Goal: Task Accomplishment & Management: Use online tool/utility

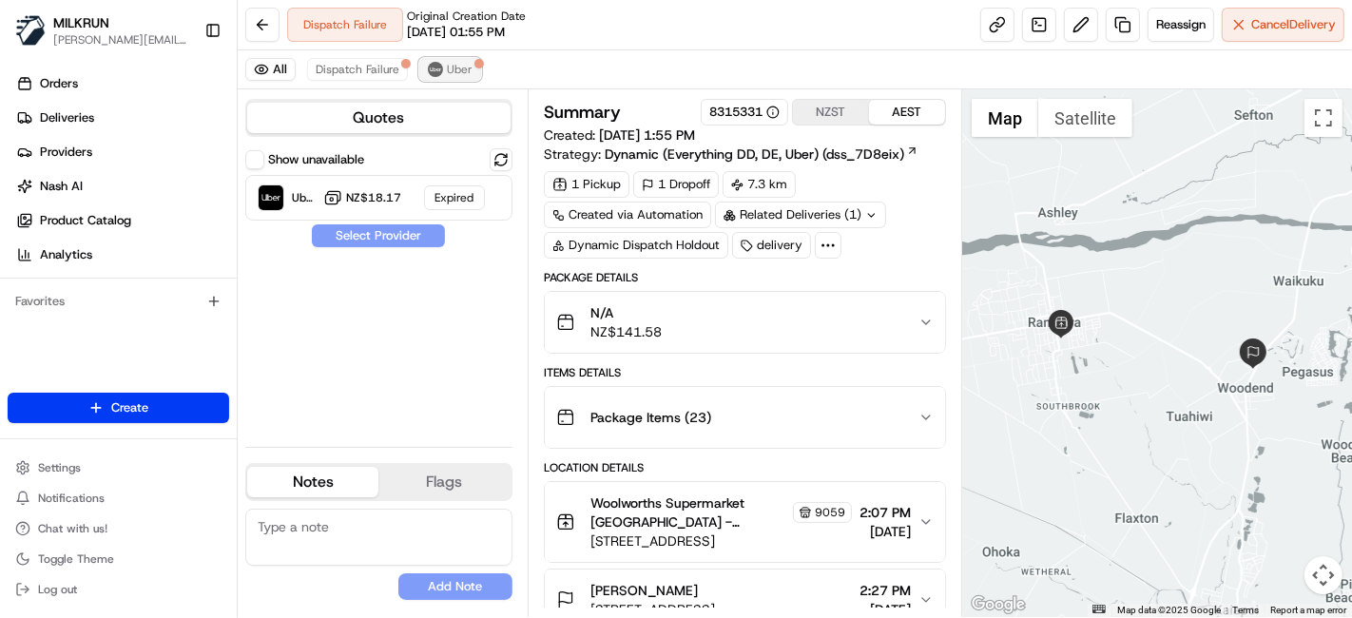
click at [475, 63] on div at bounding box center [480, 64] width 10 height 10
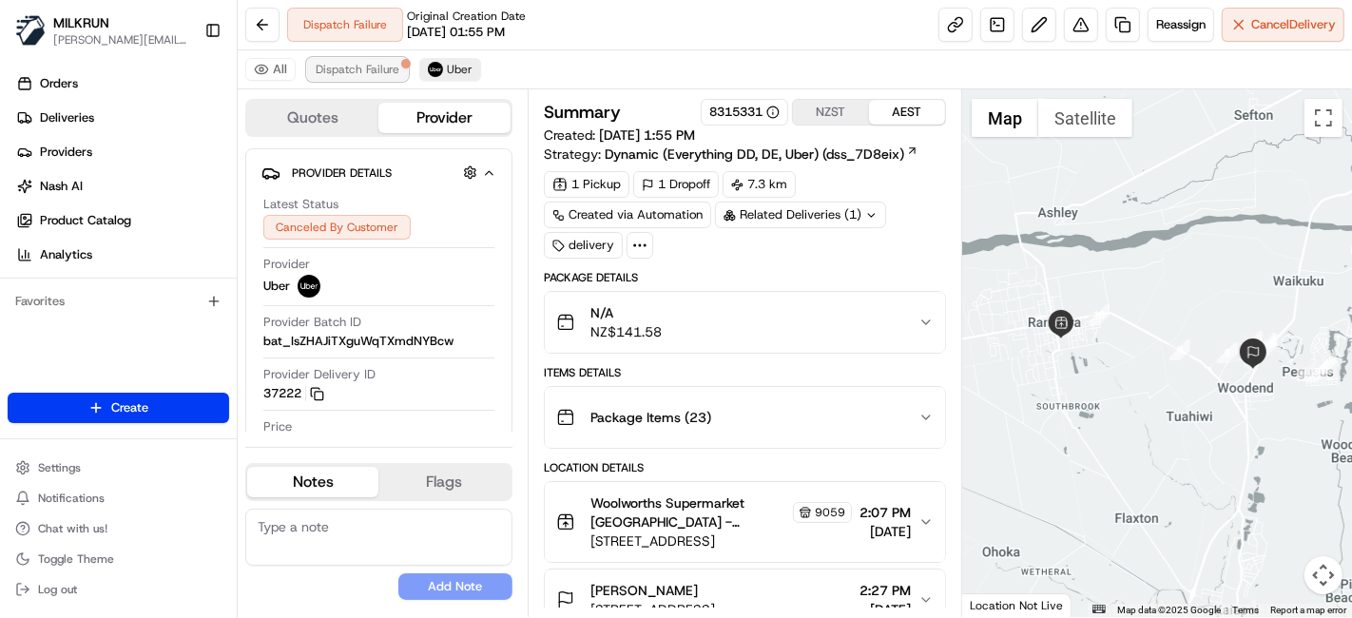
click at [353, 67] on span "Dispatch Failure" at bounding box center [358, 69] width 84 height 15
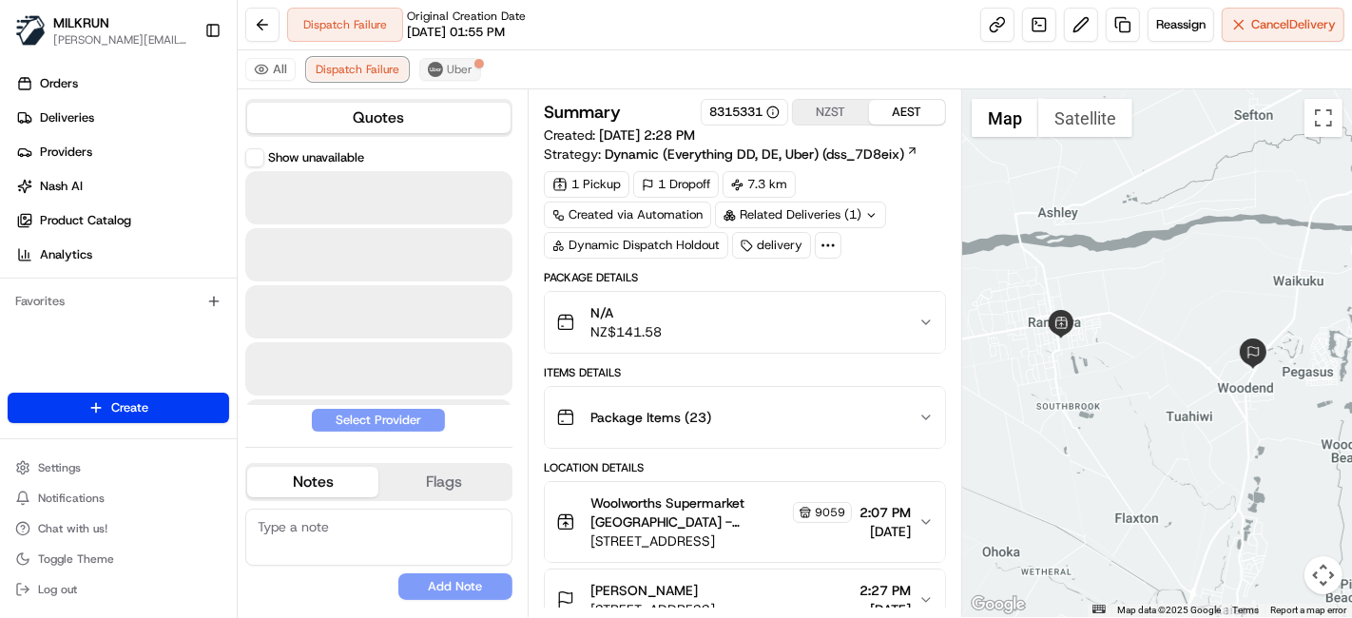
scroll to position [248, 0]
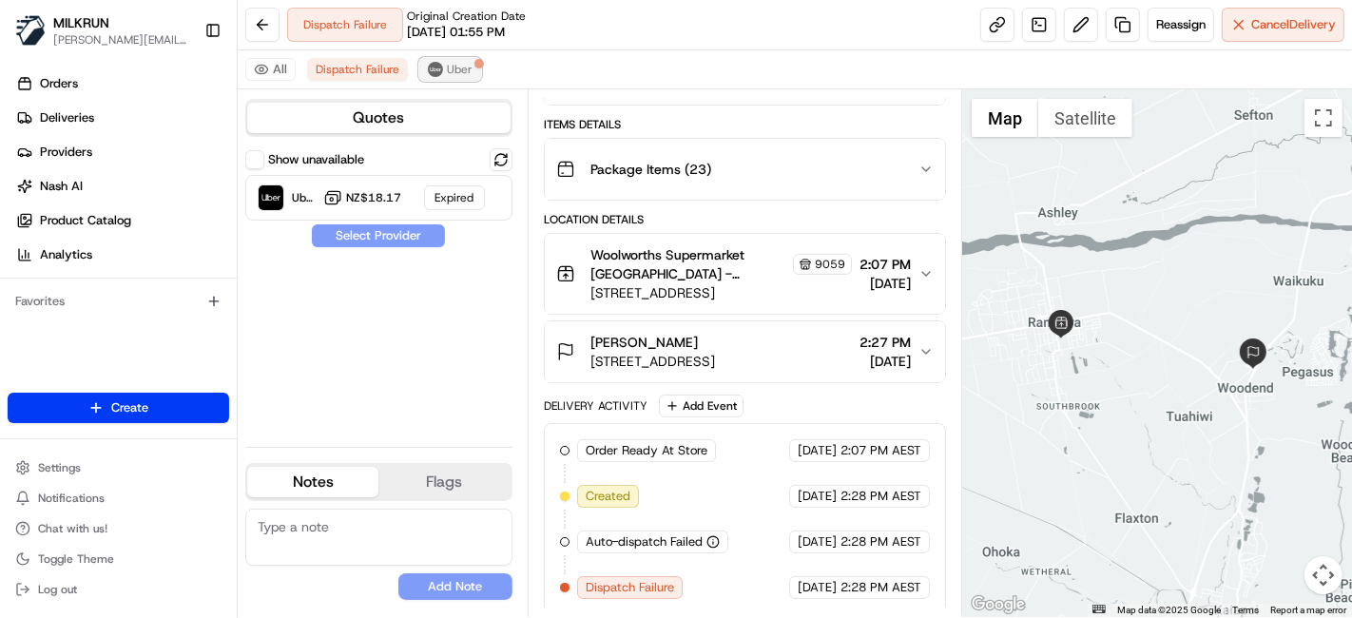
click at [435, 66] on img at bounding box center [435, 69] width 15 height 15
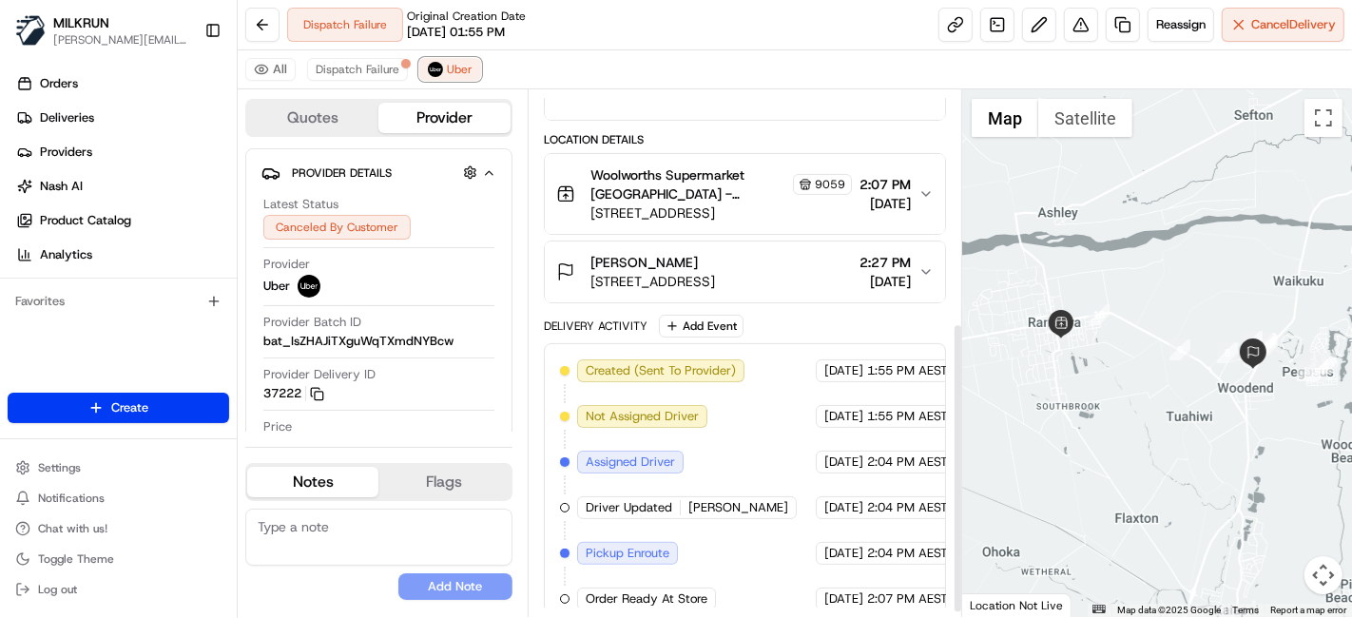
scroll to position [429, 0]
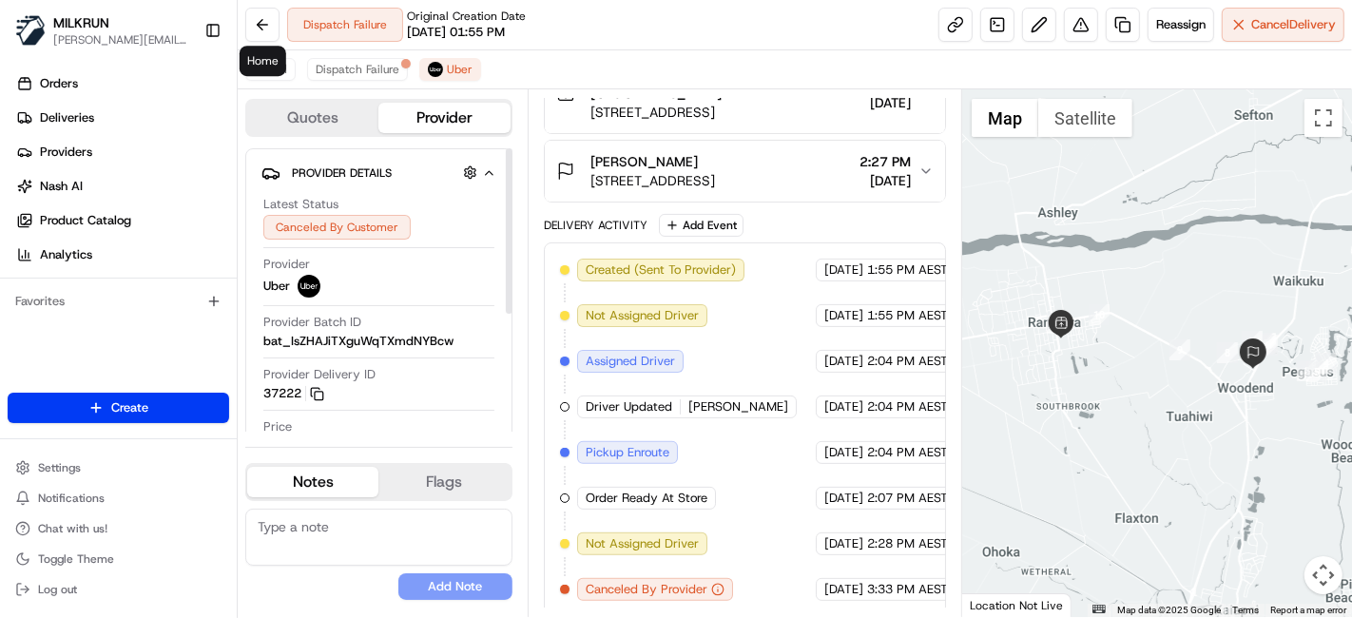
click at [232, 9] on div "MILKRUN toman@woolworths.com.au Toggle Sidebar" at bounding box center [118, 30] width 237 height 61
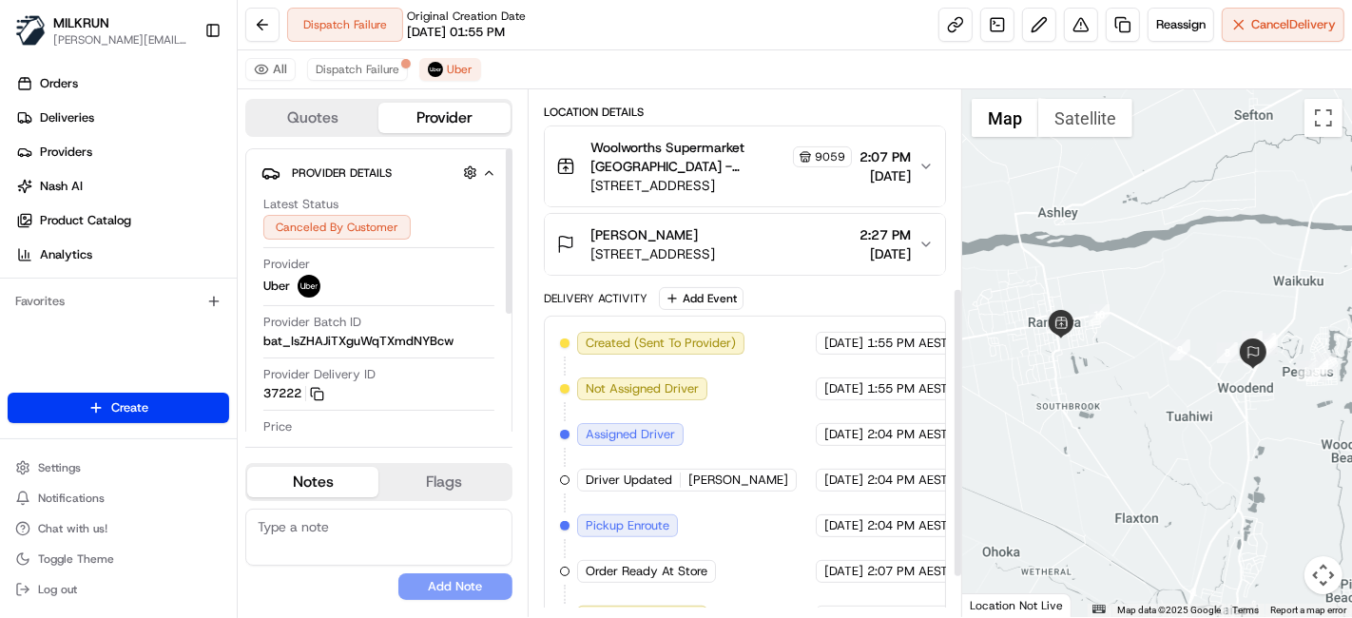
scroll to position [323, 0]
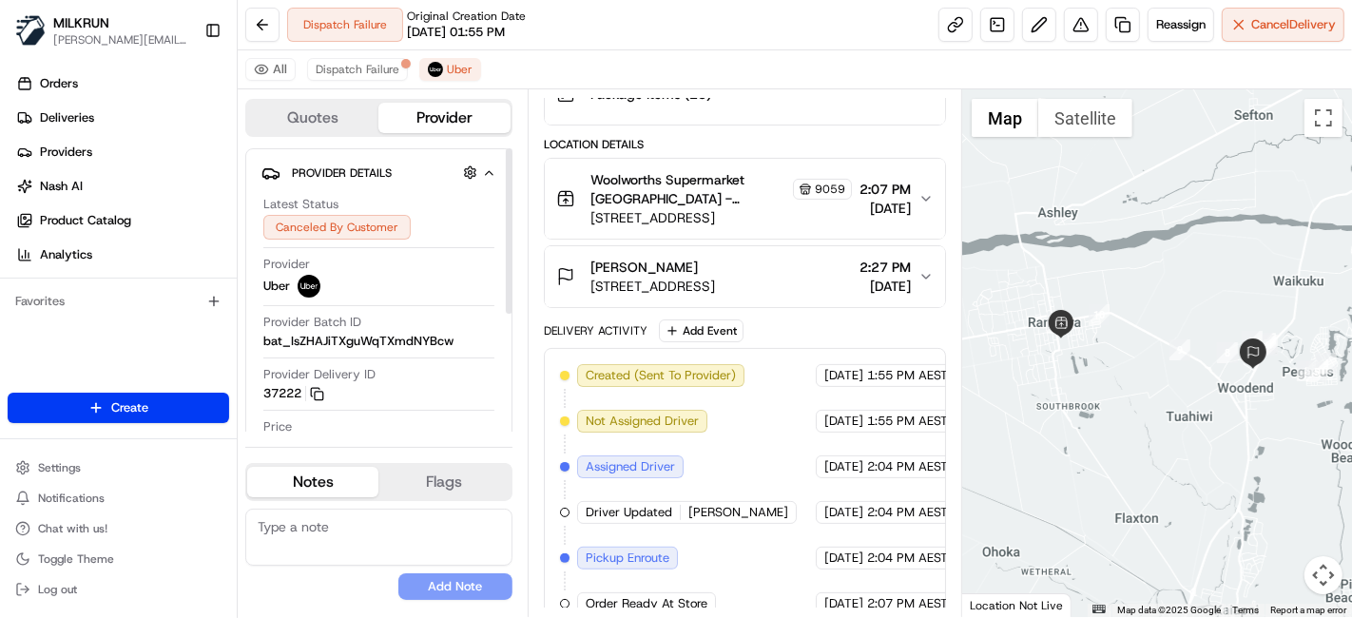
click at [339, 83] on div "All Dispatch Failure Uber" at bounding box center [795, 69] width 1115 height 39
click at [353, 58] on button "Dispatch Failure" at bounding box center [357, 69] width 101 height 23
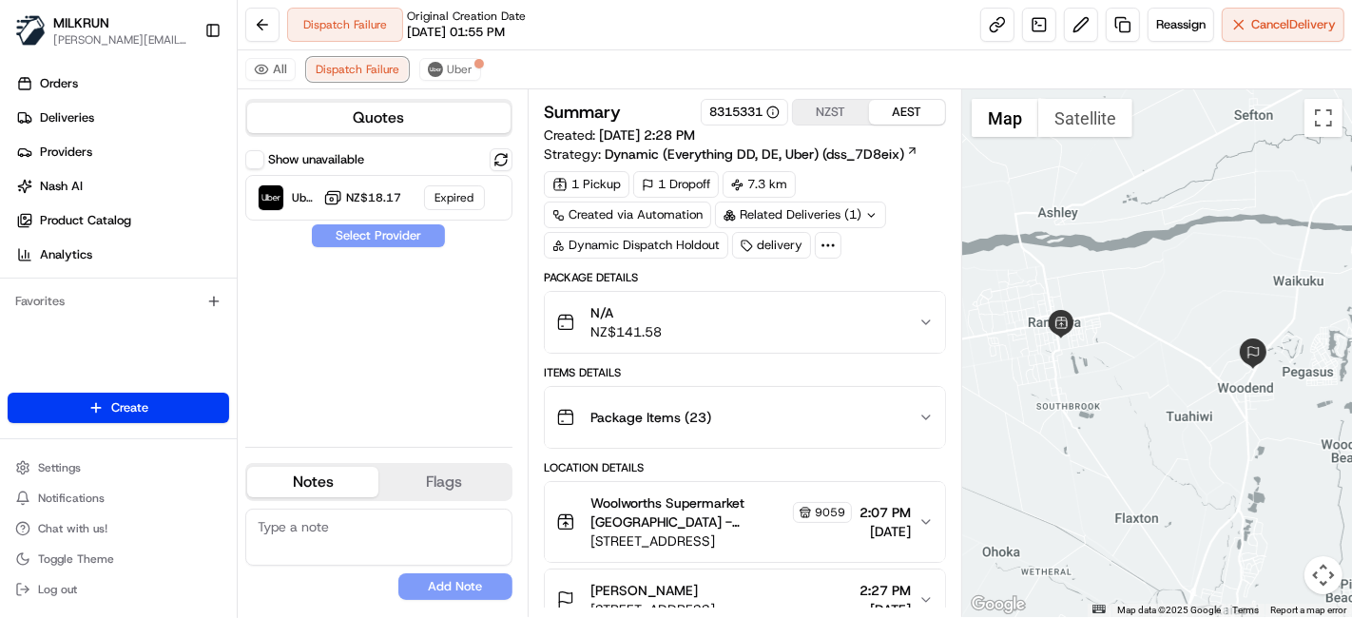
scroll to position [248, 0]
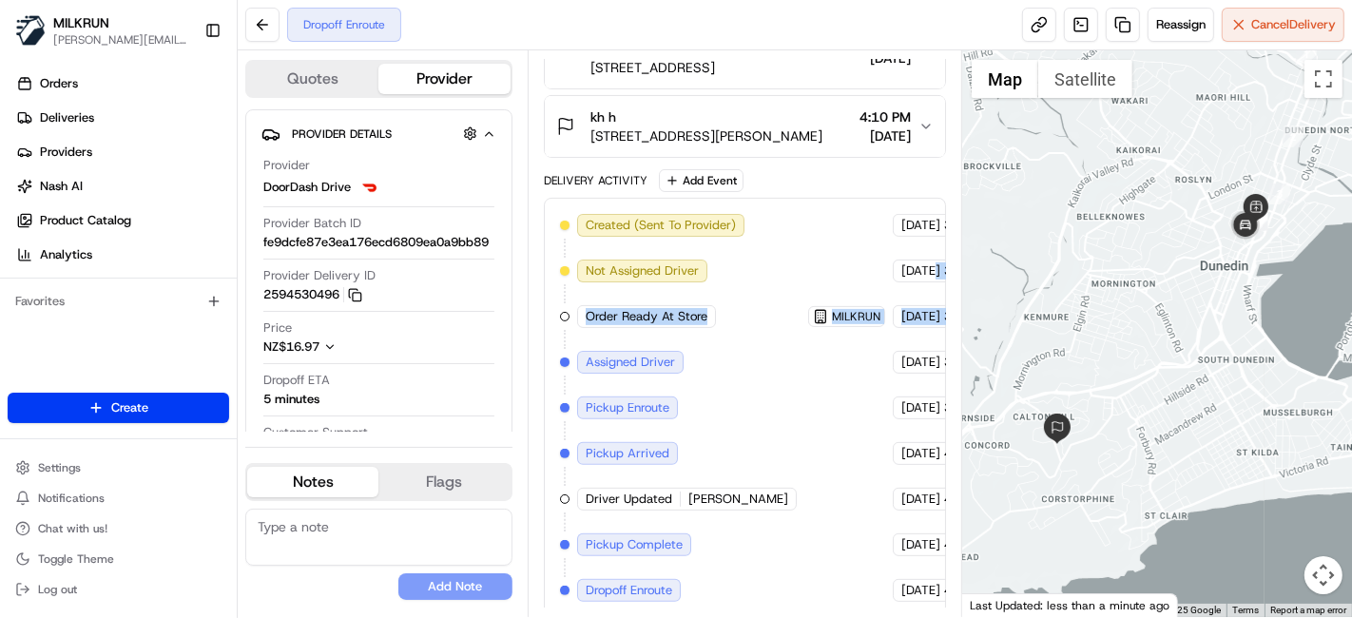
scroll to position [435, 69]
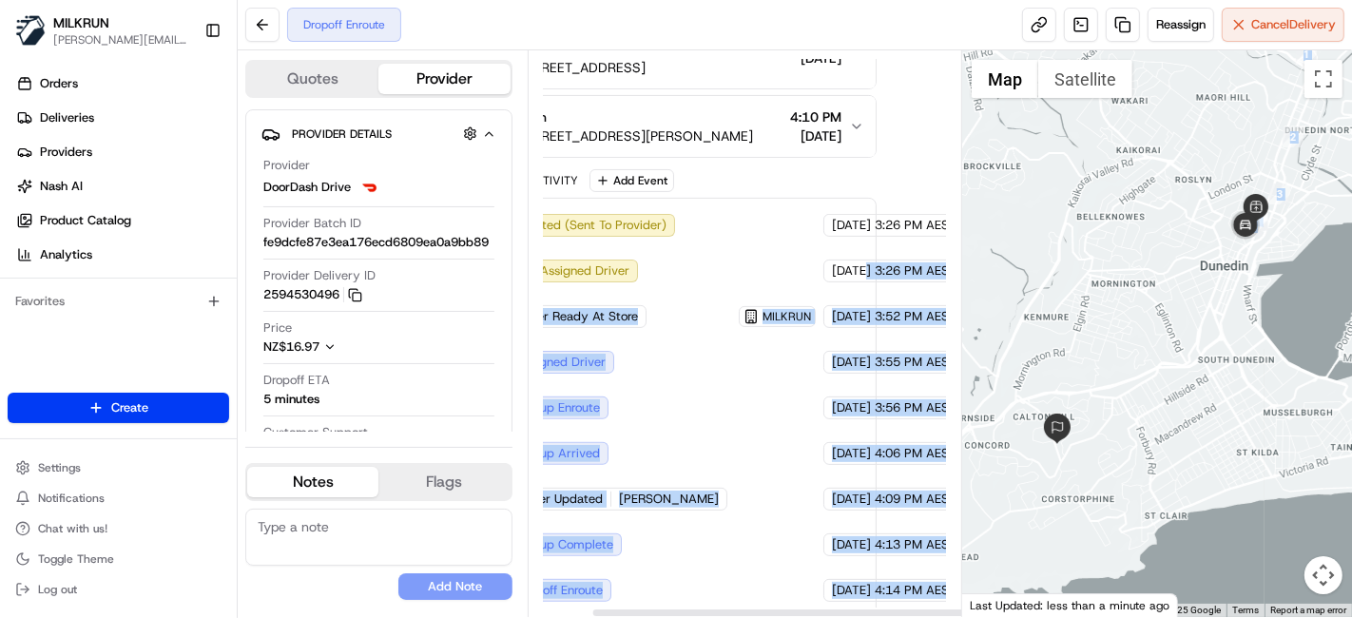
click at [1241, 340] on div "Quotes Provider Provider Details Hidden ( 2 ) Provider DoorDash Drive Provider …" at bounding box center [795, 333] width 1115 height 567
click at [874, 414] on div "Created (Sent To Provider) DoorDash Drive 20/08/2025 3:26 PM AEST Not Assigned …" at bounding box center [676, 408] width 402 height 420
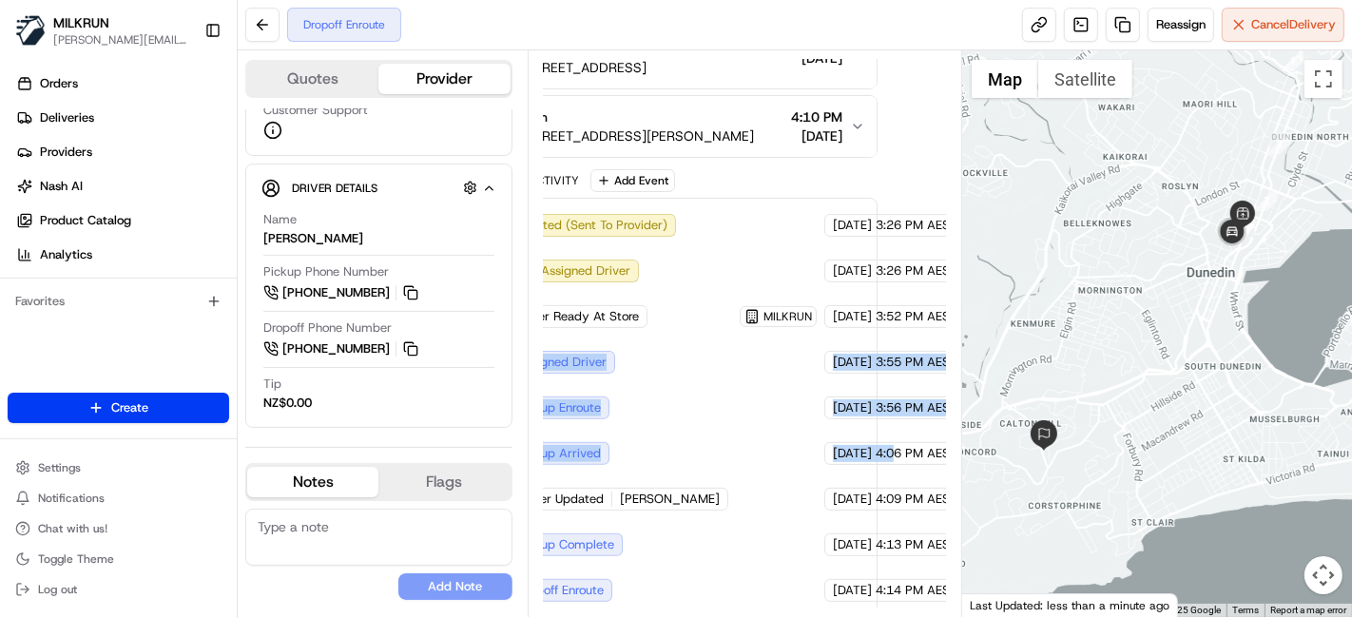
scroll to position [435, 0]
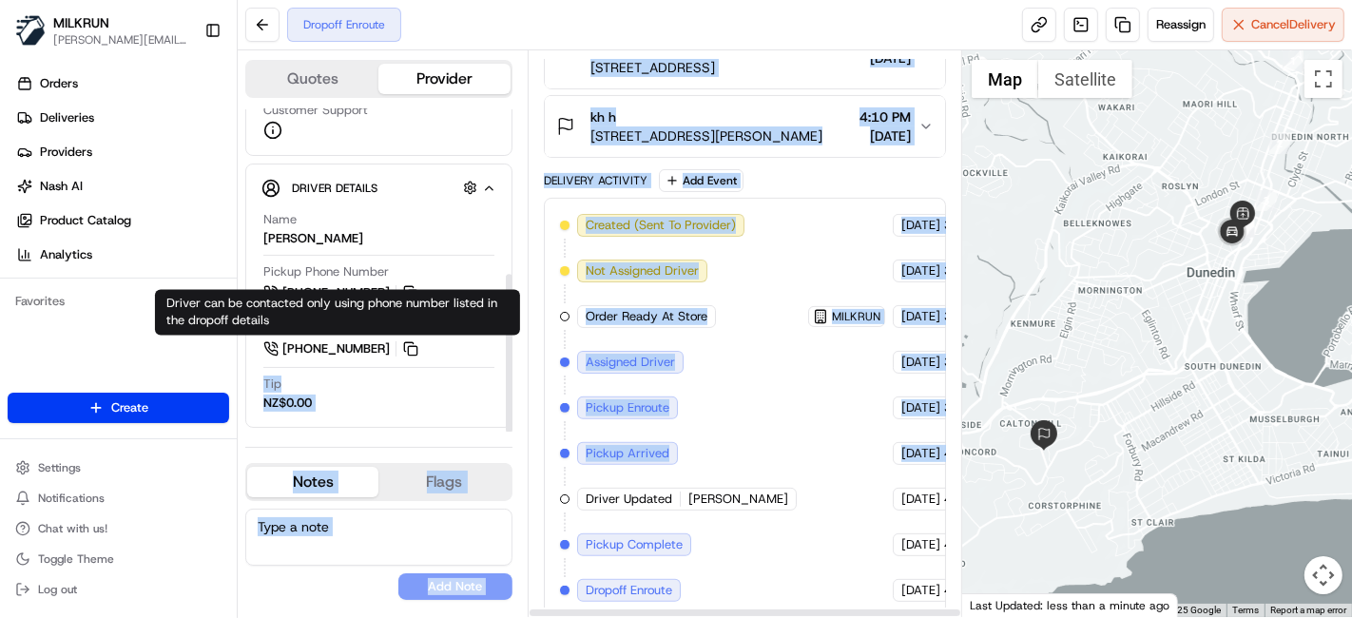
drag, startPoint x: 873, startPoint y: 448, endPoint x: 295, endPoint y: 30, distance: 713.1
click at [380, 339] on div "Quotes Provider Provider Details Hidden ( 2 ) Provider DoorDash Drive Provider …" at bounding box center [600, 333] width 725 height 567
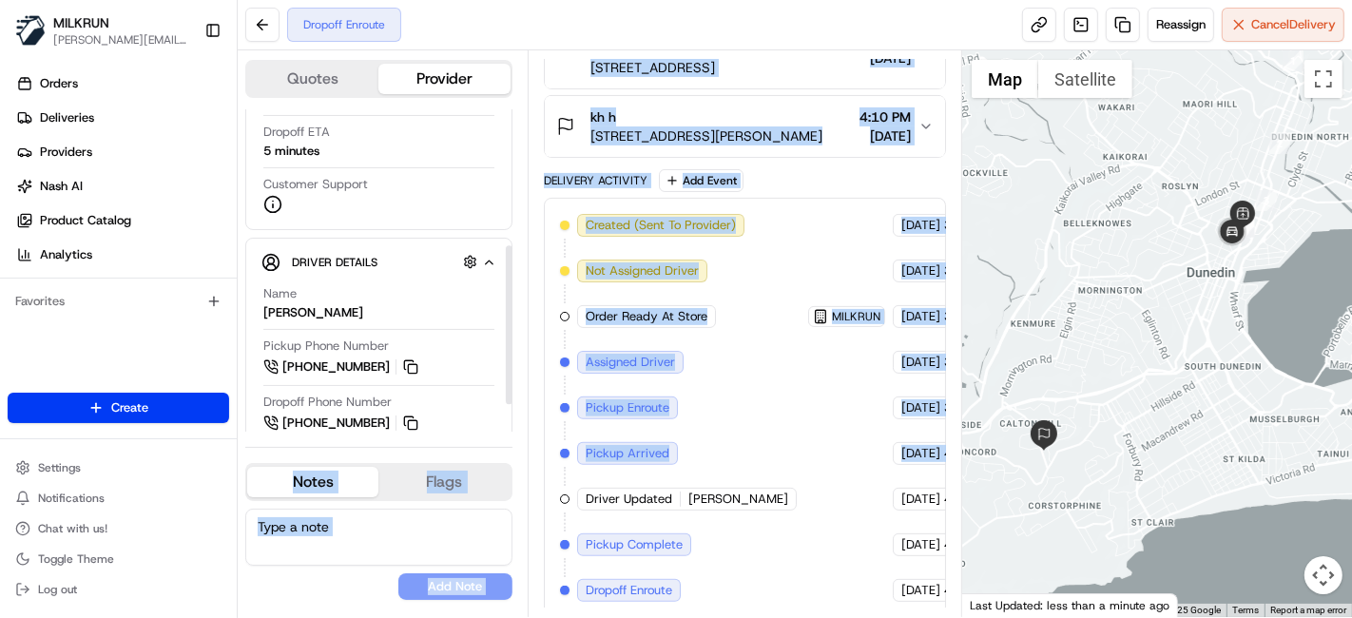
scroll to position [230, 0]
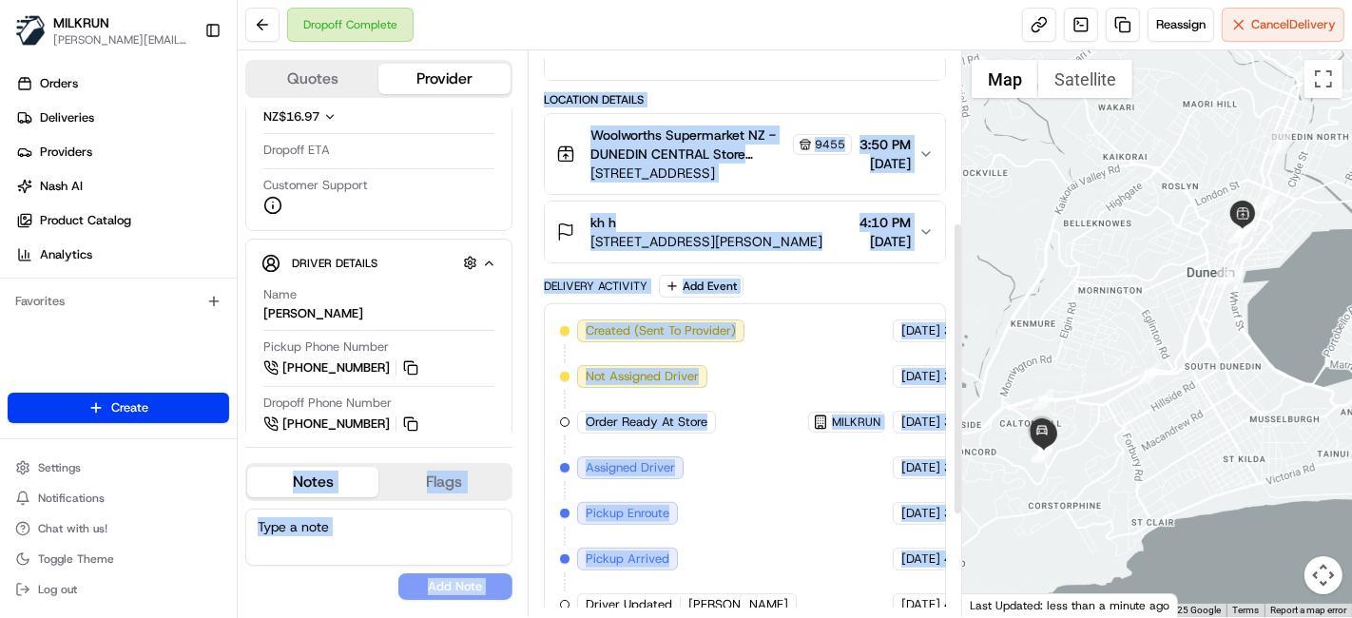
click at [772, 350] on div "Created (Sent To Provider) DoorDash Drive 20/08/2025 3:26 PM AEST Not Assigned …" at bounding box center [745, 559] width 370 height 479
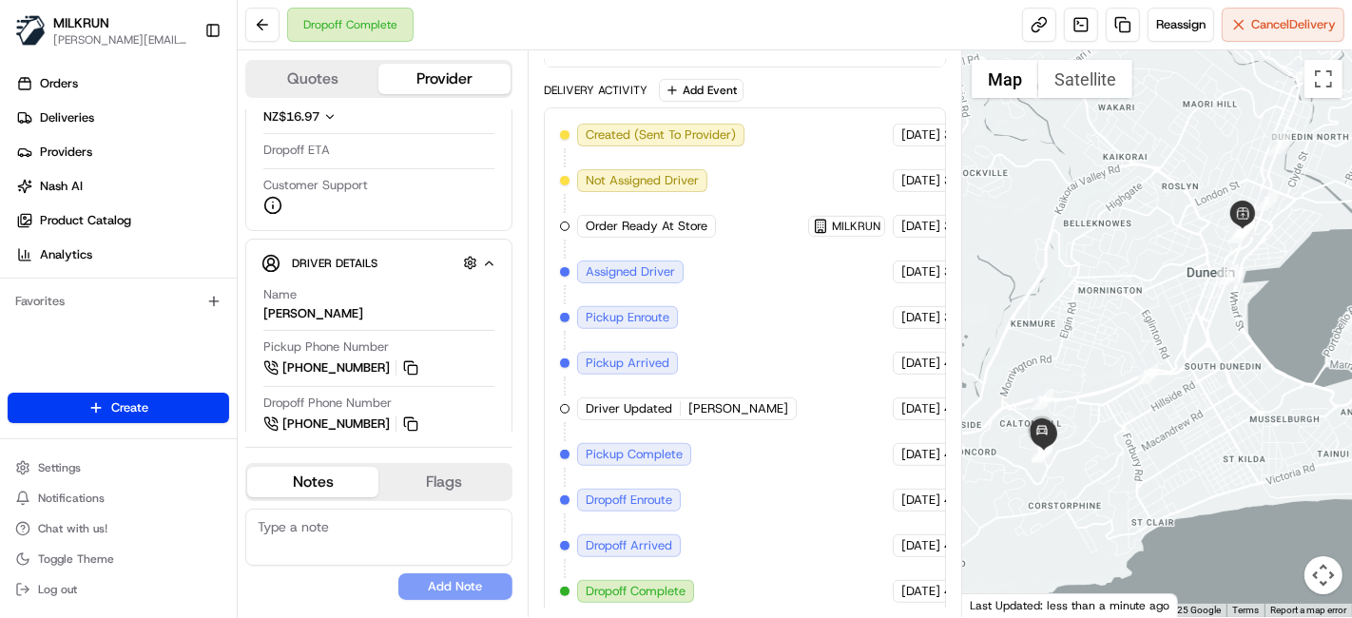
scroll to position [525, 69]
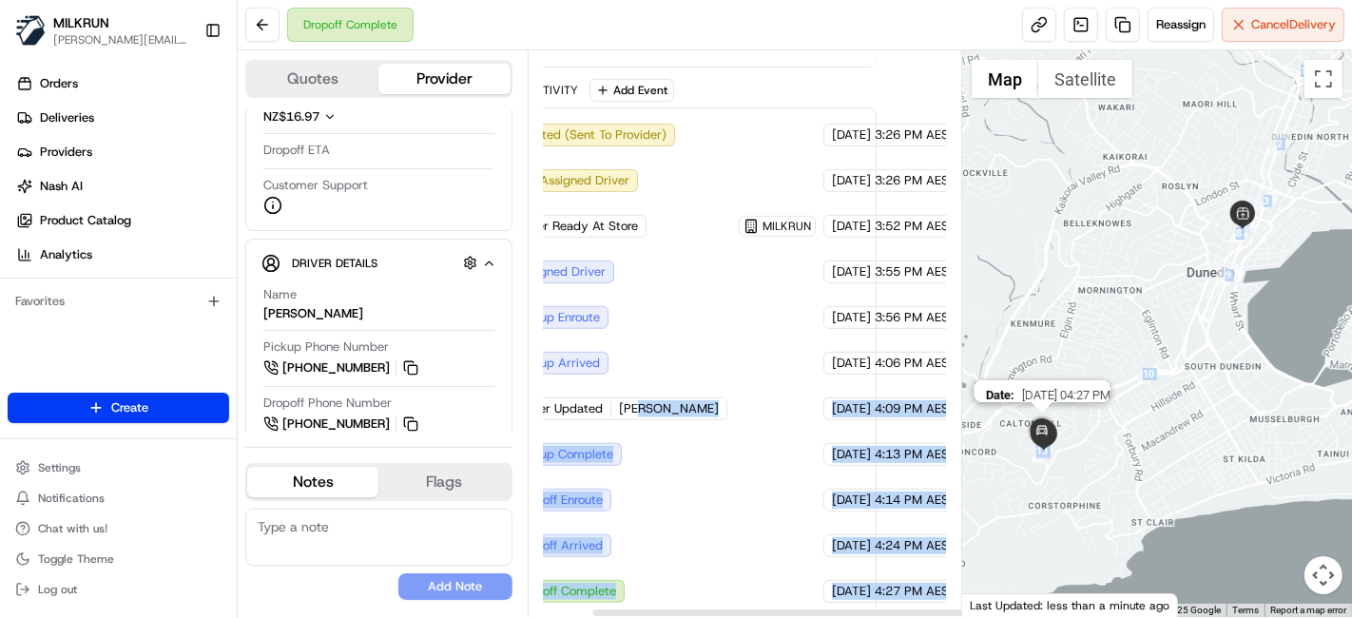
drag, startPoint x: 704, startPoint y: 367, endPoint x: 1037, endPoint y: 425, distance: 337.9
click at [1037, 425] on div "Quotes Provider Provider Details Hidden ( 2 ) Provider DoorDash Drive Provider …" at bounding box center [795, 333] width 1115 height 567
click at [877, 297] on div "Summary 0990829 NZST AEST Created: 20/08/2025 3:26 PM Strategy: Dynamic (Everyt…" at bounding box center [745, 334] width 402 height 548
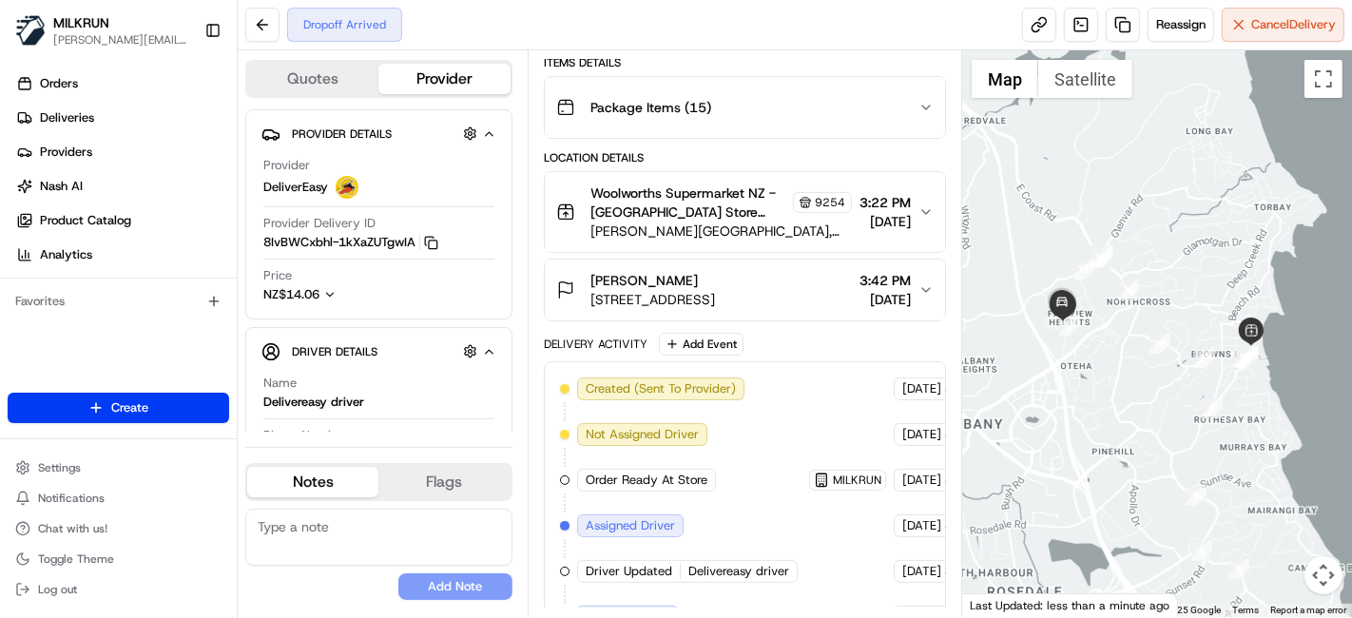
scroll to position [480, 0]
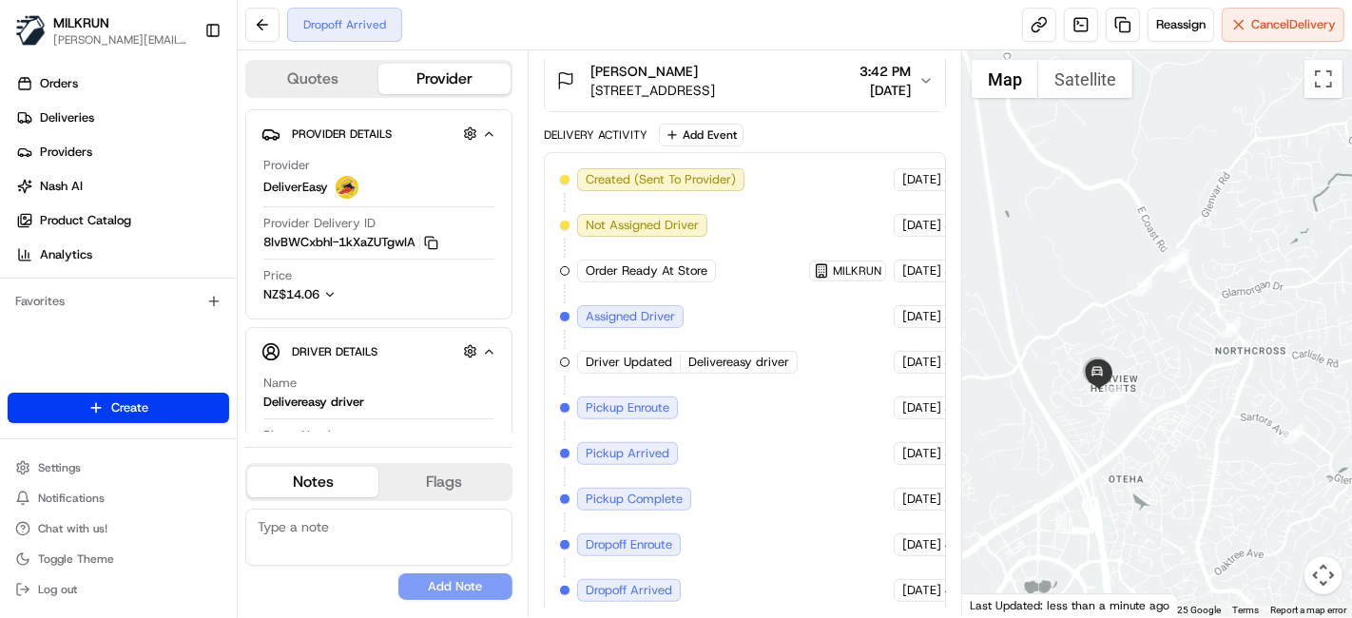
drag, startPoint x: 1092, startPoint y: 326, endPoint x: 1228, endPoint y: 354, distance: 138.8
click at [1228, 354] on div at bounding box center [1157, 333] width 390 height 567
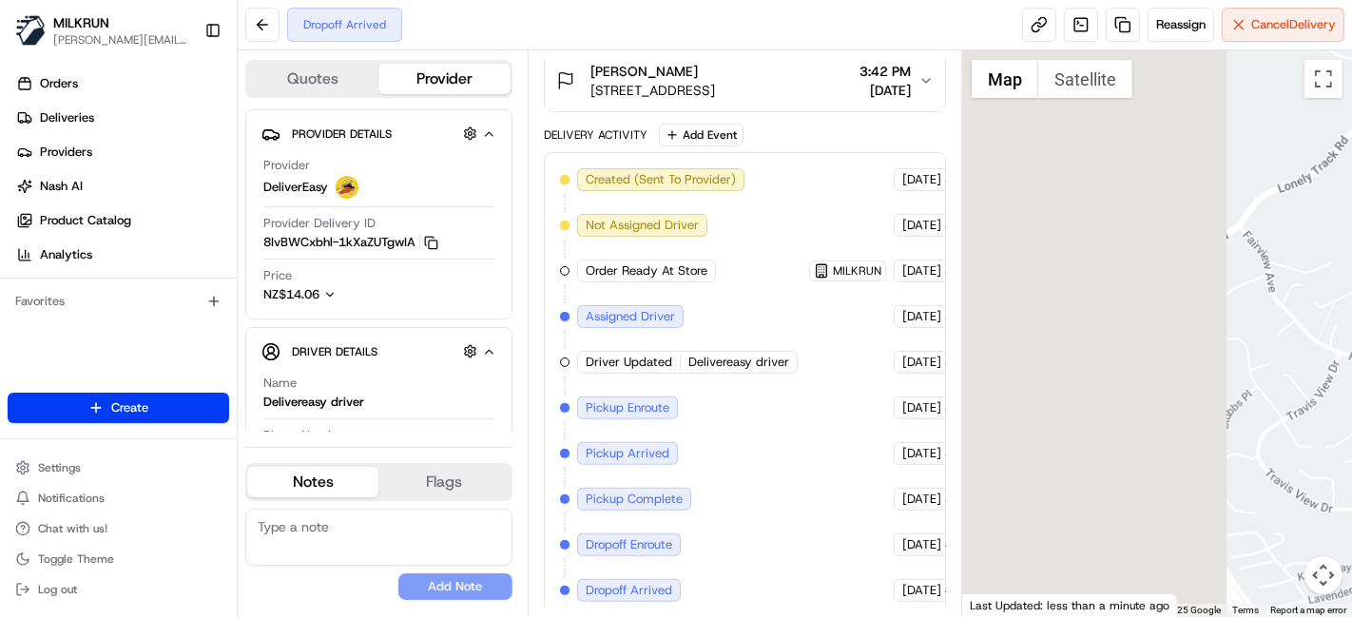
drag, startPoint x: 1008, startPoint y: 372, endPoint x: 1547, endPoint y: 432, distance: 542.5
click at [1351, 432] on html "MILKRUN [PERSON_NAME][EMAIL_ADDRESS][DOMAIN_NAME] Toggle Sidebar Orders Deliver…" at bounding box center [676, 309] width 1352 height 618
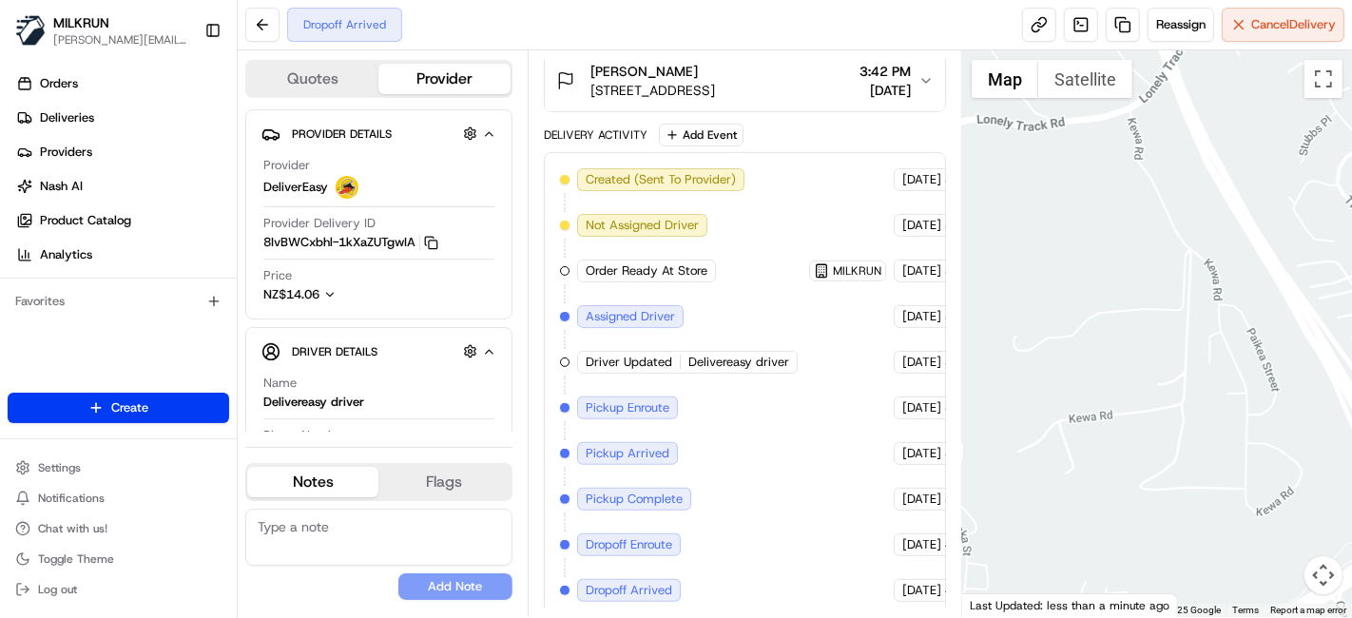
drag, startPoint x: 1079, startPoint y: 405, endPoint x: 1106, endPoint y: 126, distance: 280.8
click at [1106, 126] on div at bounding box center [1157, 333] width 390 height 567
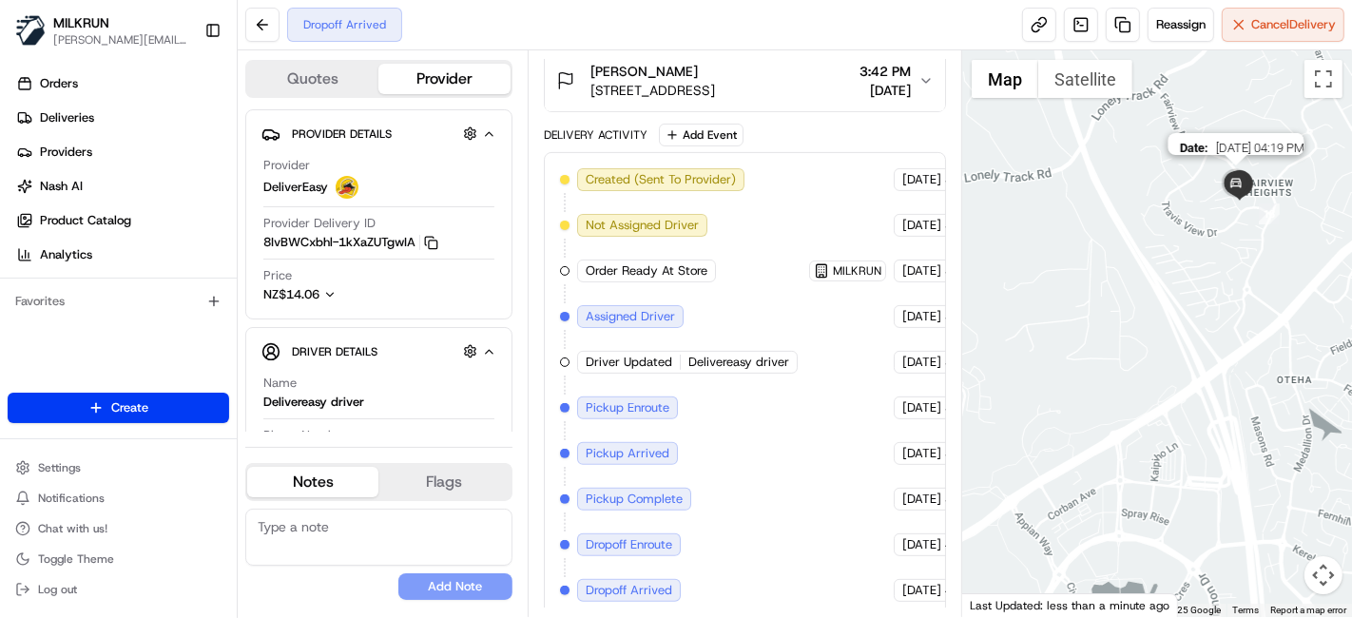
drag, startPoint x: 1300, startPoint y: 172, endPoint x: 1219, endPoint y: 184, distance: 81.8
click at [1219, 184] on img at bounding box center [1236, 184] width 38 height 38
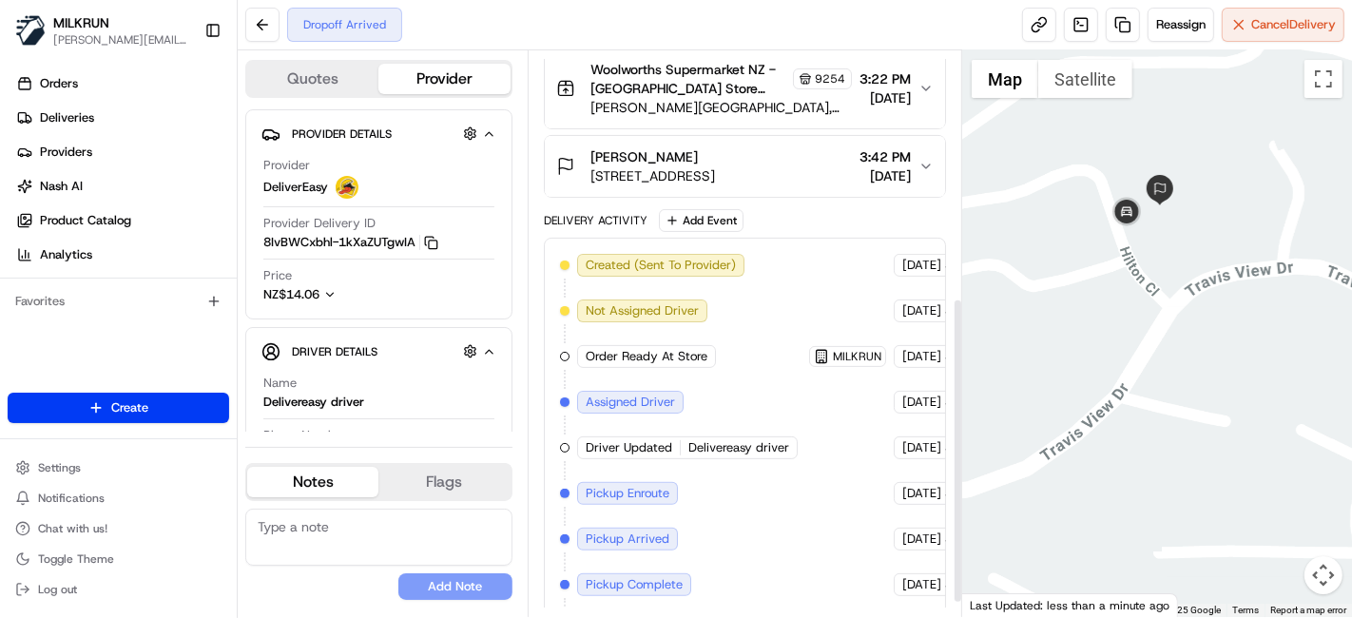
scroll to position [375, 0]
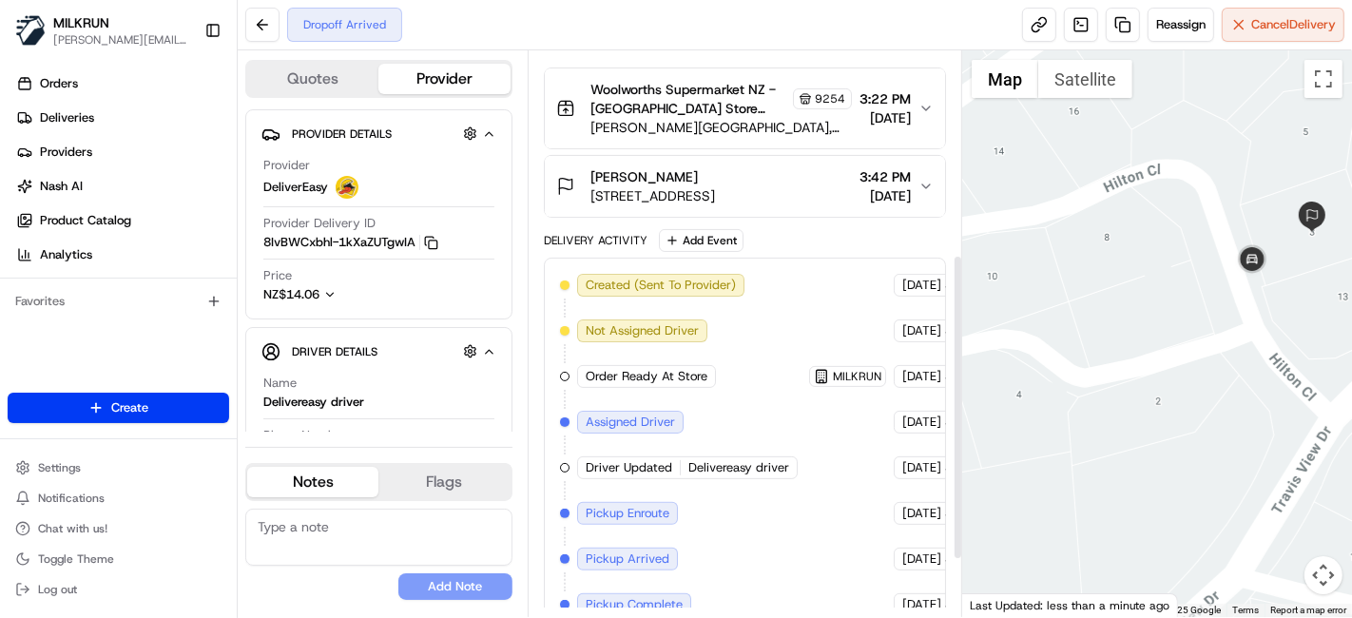
drag, startPoint x: 1224, startPoint y: 212, endPoint x: 1155, endPoint y: 274, distance: 92.2
click at [1155, 274] on div at bounding box center [1157, 333] width 390 height 567
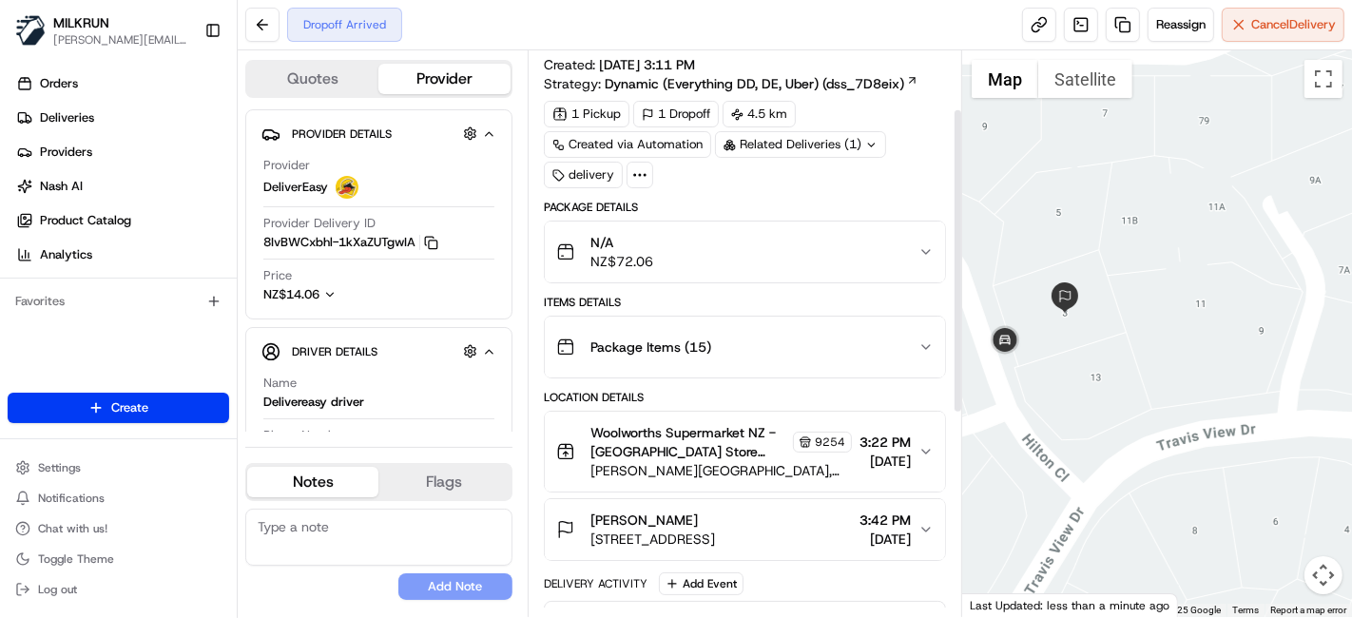
scroll to position [0, 0]
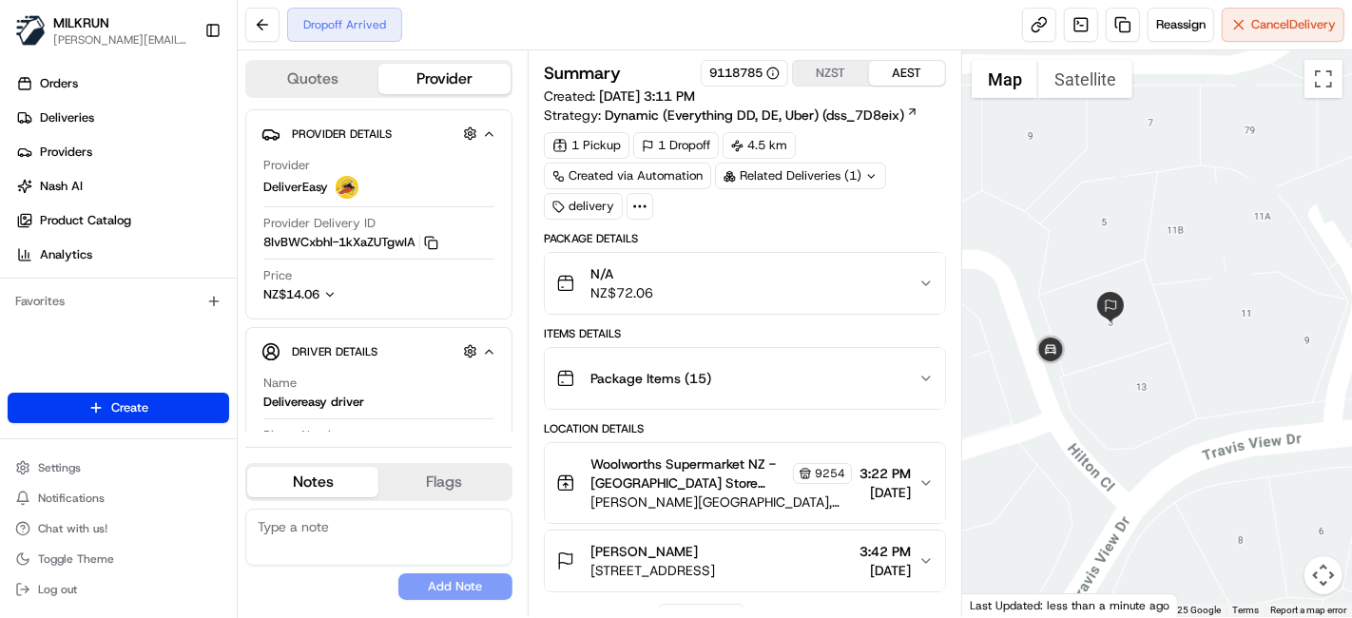
click at [1085, 309] on div at bounding box center [1157, 333] width 390 height 567
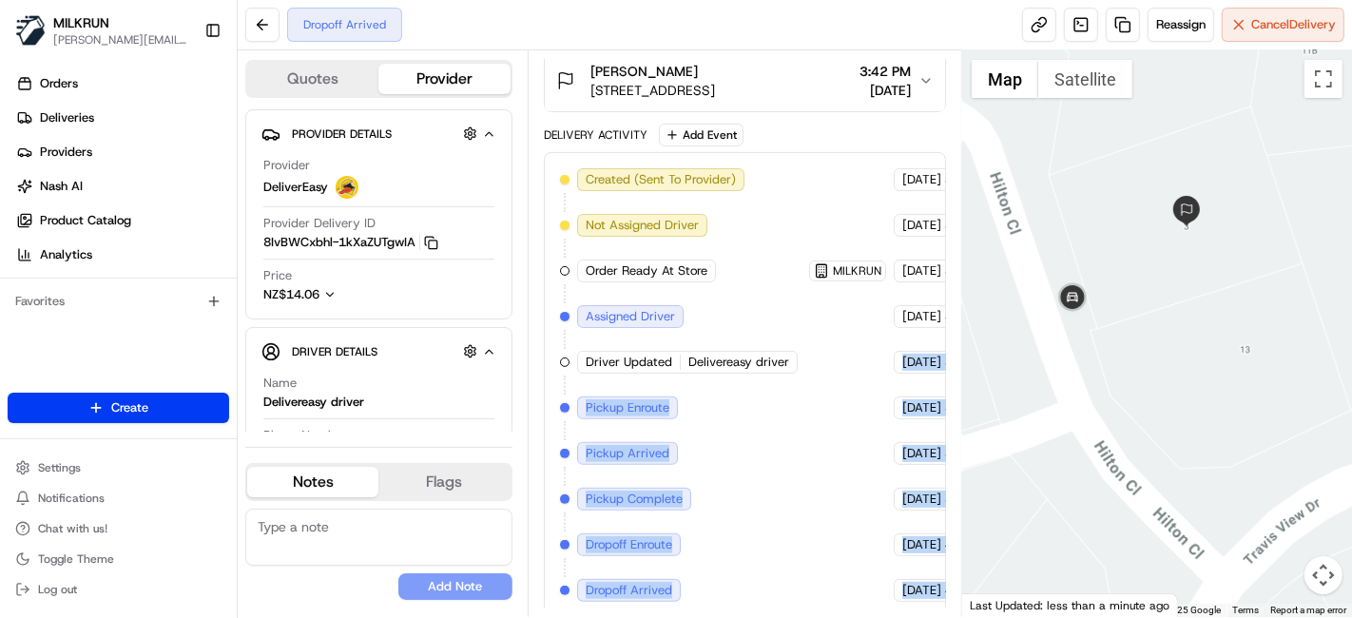
scroll to position [480, 121]
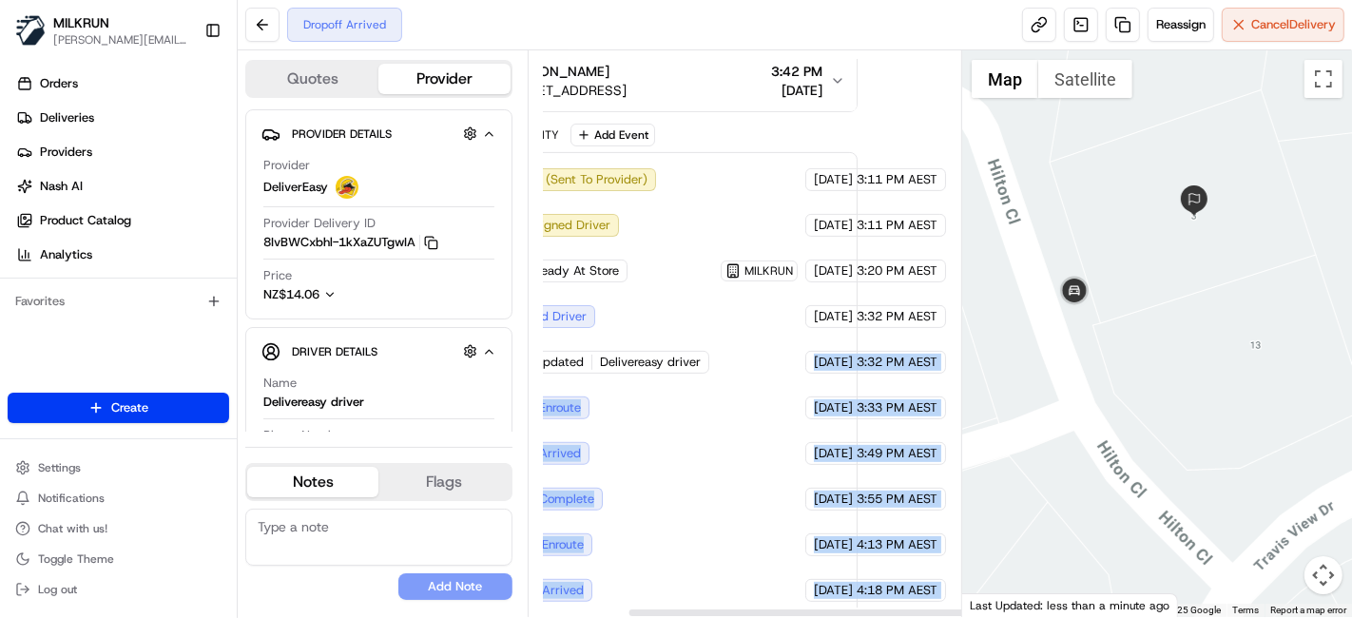
drag, startPoint x: 929, startPoint y: 388, endPoint x: 1057, endPoint y: 438, distance: 137.0
click at [1123, 461] on div "Quotes Provider Provider Details Hidden ( 4 ) Provider DeliverEasy Provider Del…" at bounding box center [795, 333] width 1115 height 567
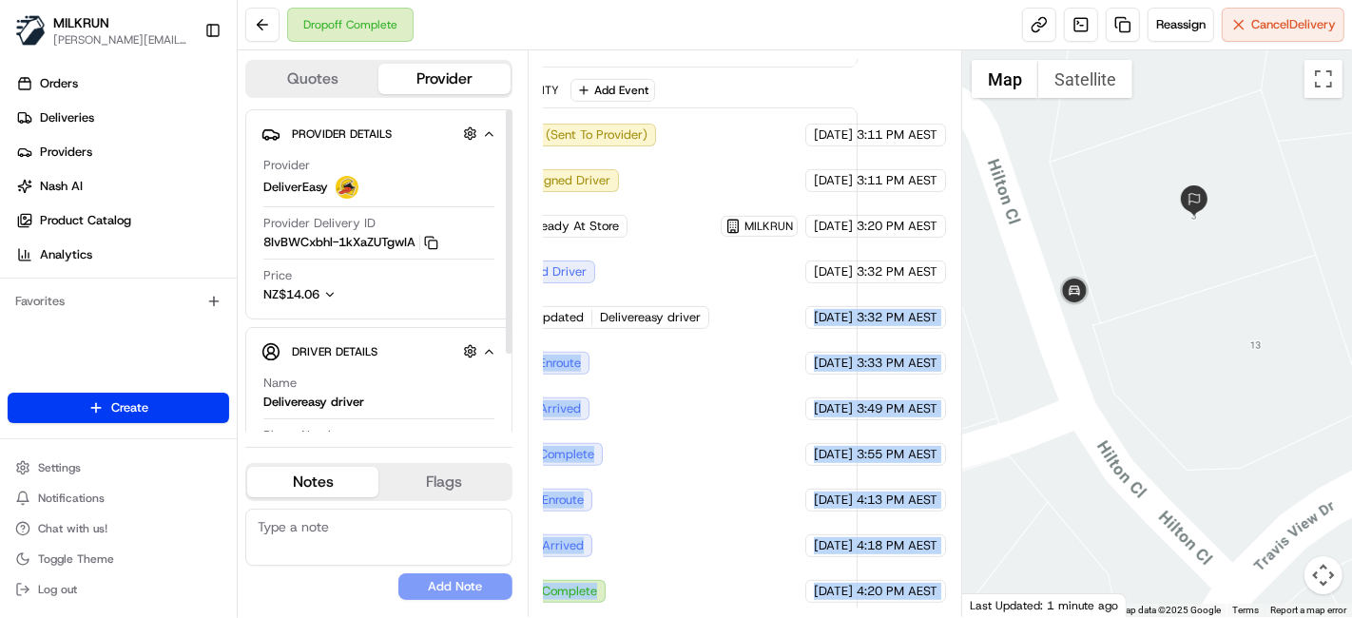
scroll to position [0, 121]
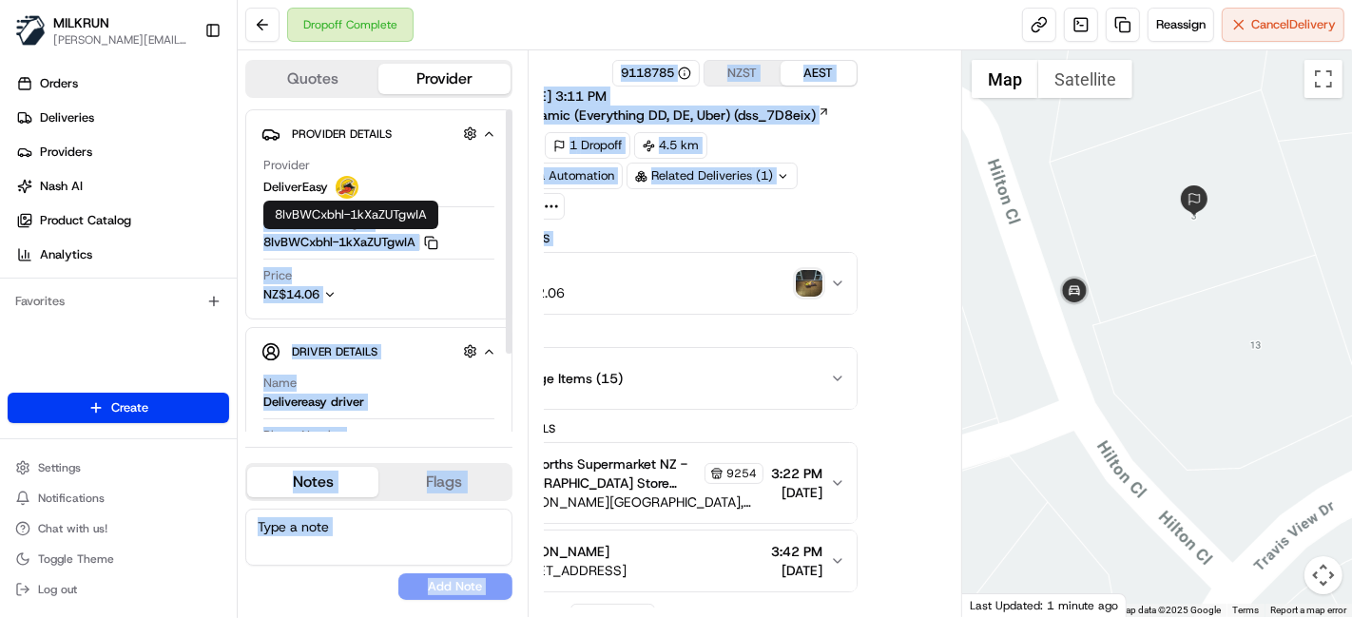
drag, startPoint x: 581, startPoint y: 266, endPoint x: 244, endPoint y: 159, distance: 353.4
click at [244, 212] on div "Quotes Provider Provider Details Hidden ( 4 ) Provider DeliverEasy Provider Del…" at bounding box center [600, 333] width 725 height 567
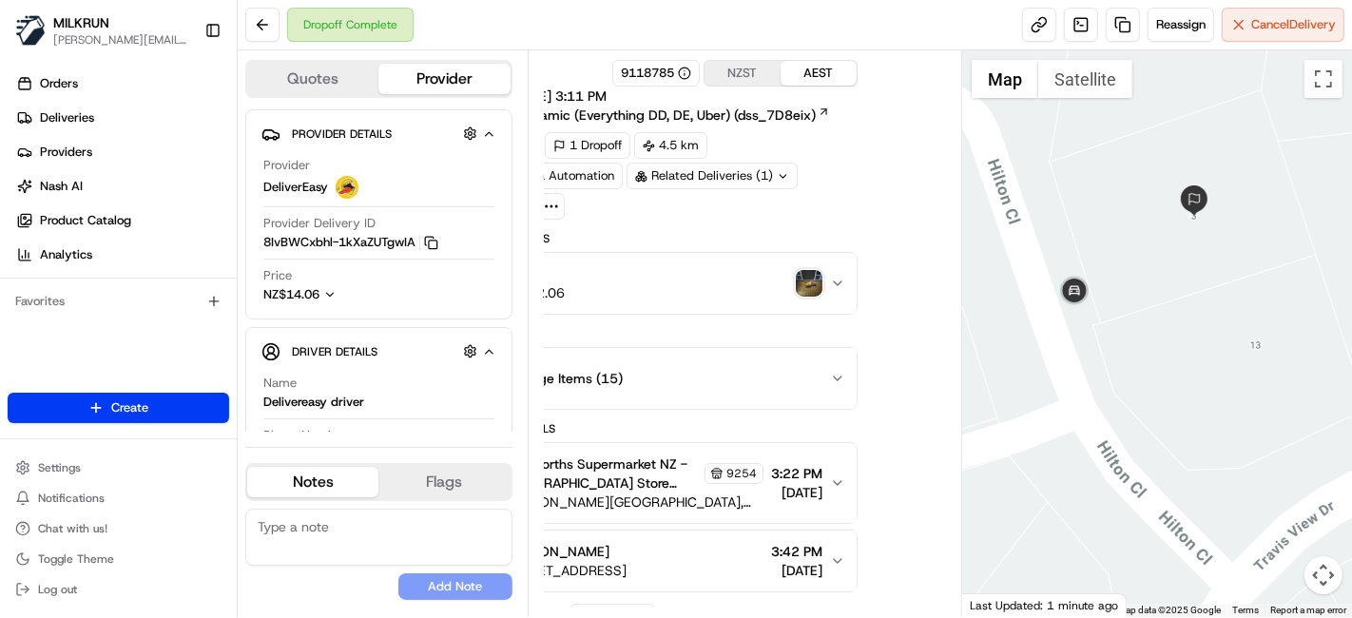
drag, startPoint x: 724, startPoint y: 552, endPoint x: 710, endPoint y: 498, distance: 54.9
click at [771, 548] on span "3:42 PM" at bounding box center [796, 551] width 51 height 19
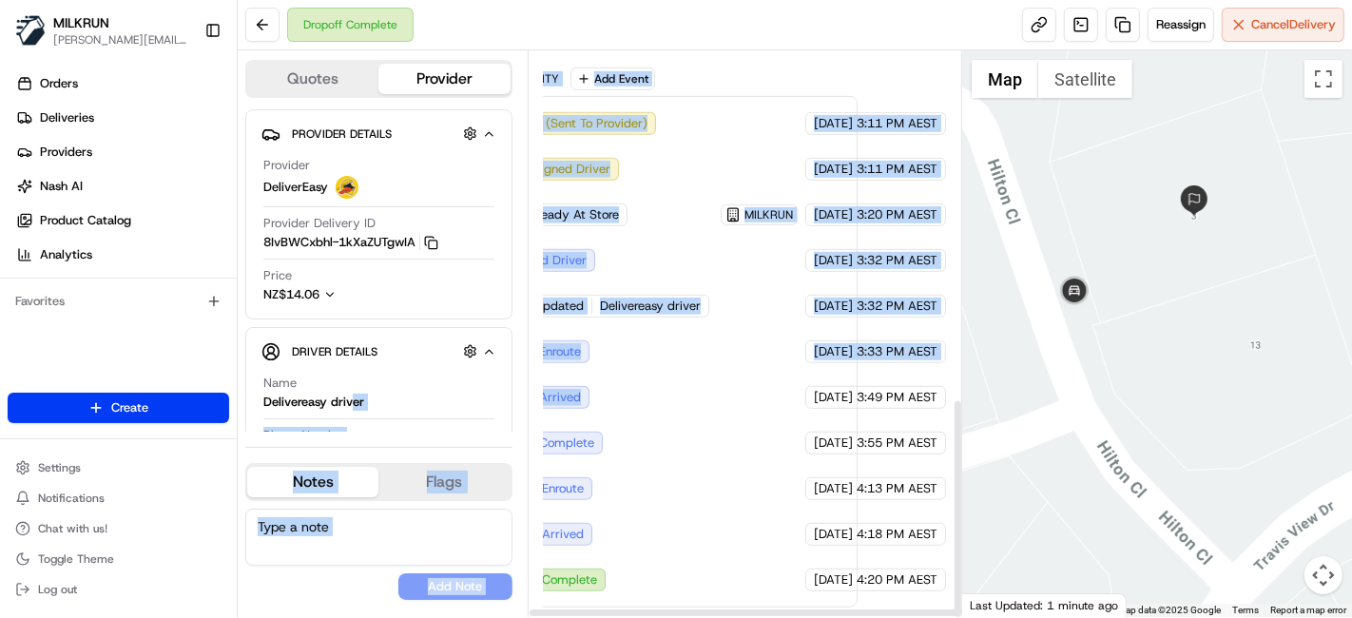
scroll to position [889, 0]
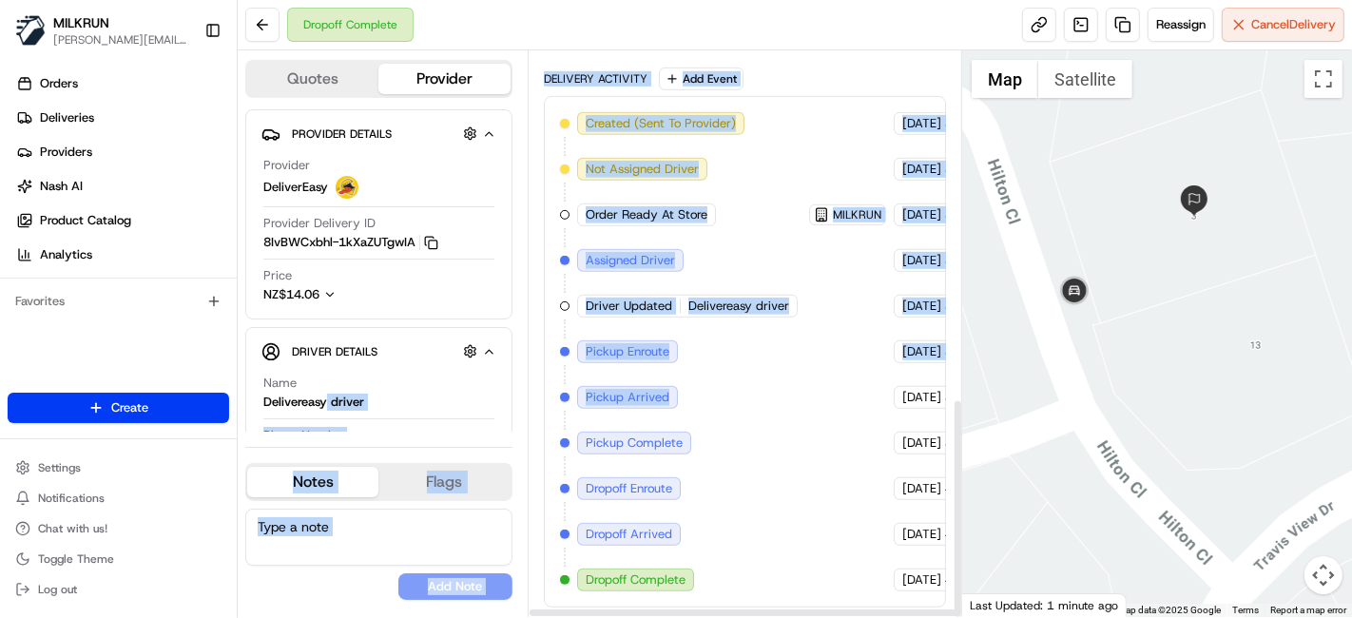
drag, startPoint x: 708, startPoint y: 419, endPoint x: 323, endPoint y: 392, distance: 385.2
click at [323, 392] on div "Quotes Provider Provider Details Hidden ( 4 ) Provider DeliverEasy Provider Del…" at bounding box center [600, 333] width 725 height 567
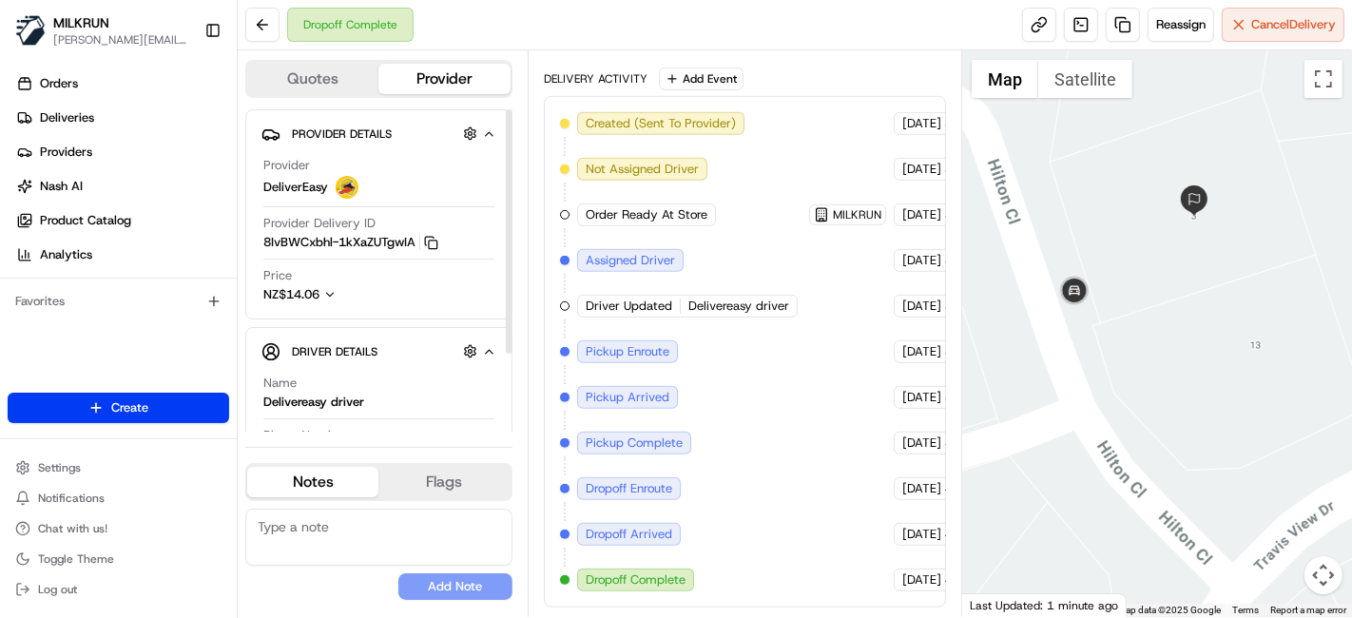
click at [801, 490] on div "Created (Sent To Provider) DeliverEasy 20/08/2025 3:11 PM AEST Not Assigned Dri…" at bounding box center [745, 351] width 370 height 479
drag, startPoint x: 891, startPoint y: 495, endPoint x: 1176, endPoint y: 512, distance: 285.7
click at [1176, 512] on div "Quotes Provider Provider Details Hidden ( 4 ) Provider DeliverEasy Provider Del…" at bounding box center [795, 333] width 1115 height 567
click at [894, 432] on div "Created (Sent To Provider) DeliverEasy 20/08/2025 3:11 PM AEST Not Assigned Dri…" at bounding box center [745, 351] width 370 height 479
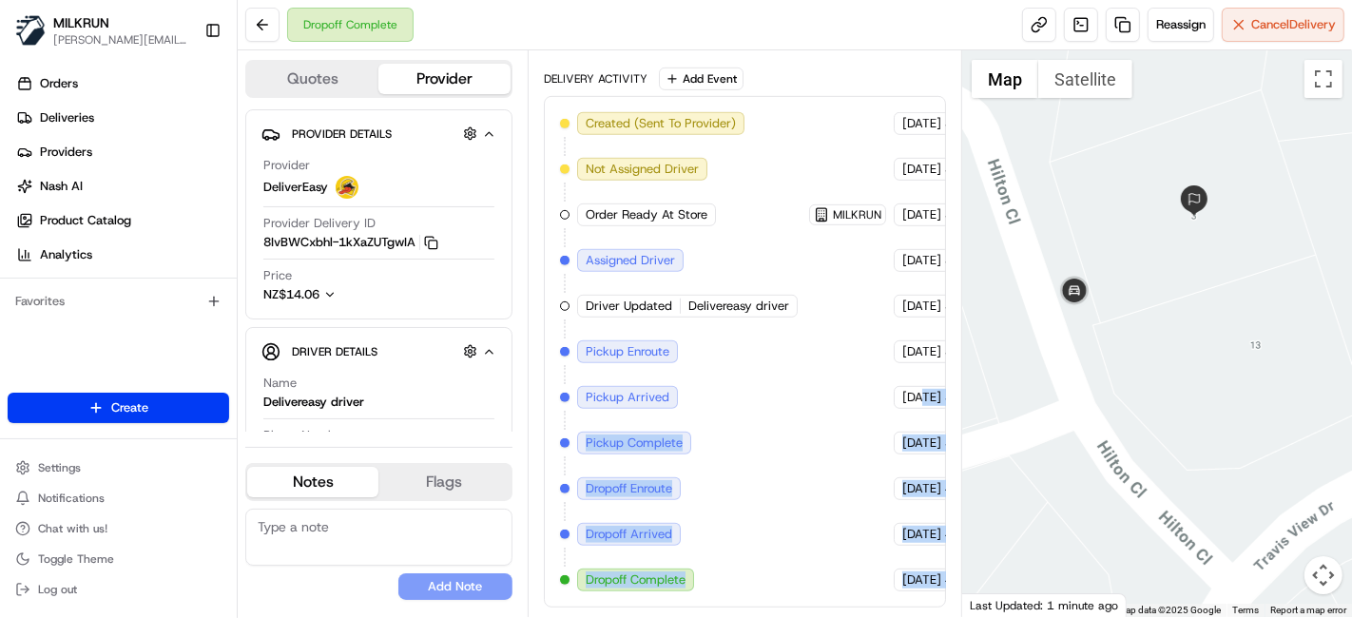
scroll to position [889, 121]
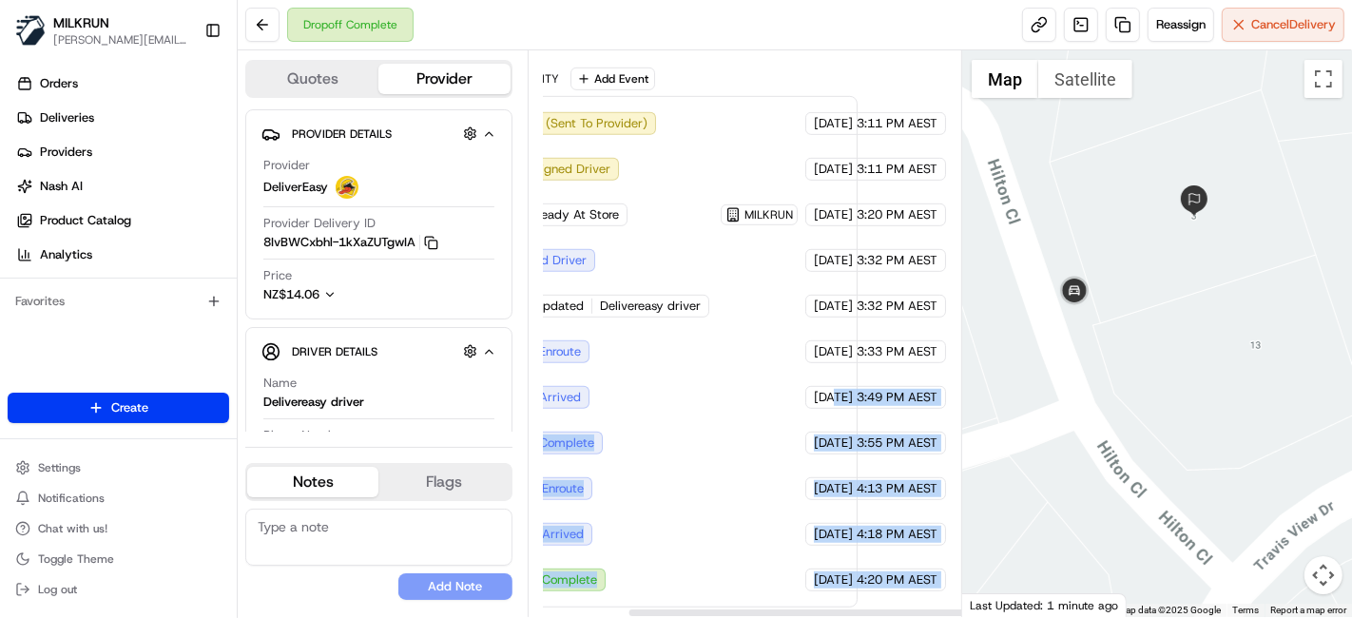
drag, startPoint x: 923, startPoint y: 403, endPoint x: 1225, endPoint y: 404, distance: 301.5
click at [1225, 404] on div "Quotes Provider Provider Details Hidden ( 4 ) Provider DeliverEasy Provider Del…" at bounding box center [795, 333] width 1115 height 567
click at [855, 390] on div "20/08/2025 3:49 PM AEST" at bounding box center [875, 397] width 141 height 23
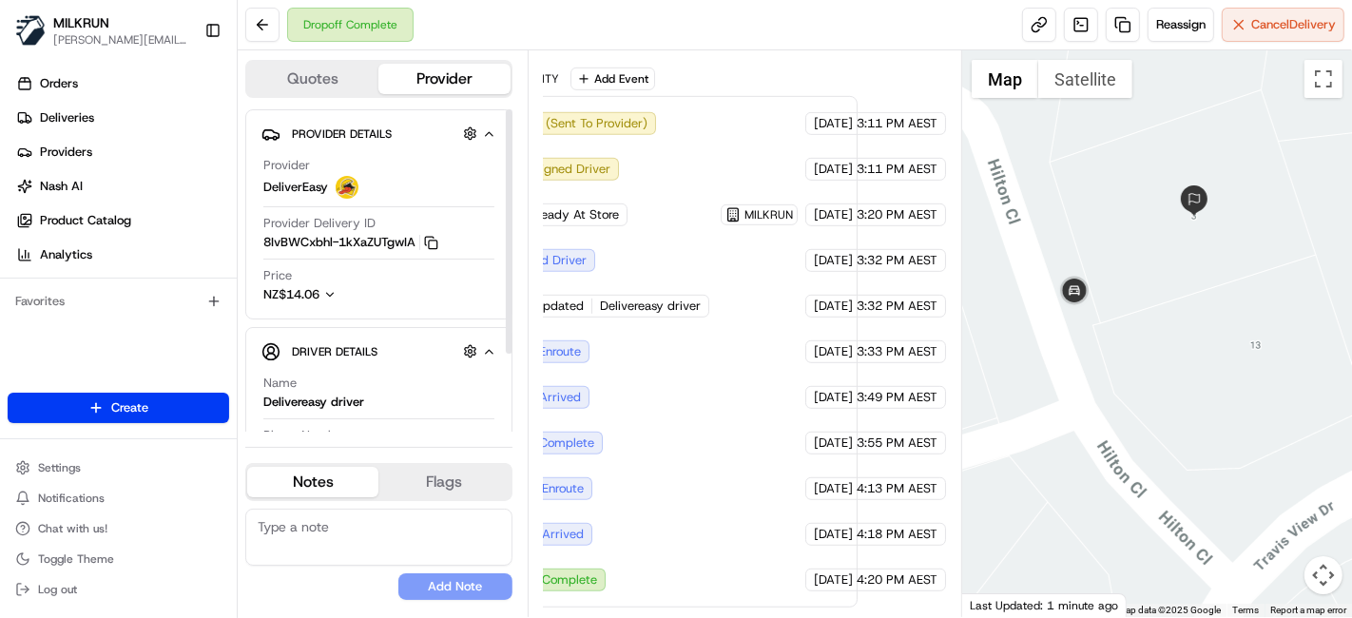
scroll to position [467, 121]
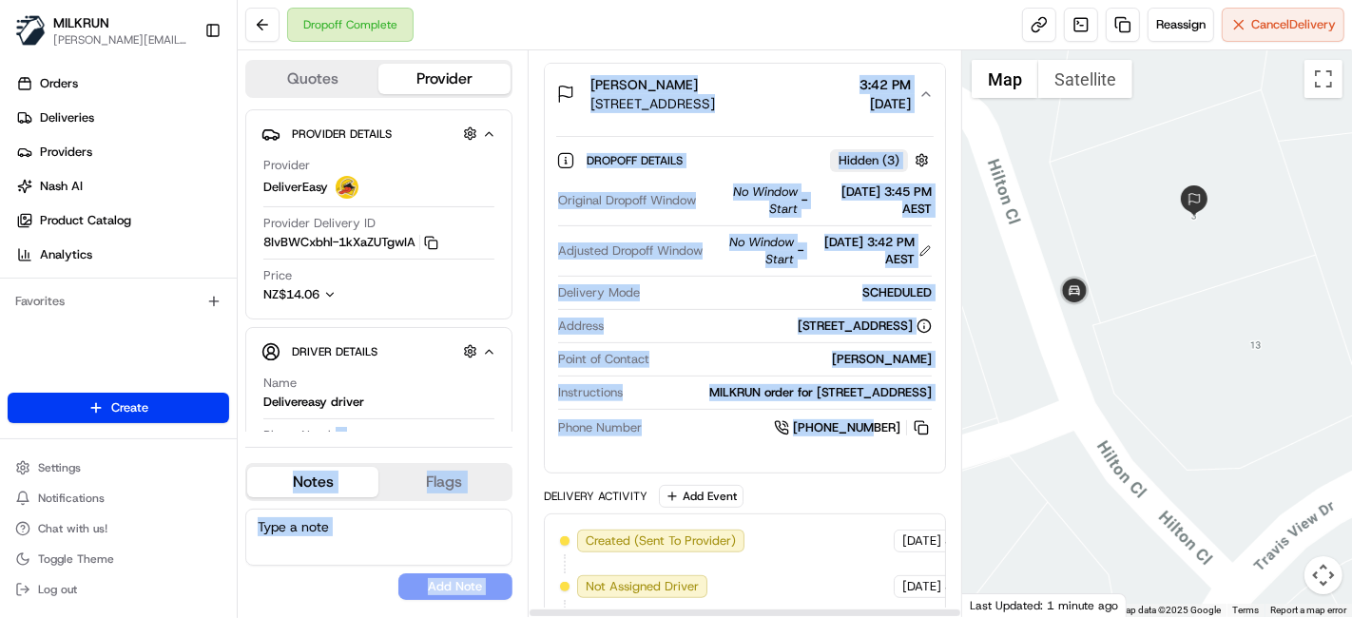
drag, startPoint x: 746, startPoint y: 454, endPoint x: 334, endPoint y: 435, distance: 412.2
click at [334, 435] on div "Quotes Provider Provider Details Hidden ( 4 ) Provider DeliverEasy Provider Del…" at bounding box center [600, 333] width 725 height 567
click at [674, 410] on div "Instructions MILKRUN order for 3 Hilton Close, Fairview Heights, Auckland 0632,…" at bounding box center [745, 397] width 374 height 26
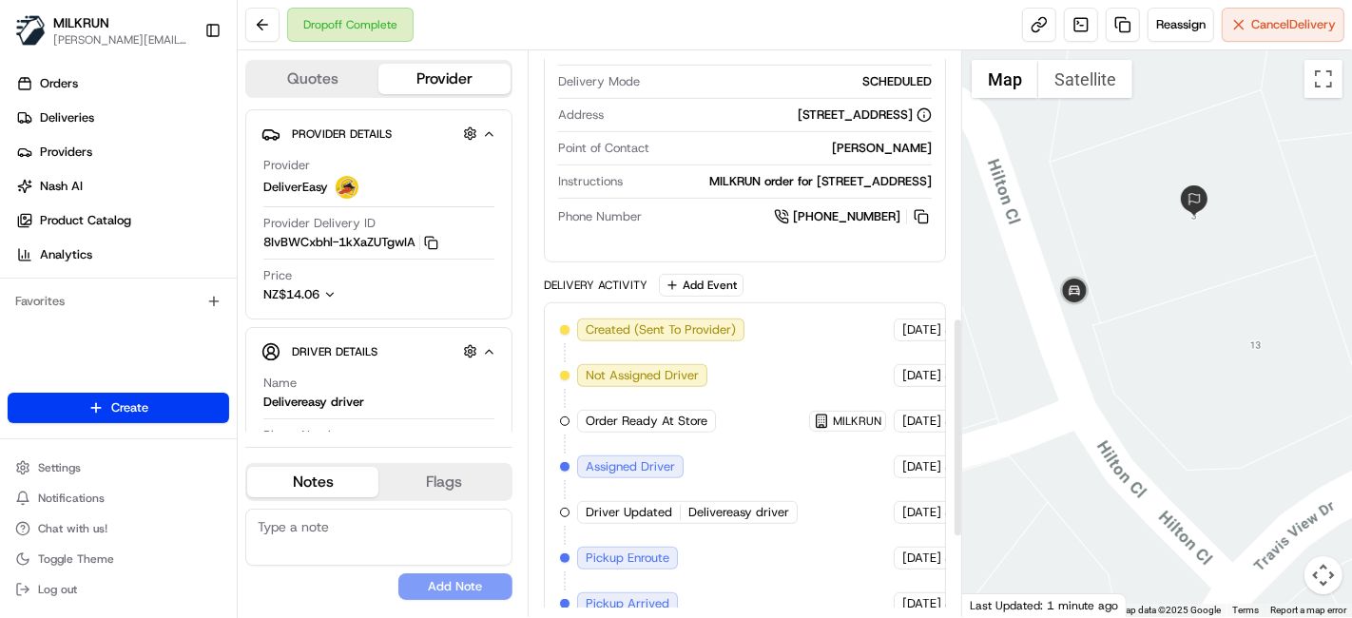
scroll to position [889, 0]
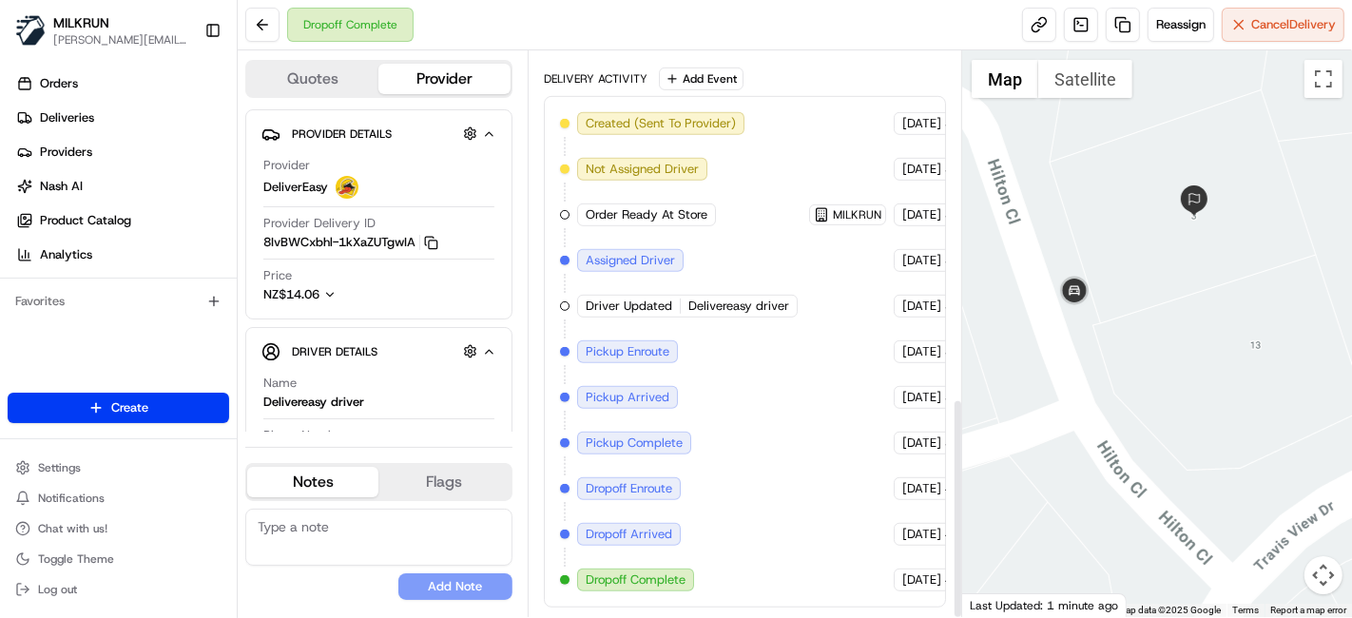
drag, startPoint x: 1130, startPoint y: 539, endPoint x: 831, endPoint y: 482, distance: 304.0
click at [1035, 527] on div at bounding box center [1157, 333] width 390 height 567
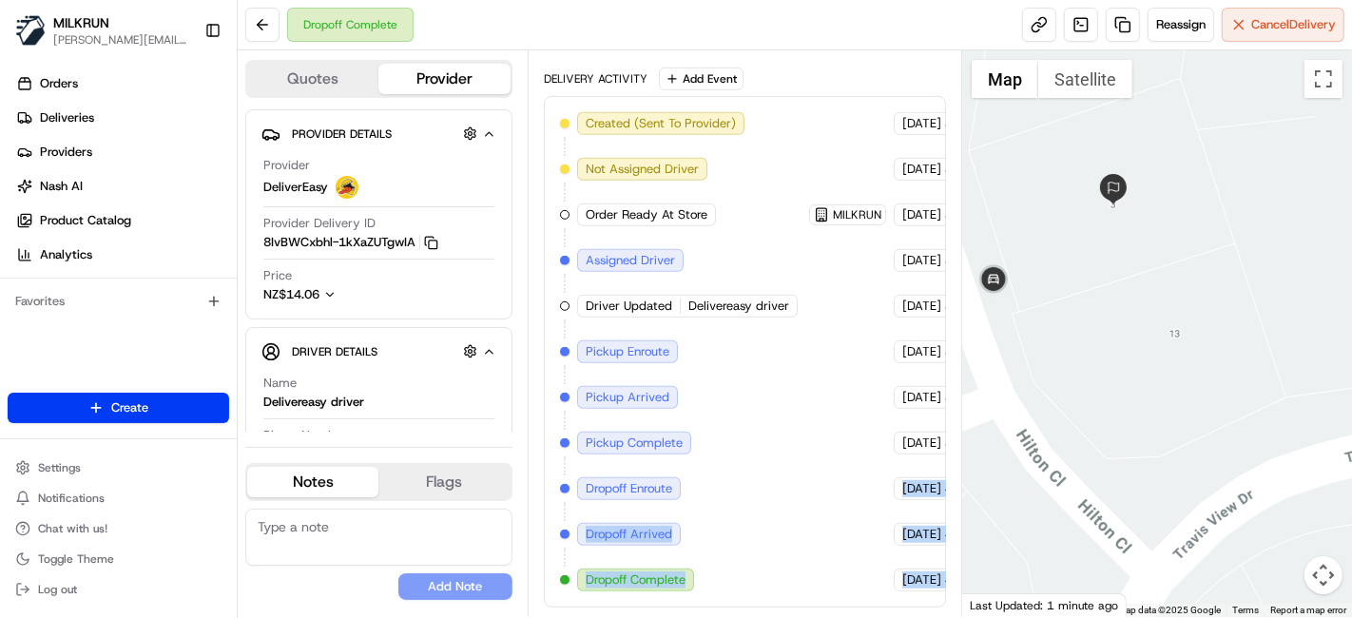
scroll to position [889, 121]
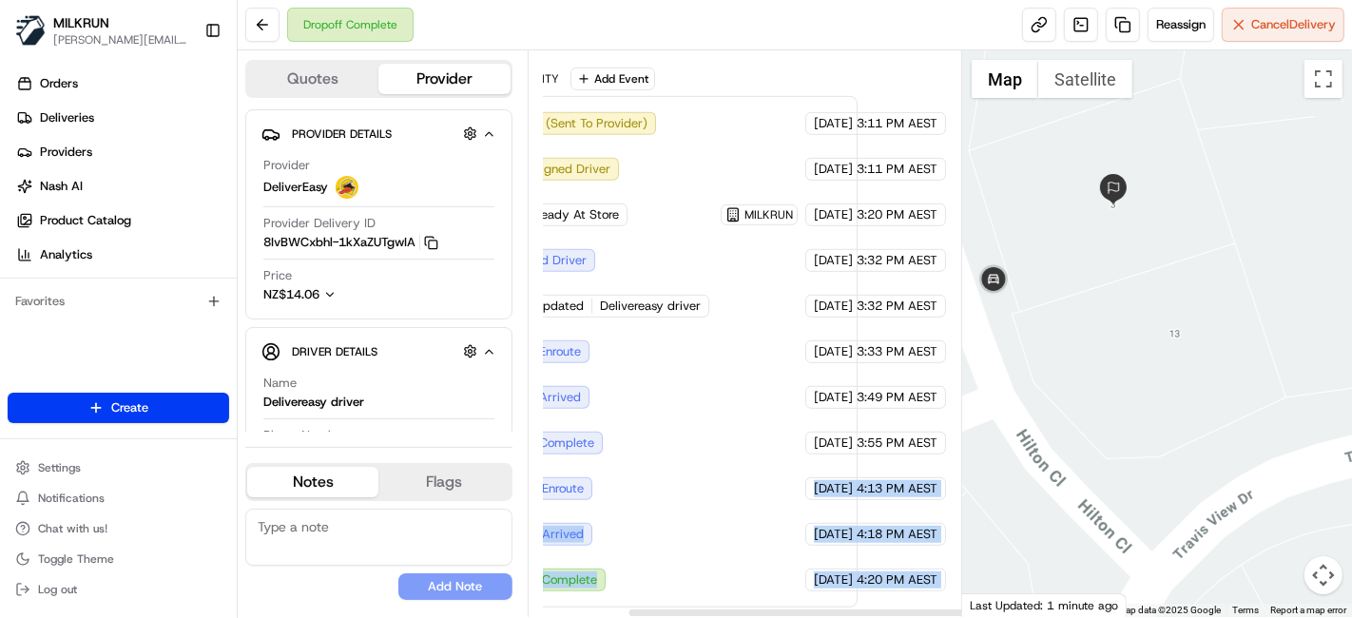
drag, startPoint x: 831, startPoint y: 482, endPoint x: 1036, endPoint y: 504, distance: 205.6
click at [1036, 504] on div "Quotes Provider Provider Details Hidden ( 4 ) Provider DeliverEasy Provider Del…" at bounding box center [795, 333] width 1115 height 567
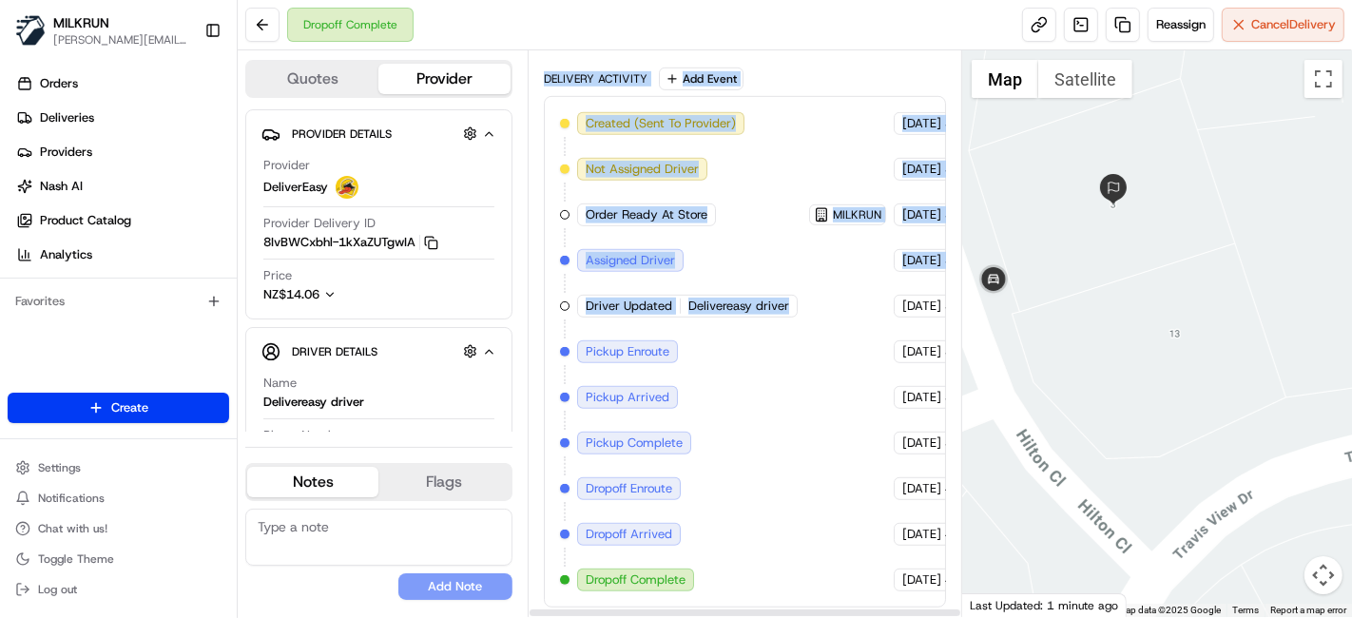
drag, startPoint x: 771, startPoint y: 288, endPoint x: 537, endPoint y: 285, distance: 234.0
click at [537, 285] on div "Summary 9118785 NZST AEST Created: 20/08/2025 3:11 PM Strategy: Dynamic (Everyt…" at bounding box center [745, 333] width 435 height 567
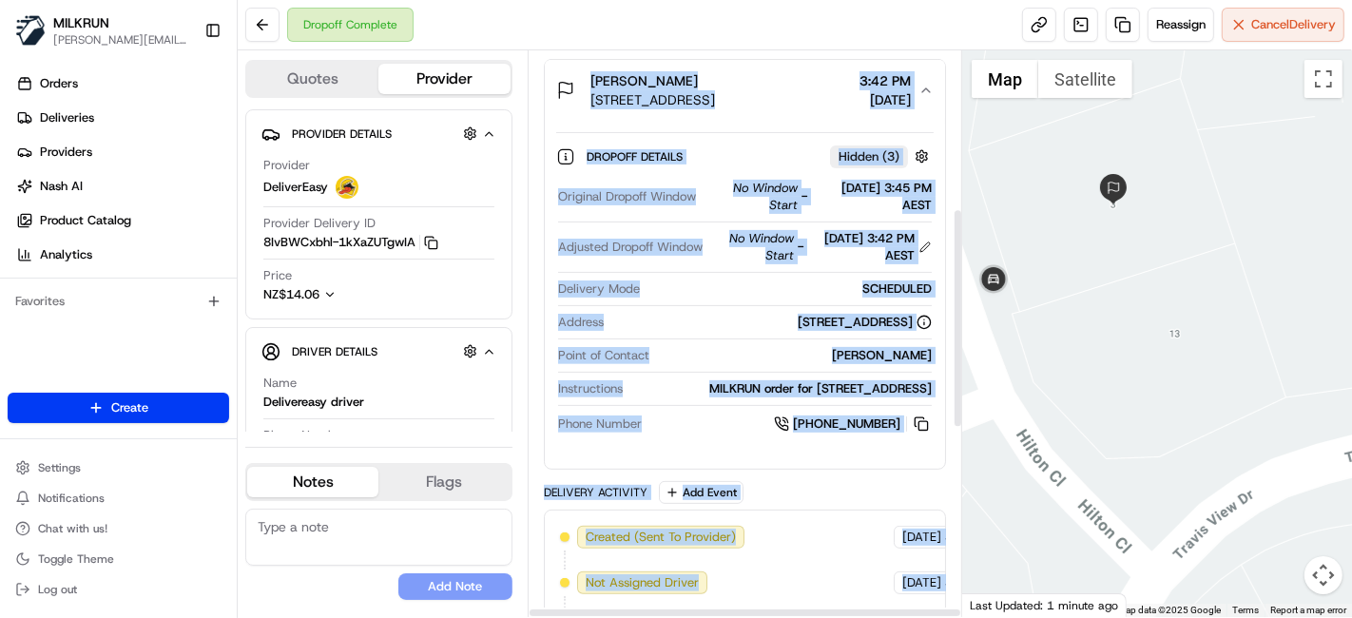
scroll to position [361, 0]
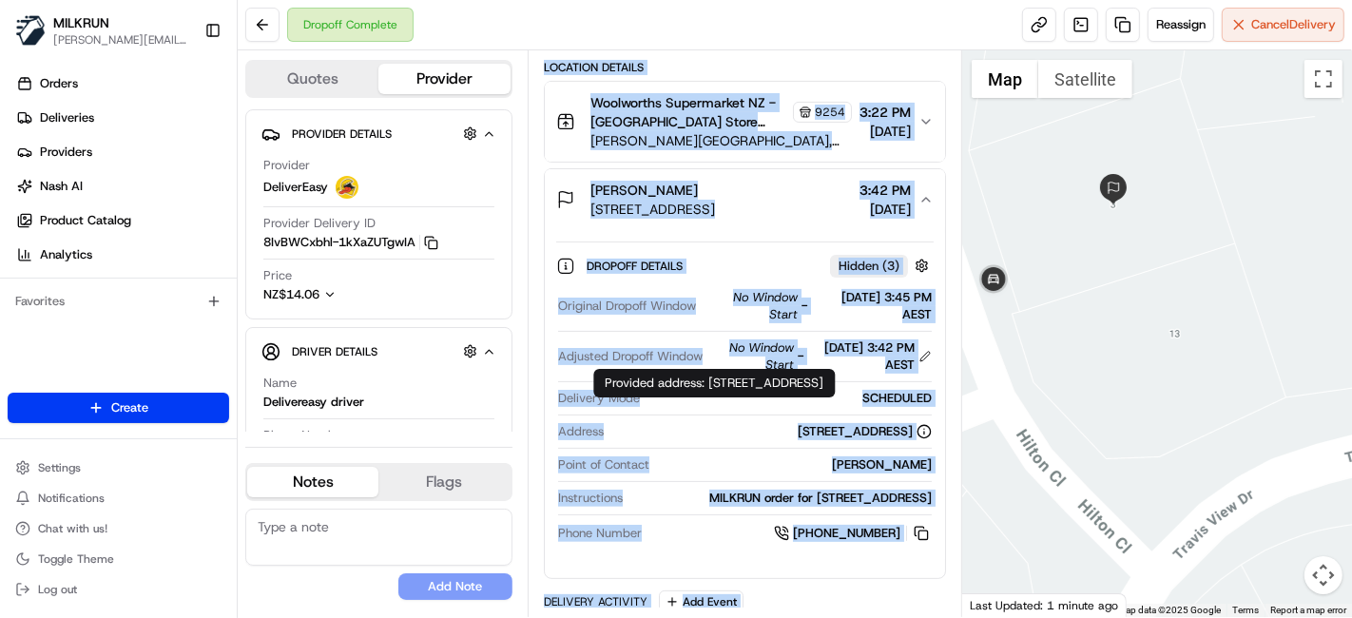
click at [798, 433] on div "3 Hilton Close, Fairview Heights, Auckland 0632, NZ" at bounding box center [865, 431] width 134 height 17
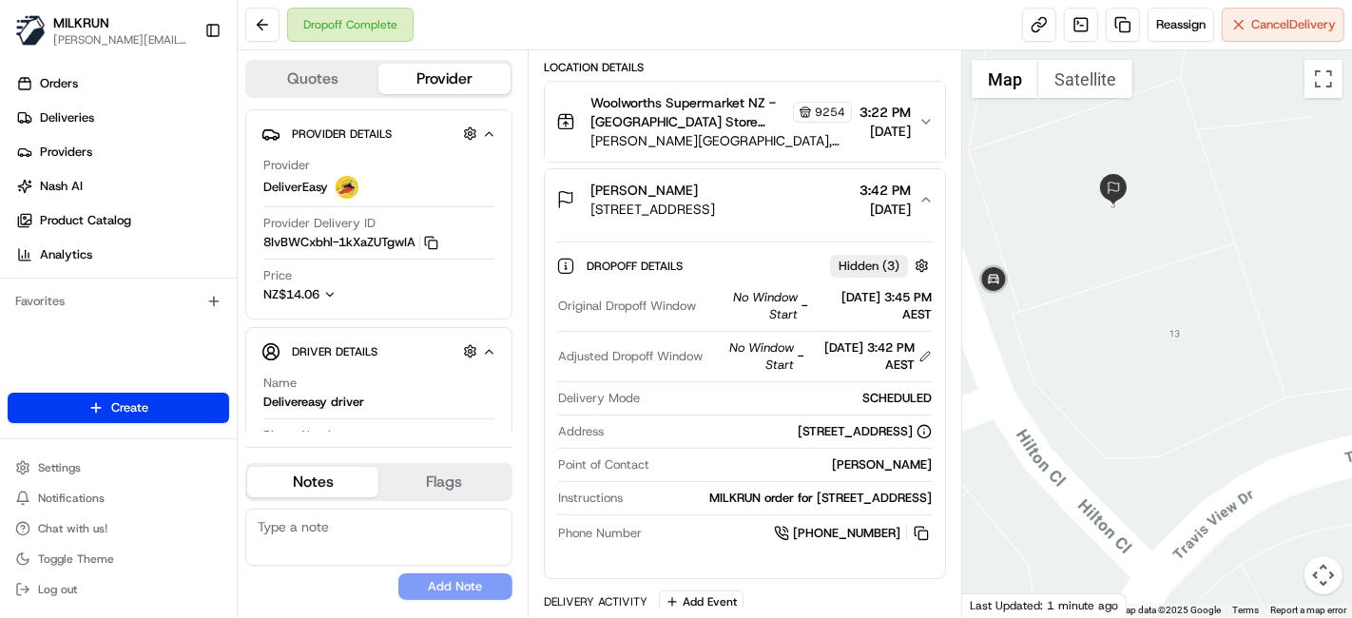
click at [845, 1] on div "Dropoff Complete Reassign Cancel Delivery" at bounding box center [795, 25] width 1115 height 50
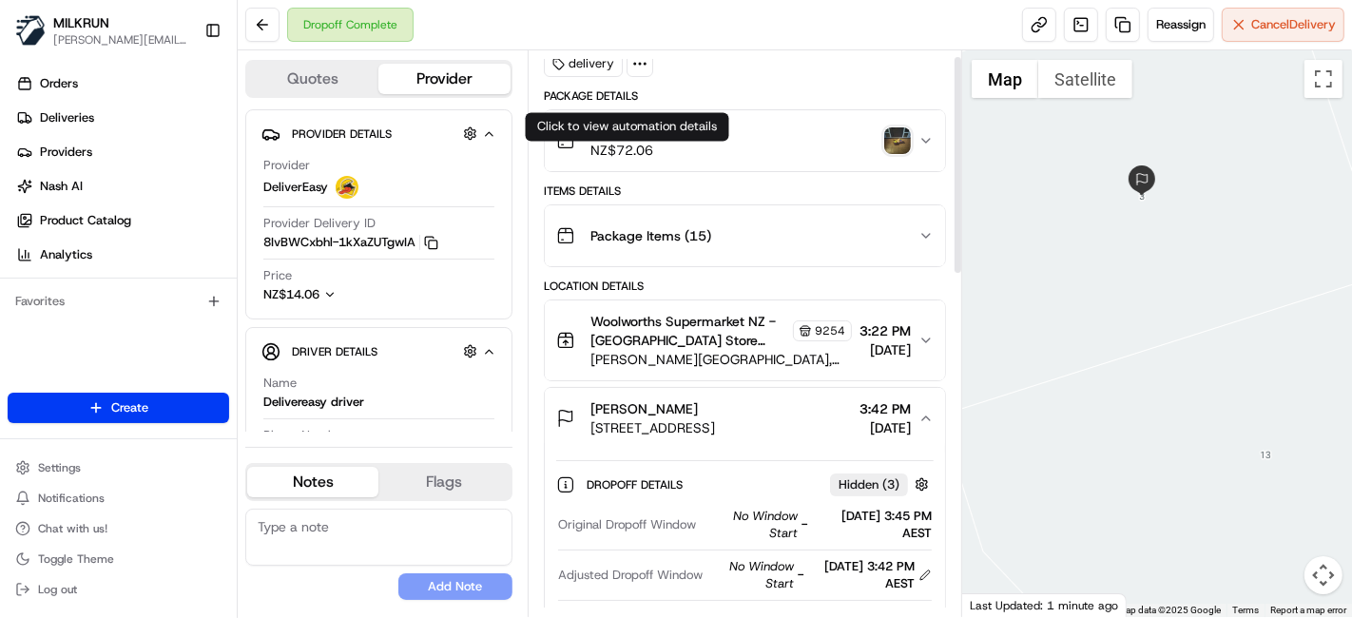
scroll to position [0, 0]
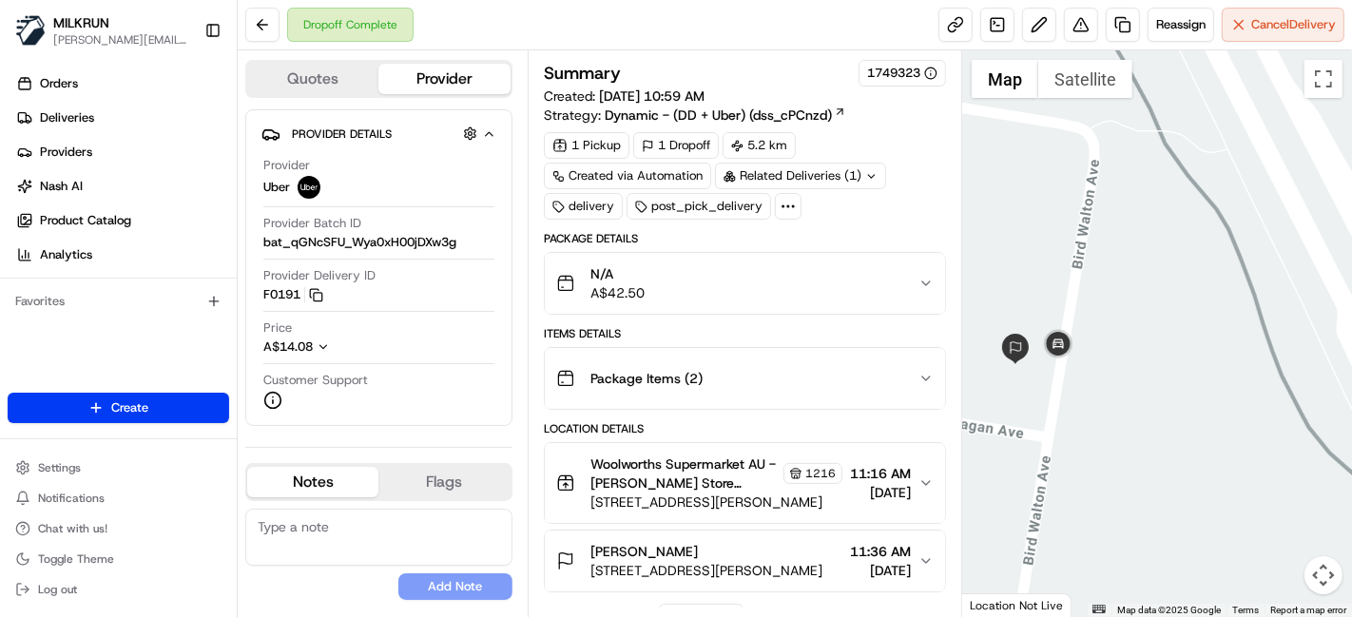
drag, startPoint x: 1062, startPoint y: 338, endPoint x: 1158, endPoint y: 371, distance: 101.7
click at [1158, 371] on div at bounding box center [1157, 333] width 390 height 567
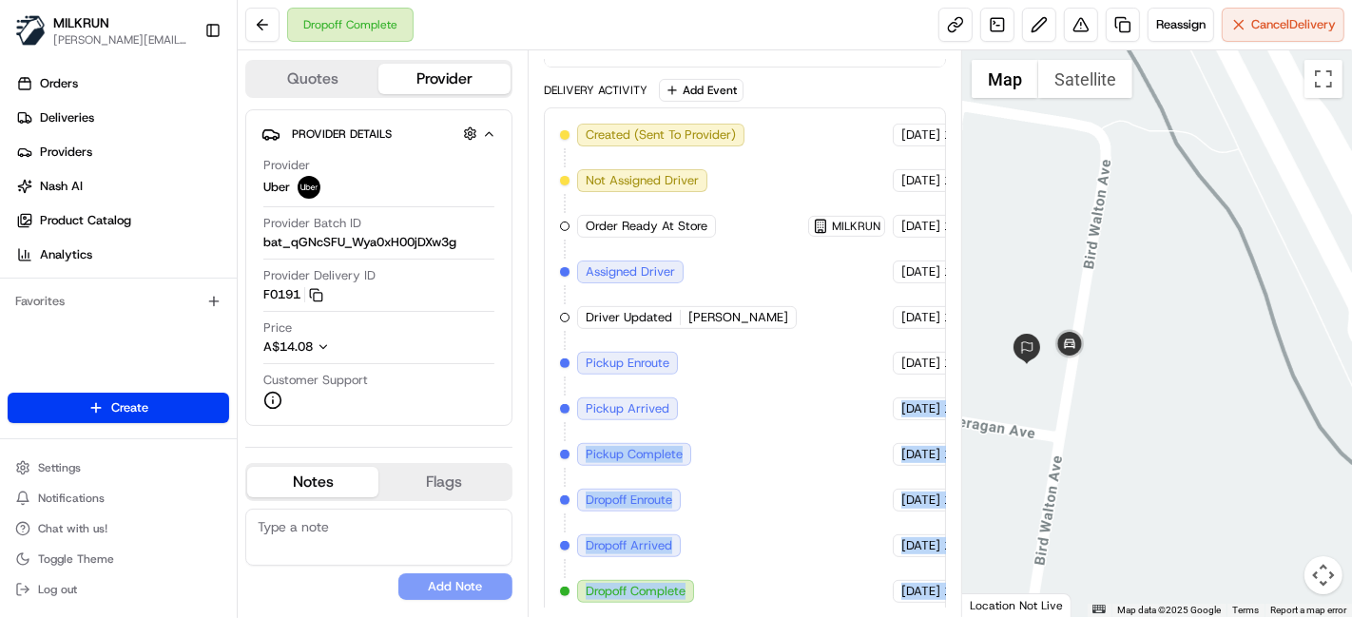
scroll to position [525, 78]
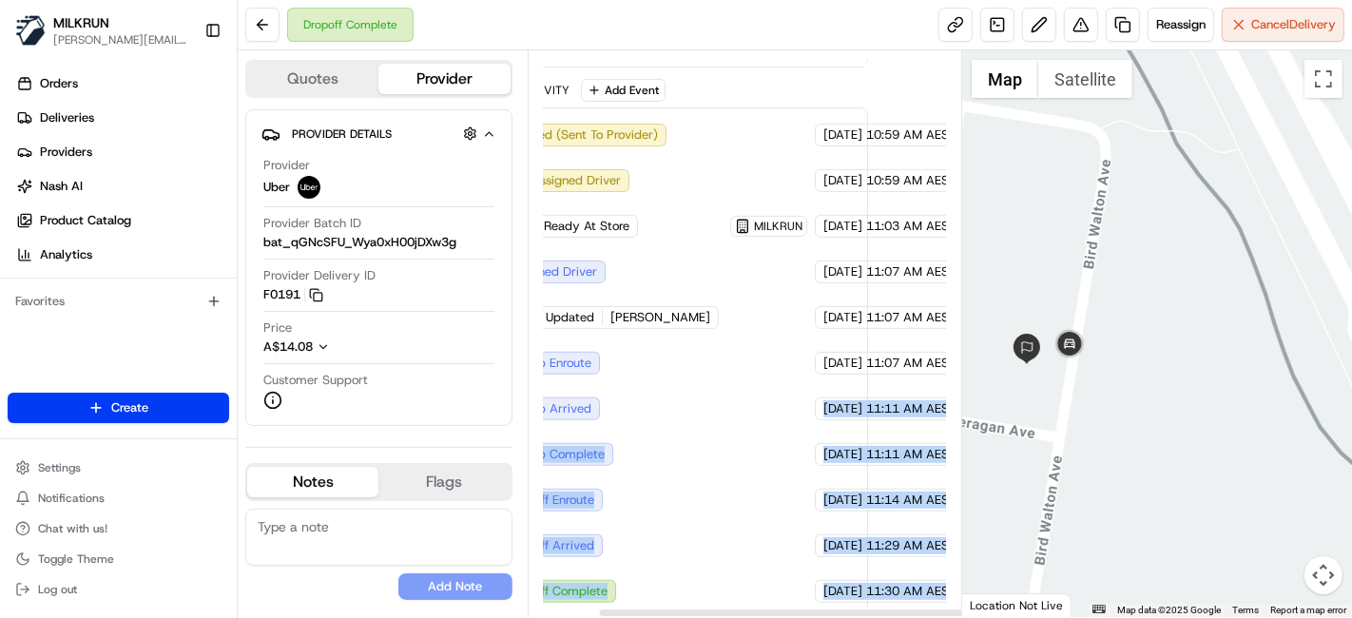
drag, startPoint x: 840, startPoint y: 409, endPoint x: 1111, endPoint y: 487, distance: 282.0
click at [1111, 487] on div "Quotes Provider Provider Details Hidden ( 3 ) Provider Uber Provider Batch ID b…" at bounding box center [795, 333] width 1115 height 567
click at [704, 396] on div "Created (Sent To Provider) Uber 20/08/2025 10:59 AM AEST Not Assigned Driver Ub…" at bounding box center [667, 363] width 370 height 479
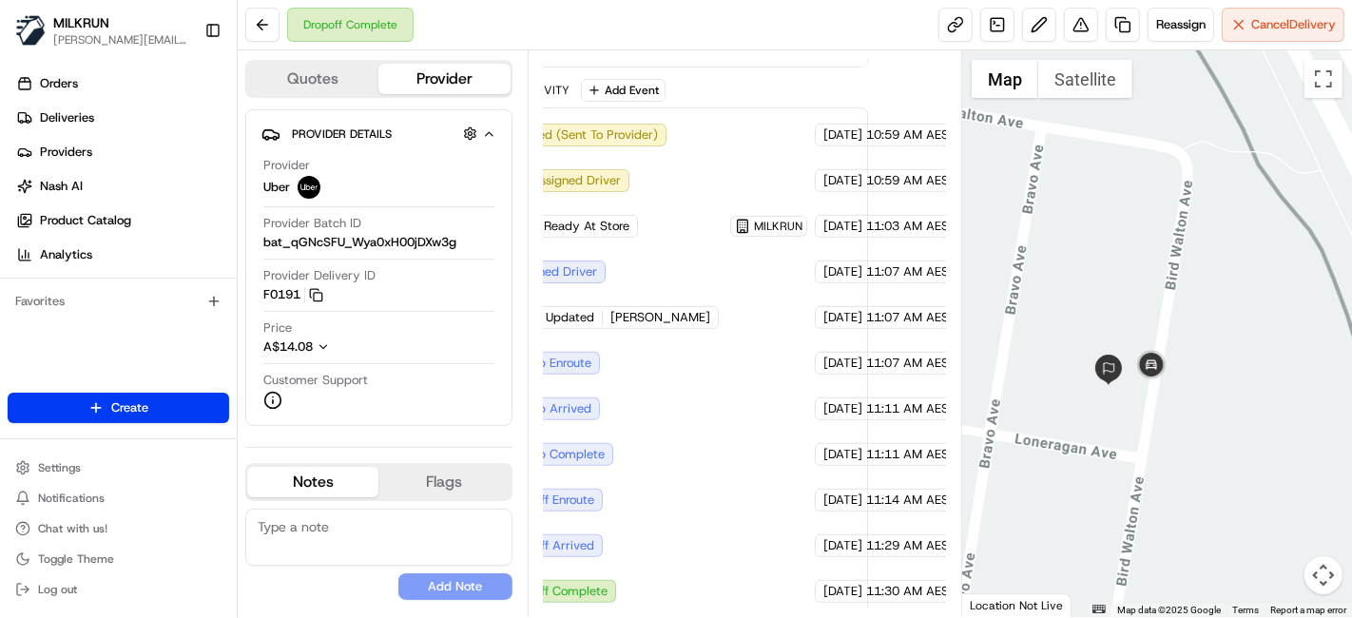
click at [1118, 410] on div at bounding box center [1157, 333] width 390 height 567
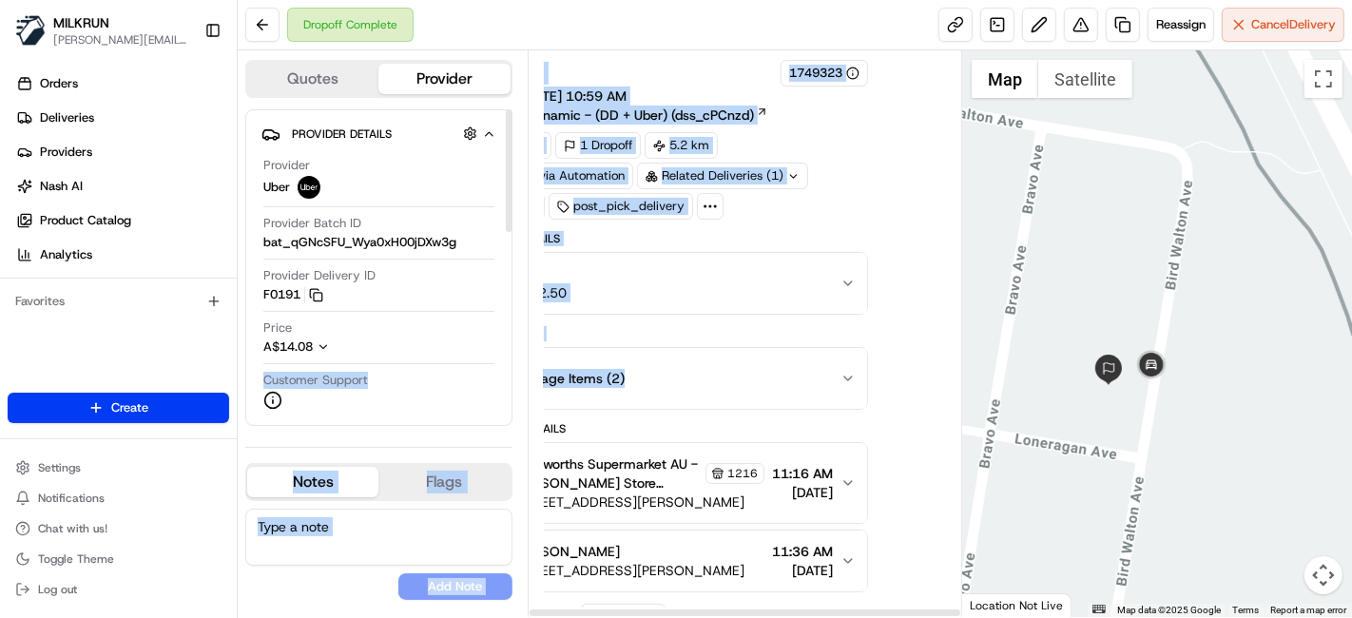
scroll to position [0, 0]
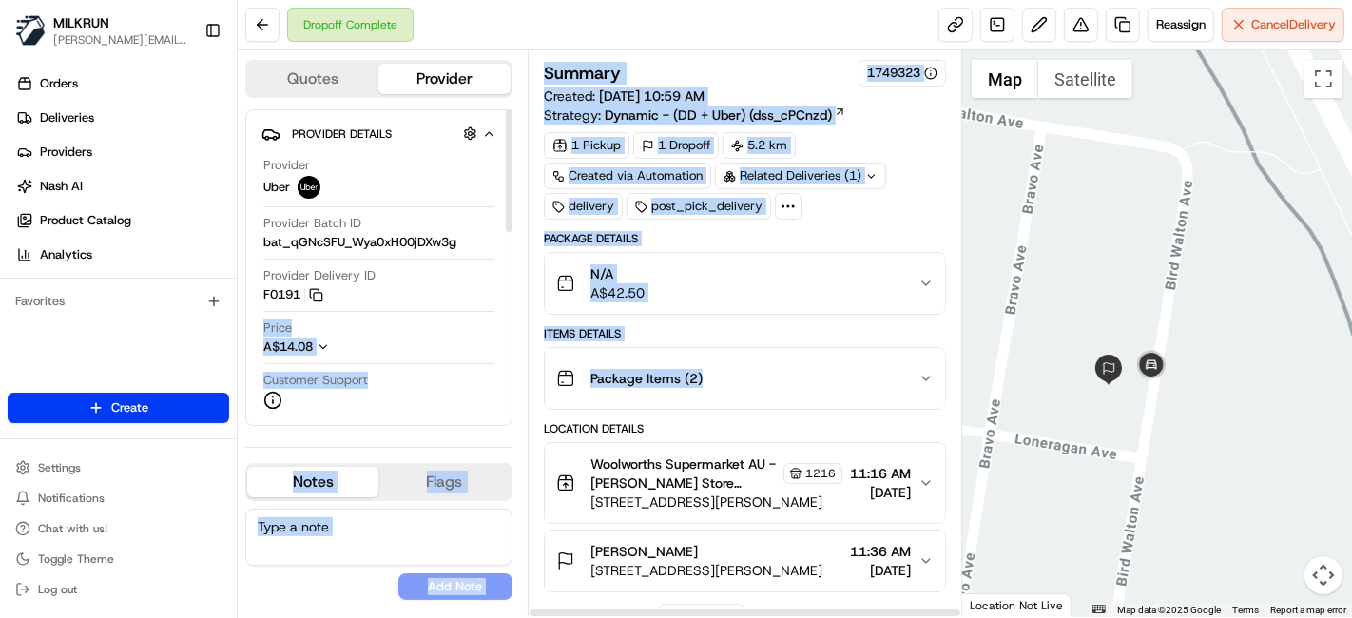
drag, startPoint x: 774, startPoint y: 373, endPoint x: 491, endPoint y: 314, distance: 289.5
click at [491, 314] on div "Quotes Provider Provider Details Hidden ( 3 ) Provider Uber Provider Batch ID b…" at bounding box center [600, 333] width 725 height 567
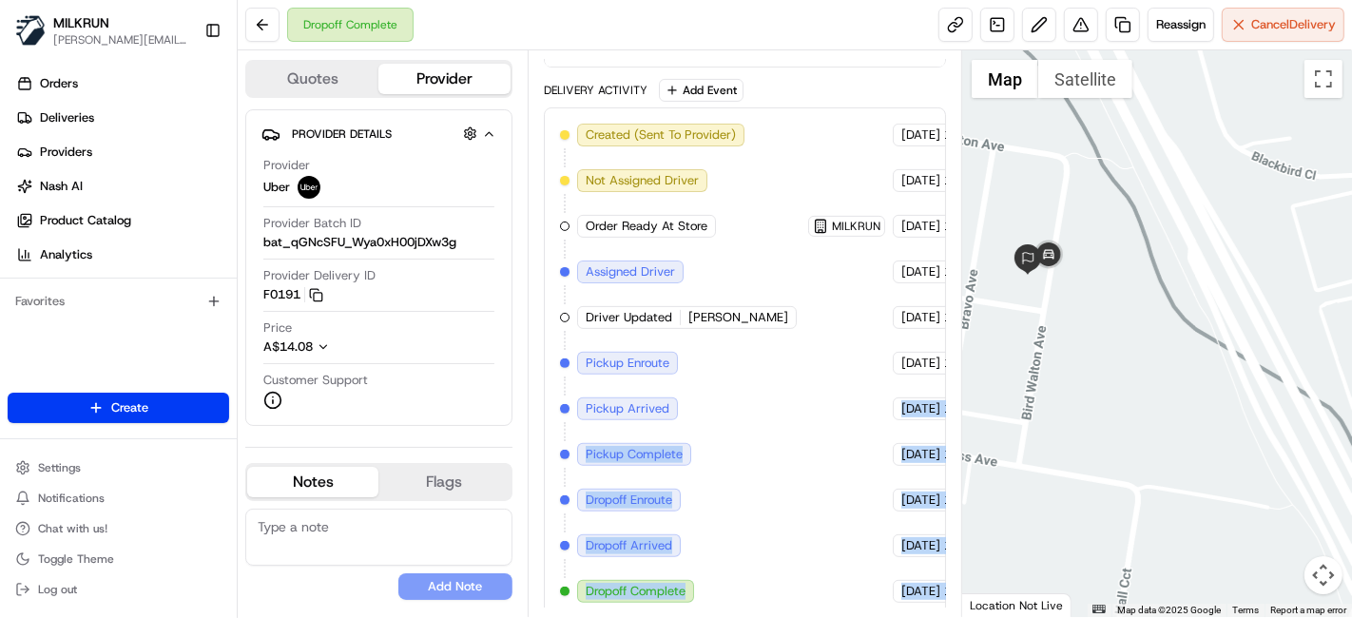
scroll to position [525, 78]
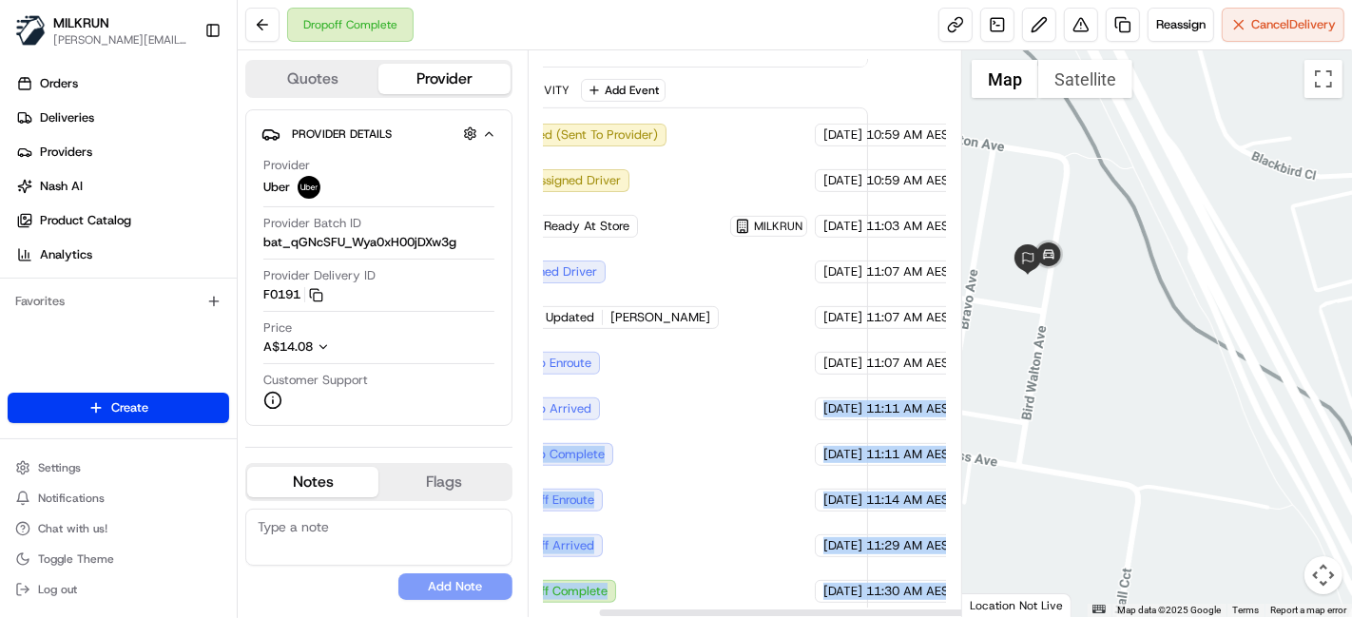
drag, startPoint x: 891, startPoint y: 413, endPoint x: 564, endPoint y: 308, distance: 343.4
click at [1160, 406] on div "Quotes Provider Provider Details Hidden ( 3 ) Provider Uber Provider Batch ID b…" at bounding box center [795, 333] width 1115 height 567
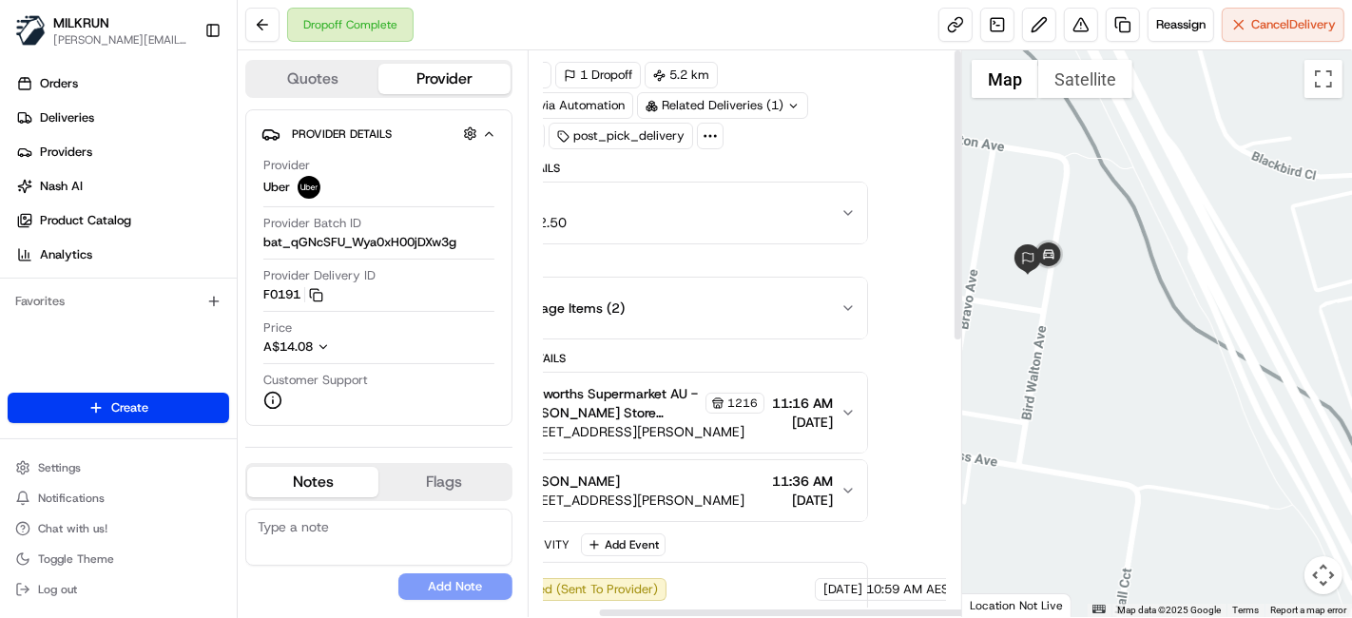
scroll to position [0, 78]
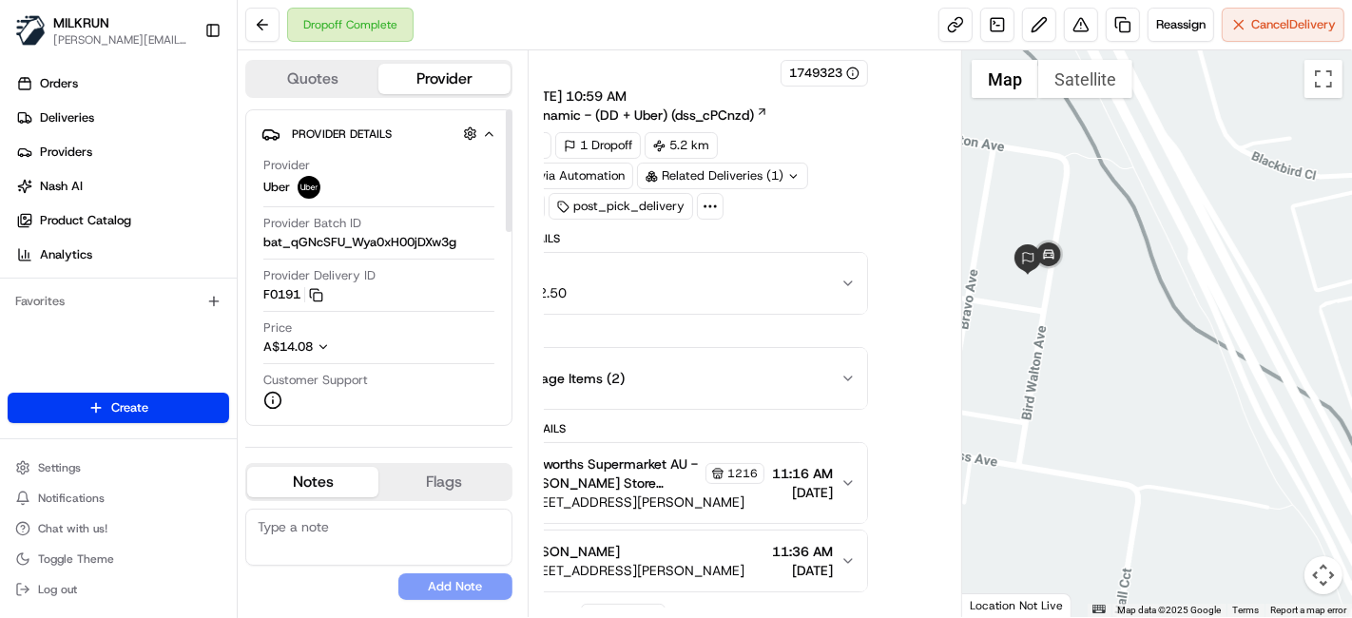
drag, startPoint x: 839, startPoint y: 396, endPoint x: 230, endPoint y: 369, distance: 609.2
click at [220, 368] on div "MILKRUN toman@woolworths.com.au Toggle Sidebar Orders Deliveries Providers Nash…" at bounding box center [676, 309] width 1352 height 618
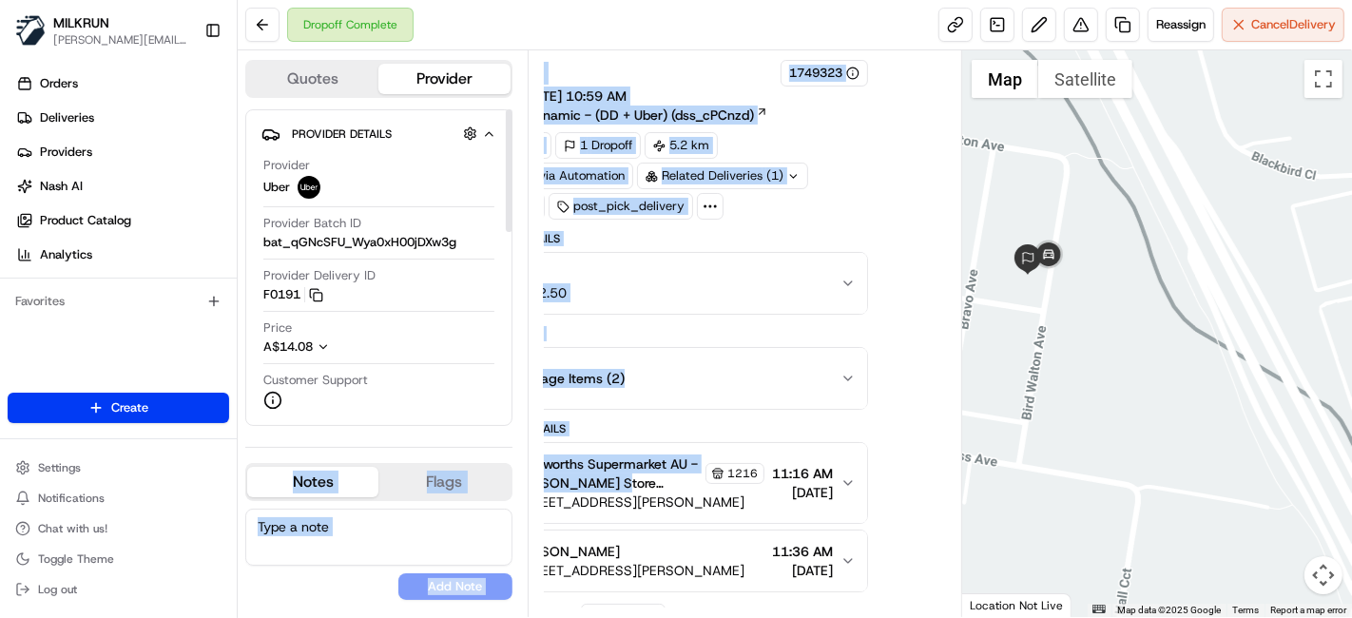
scroll to position [0, 0]
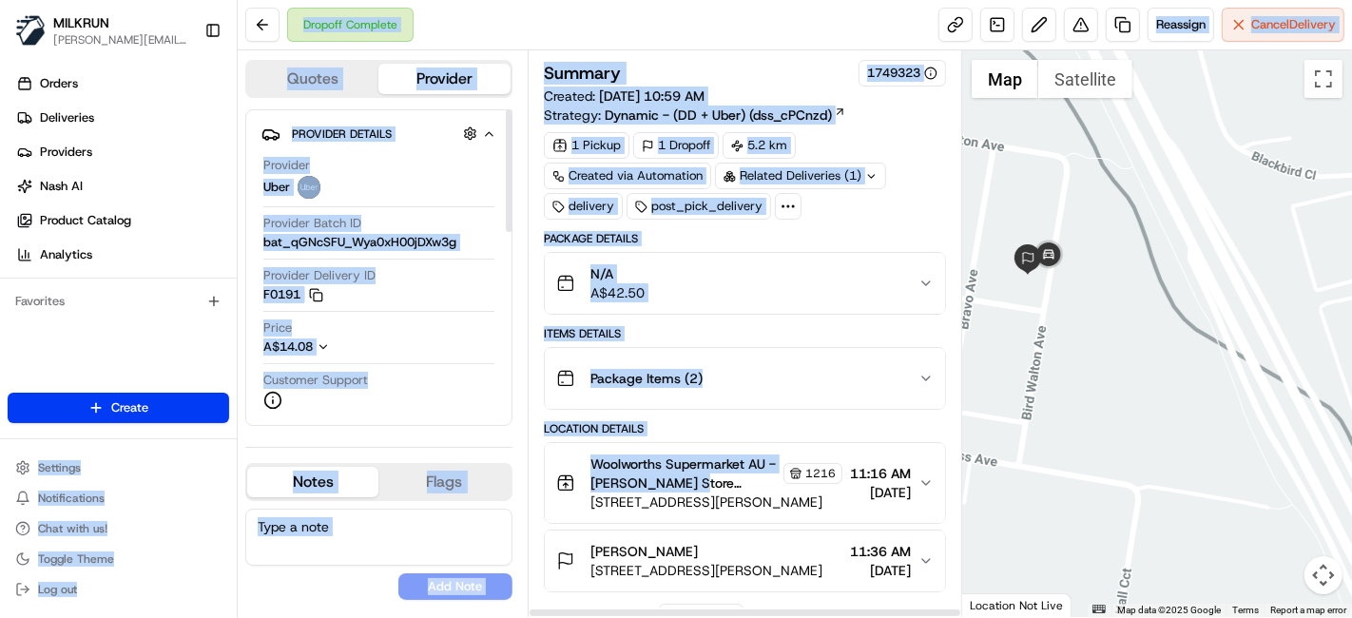
drag, startPoint x: 633, startPoint y: 482, endPoint x: 622, endPoint y: 452, distance: 32.5
click at [199, 436] on div "MILKRUN toman@woolworths.com.au Toggle Sidebar Orders Deliveries Providers Nash…" at bounding box center [676, 309] width 1352 height 618
click at [644, 403] on button "Package Items ( 2 )" at bounding box center [745, 378] width 400 height 61
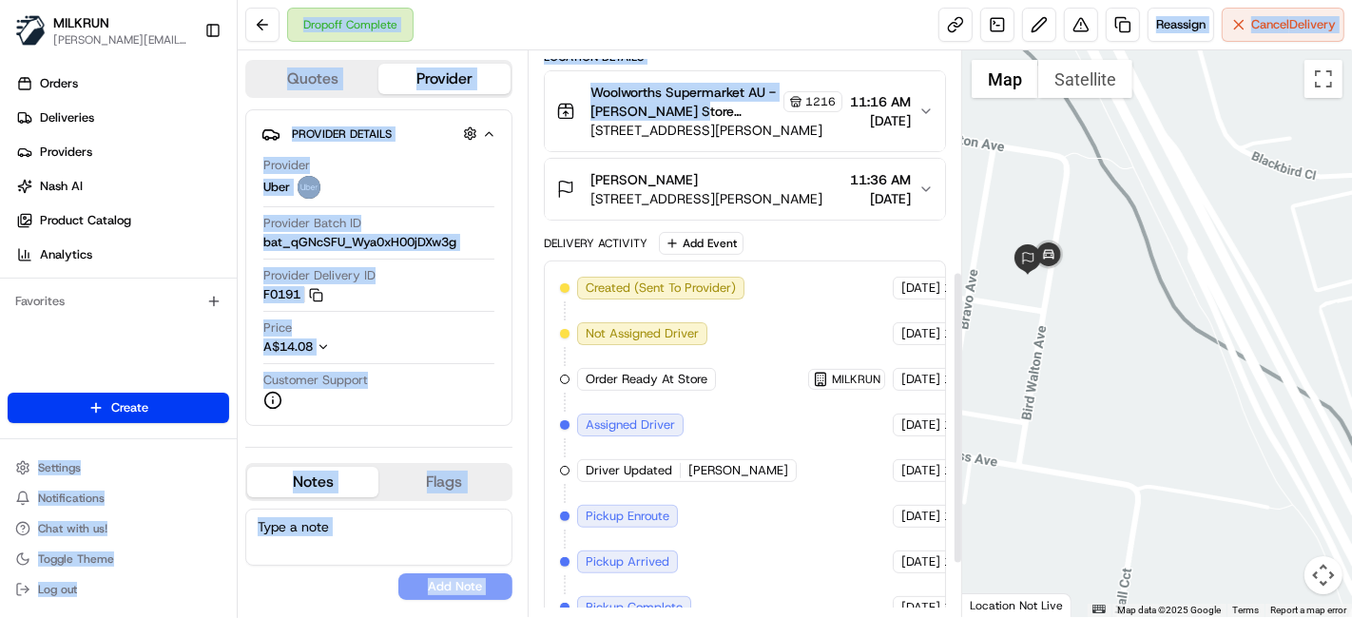
scroll to position [422, 0]
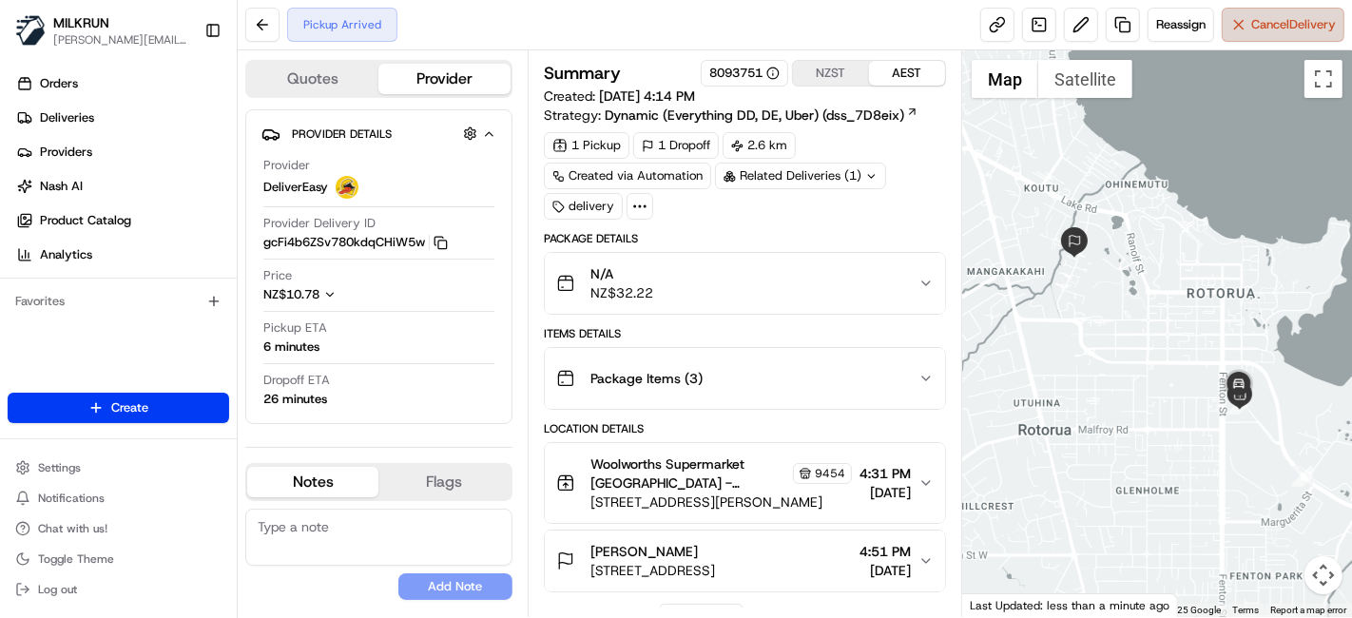
click at [1283, 29] on span "Cancel Delivery" at bounding box center [1293, 24] width 85 height 17
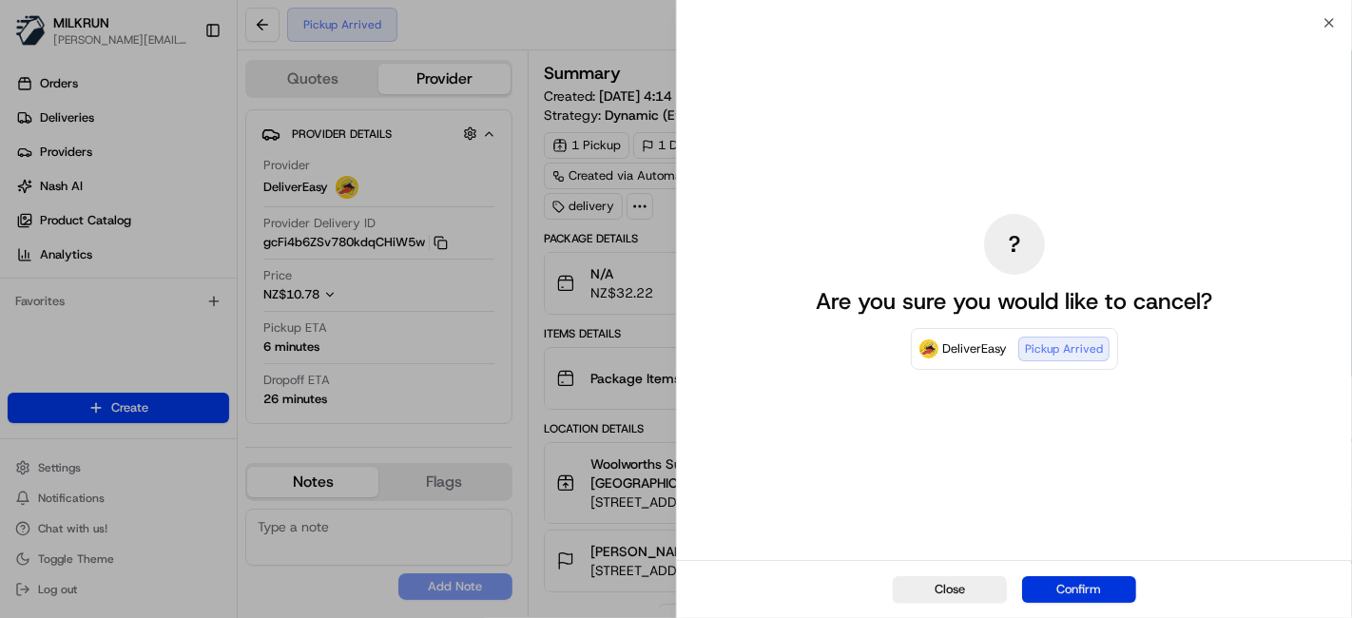
drag, startPoint x: 1041, startPoint y: 597, endPoint x: 856, endPoint y: 543, distance: 193.2
click at [1040, 596] on button "Confirm" at bounding box center [1079, 589] width 114 height 27
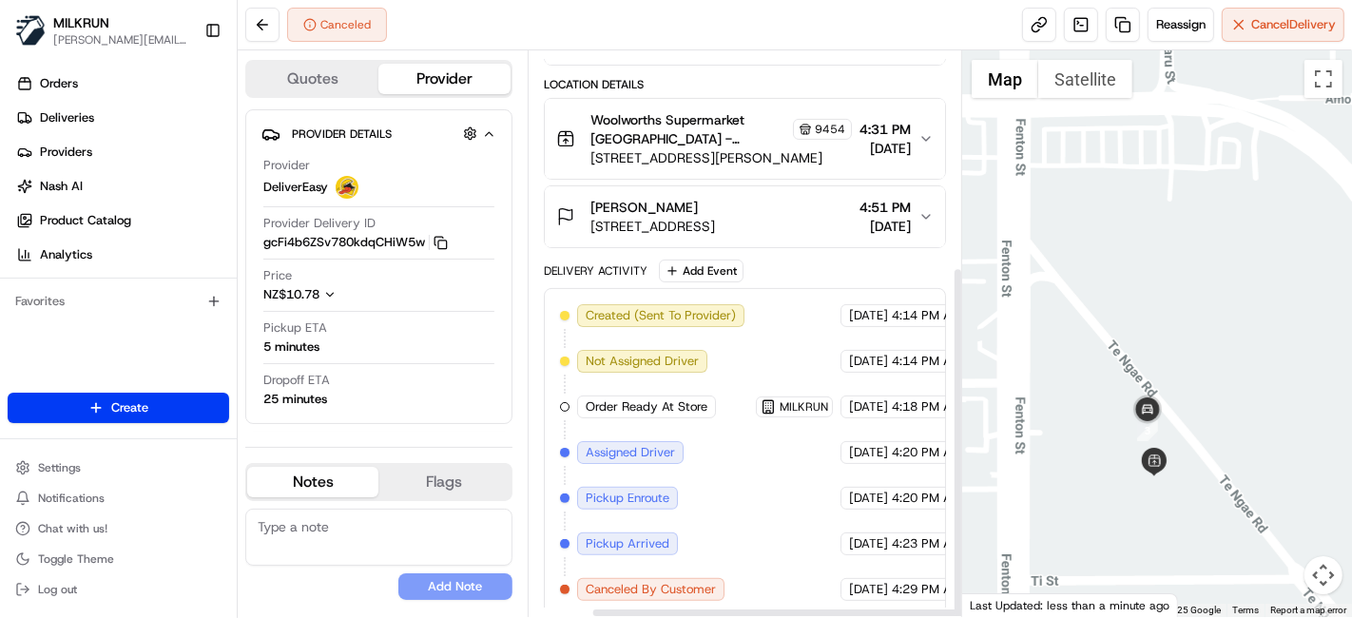
scroll to position [344, 69]
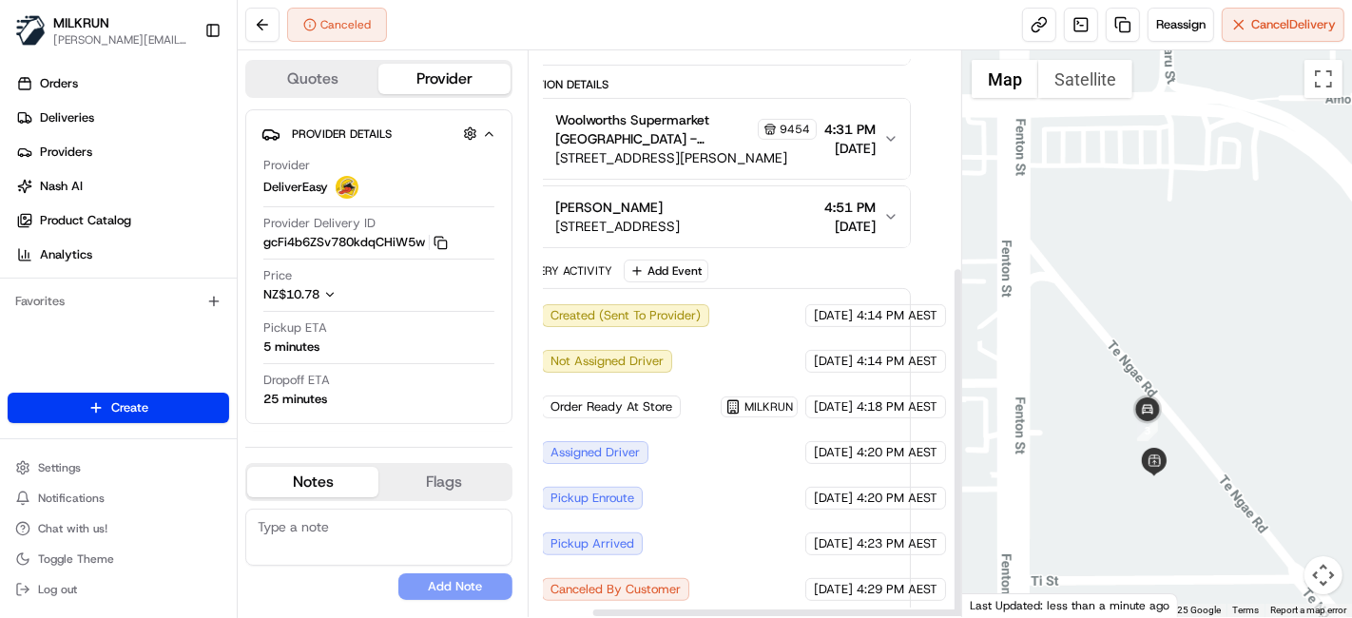
drag, startPoint x: 950, startPoint y: 520, endPoint x: 843, endPoint y: 479, distance: 115.0
click at [941, 517] on div "Summary 8093751 NZST AEST Created: 20/08/2025 4:14 PM Strategy: Dynamic (Everyt…" at bounding box center [745, 334] width 402 height 548
click at [843, 487] on div "20/08/2025 4:20 PM AEST" at bounding box center [875, 498] width 141 height 23
drag, startPoint x: 842, startPoint y: 475, endPoint x: 644, endPoint y: 475, distance: 197.8
click at [644, 475] on div "Created (Sent To Provider) DeliverEasy 20/08/2025 4:14 PM AEST Not Assigned Dri…" at bounding box center [710, 452] width 370 height 297
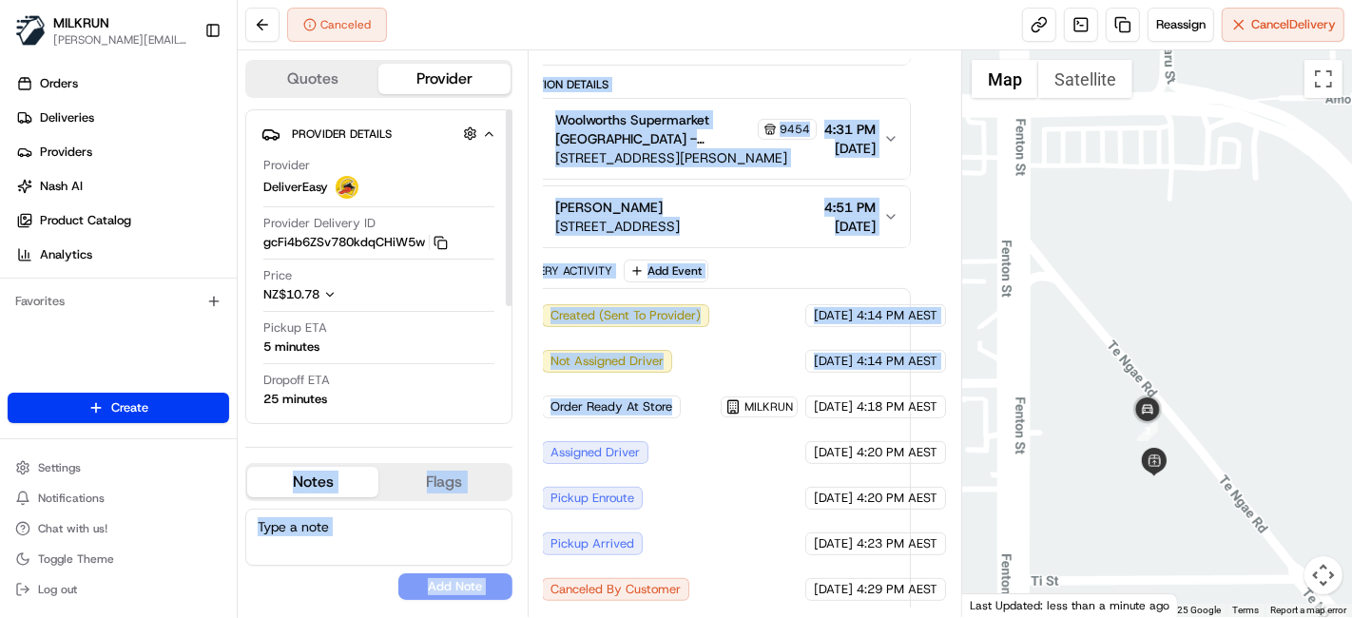
scroll to position [344, 0]
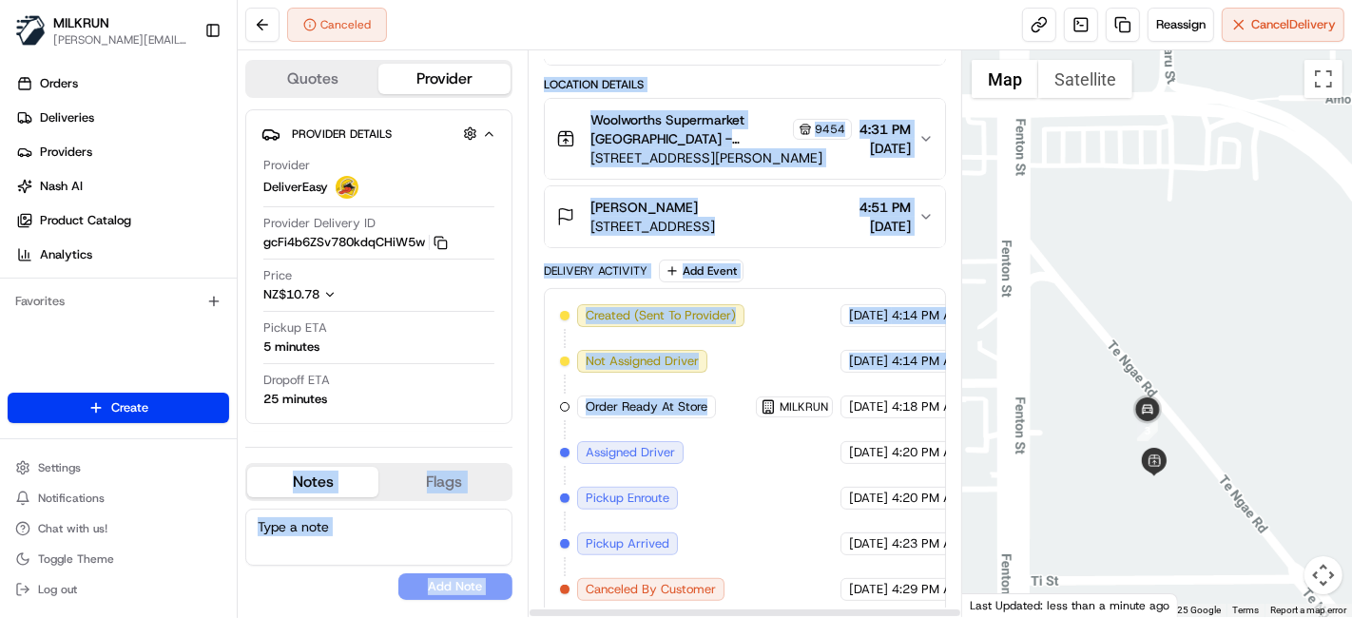
drag, startPoint x: 697, startPoint y: 413, endPoint x: 523, endPoint y: 410, distance: 174.0
click at [523, 410] on div "Quotes Provider Provider Details Hidden ( 2 ) Provider DeliverEasy Provider Del…" at bounding box center [600, 333] width 725 height 567
click at [618, 361] on span "Not Assigned Driver" at bounding box center [642, 361] width 113 height 17
click at [861, 341] on div "Created (Sent To Provider) DeliverEasy 20/08/2025 4:14 PM AEST Not Assigned Dri…" at bounding box center [745, 452] width 370 height 297
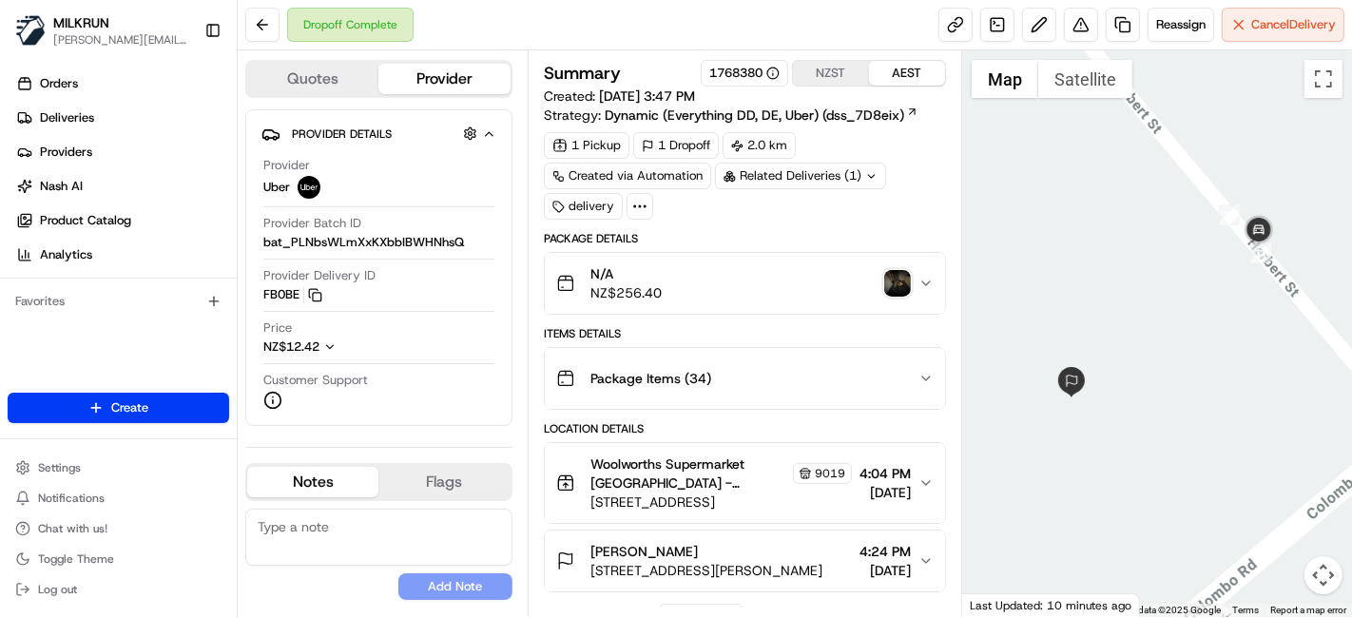
click at [1114, 409] on div at bounding box center [1157, 333] width 390 height 567
click at [904, 281] on img "button" at bounding box center [897, 283] width 27 height 27
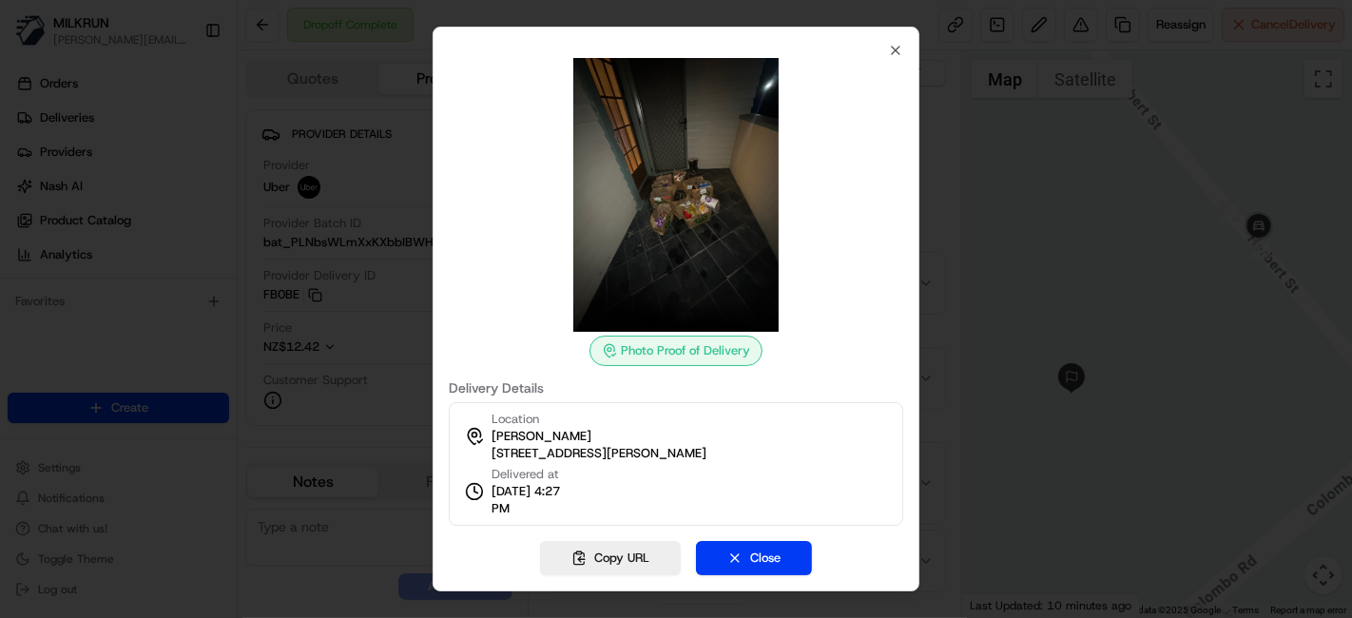
click at [630, 264] on img at bounding box center [676, 195] width 274 height 274
click at [896, 57] on icon "button" at bounding box center [895, 50] width 15 height 15
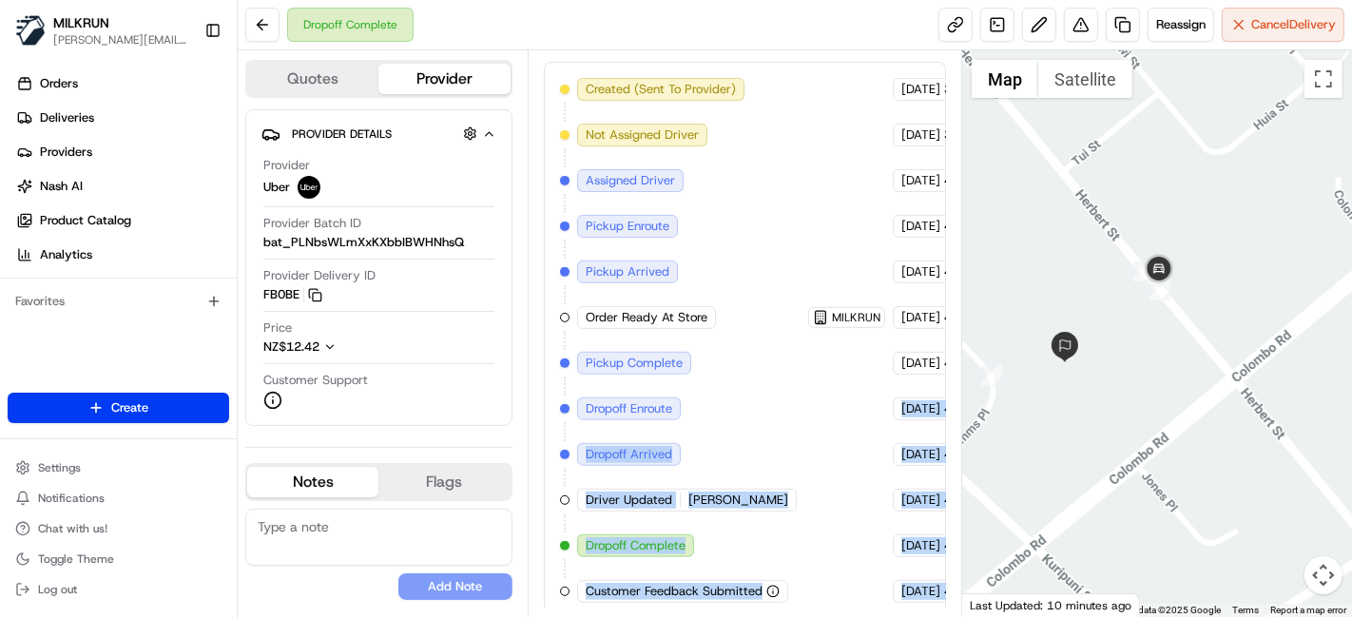
scroll to position [571, 111]
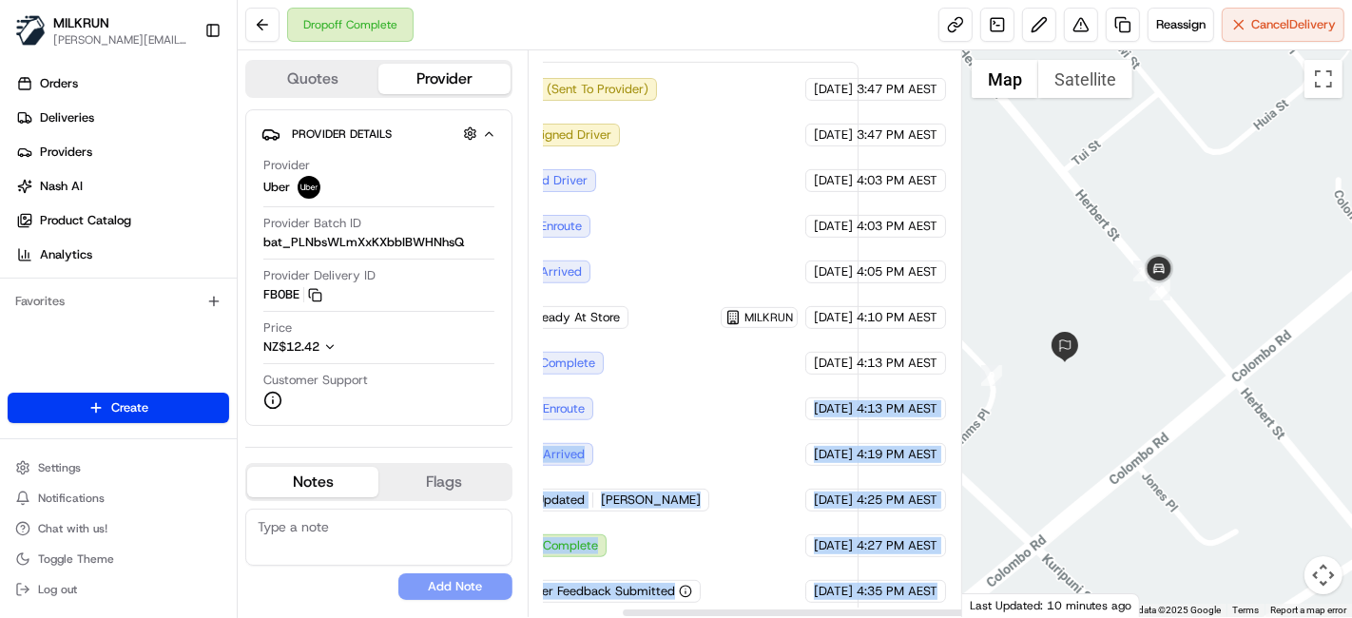
drag, startPoint x: 865, startPoint y: 413, endPoint x: 952, endPoint y: 427, distance: 87.7
click at [952, 427] on div "Summary 1768380 NZST AEST Created: 20/08/2025 3:47 PM Strategy: Dynamic (Everyt…" at bounding box center [745, 333] width 435 height 567
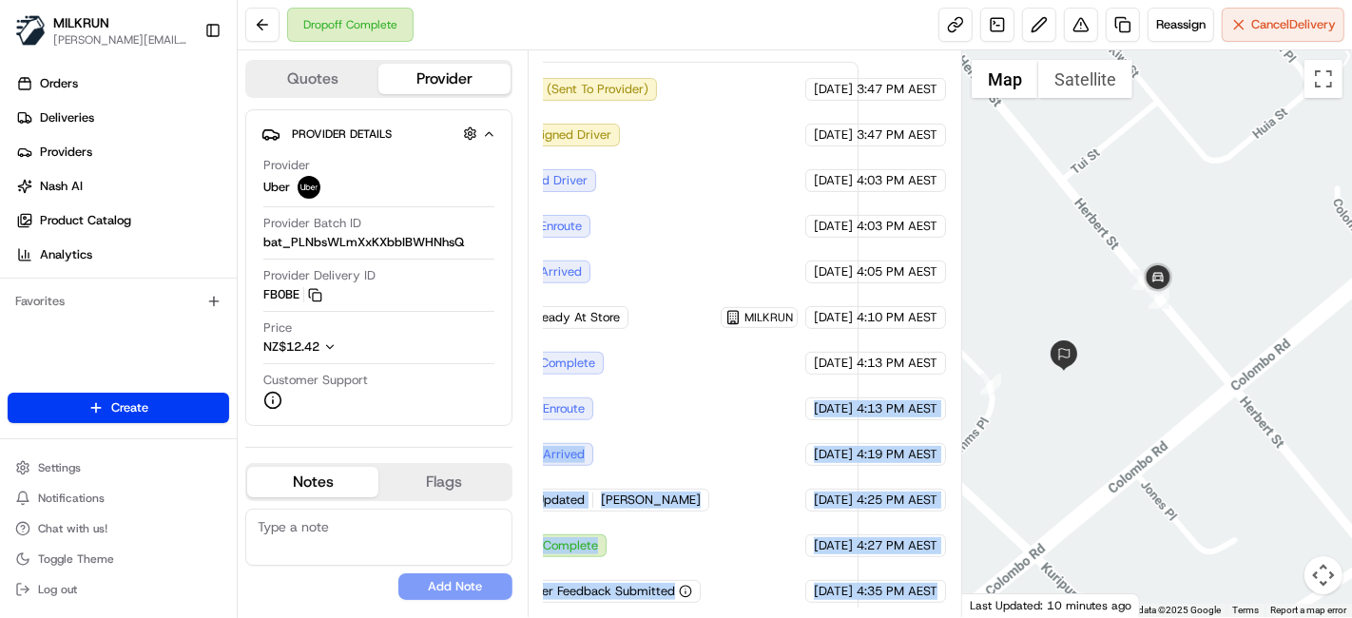
drag, startPoint x: 1120, startPoint y: 318, endPoint x: 1148, endPoint y: 308, distance: 29.2
click at [1149, 311] on div at bounding box center [1157, 333] width 390 height 567
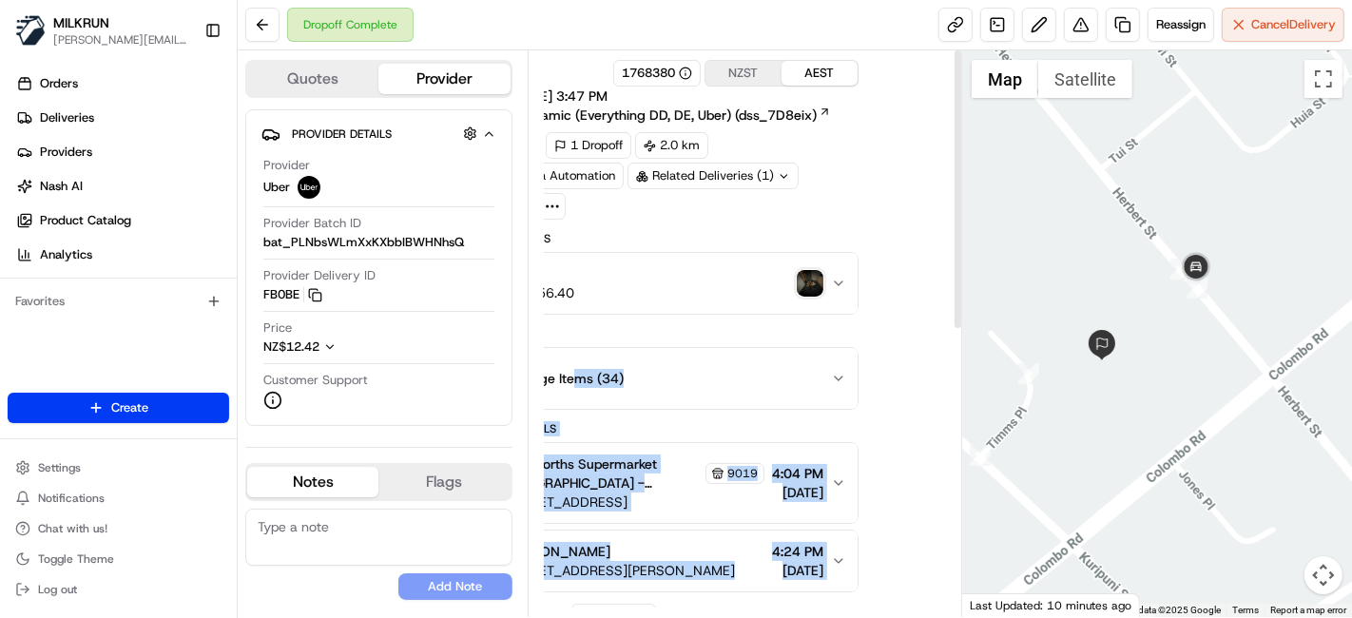
scroll to position [0, 0]
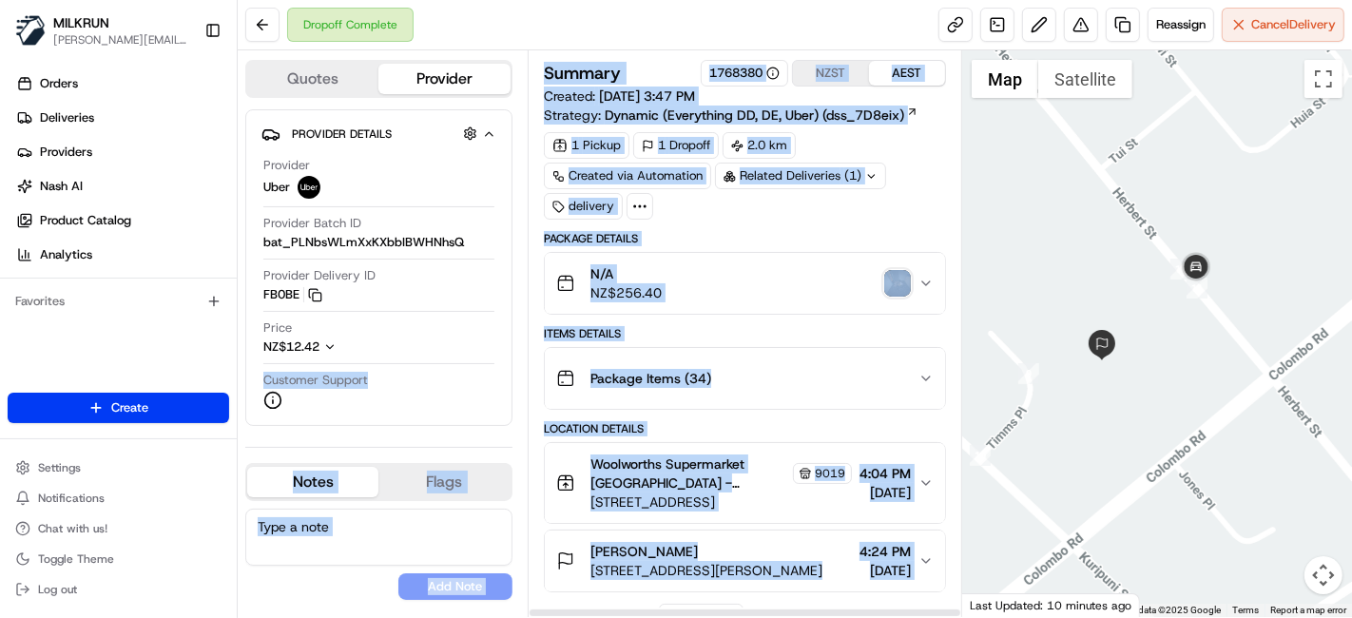
drag, startPoint x: 848, startPoint y: 352, endPoint x: 482, endPoint y: 345, distance: 366.2
click at [482, 345] on div "Quotes Provider Provider Details Hidden ( 3 ) Provider Uber Provider Batch ID b…" at bounding box center [600, 333] width 725 height 567
click at [747, 362] on div "Package Items ( 34 )" at bounding box center [737, 378] width 362 height 38
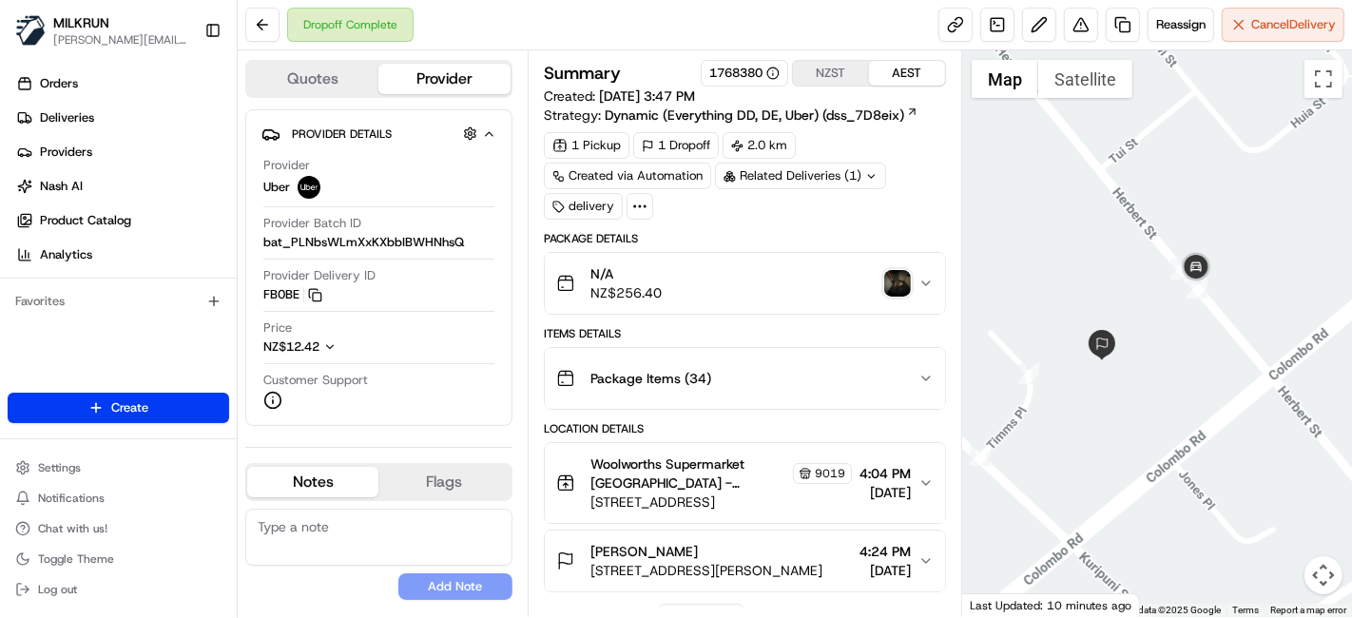
click at [895, 276] on img "button" at bounding box center [897, 283] width 27 height 27
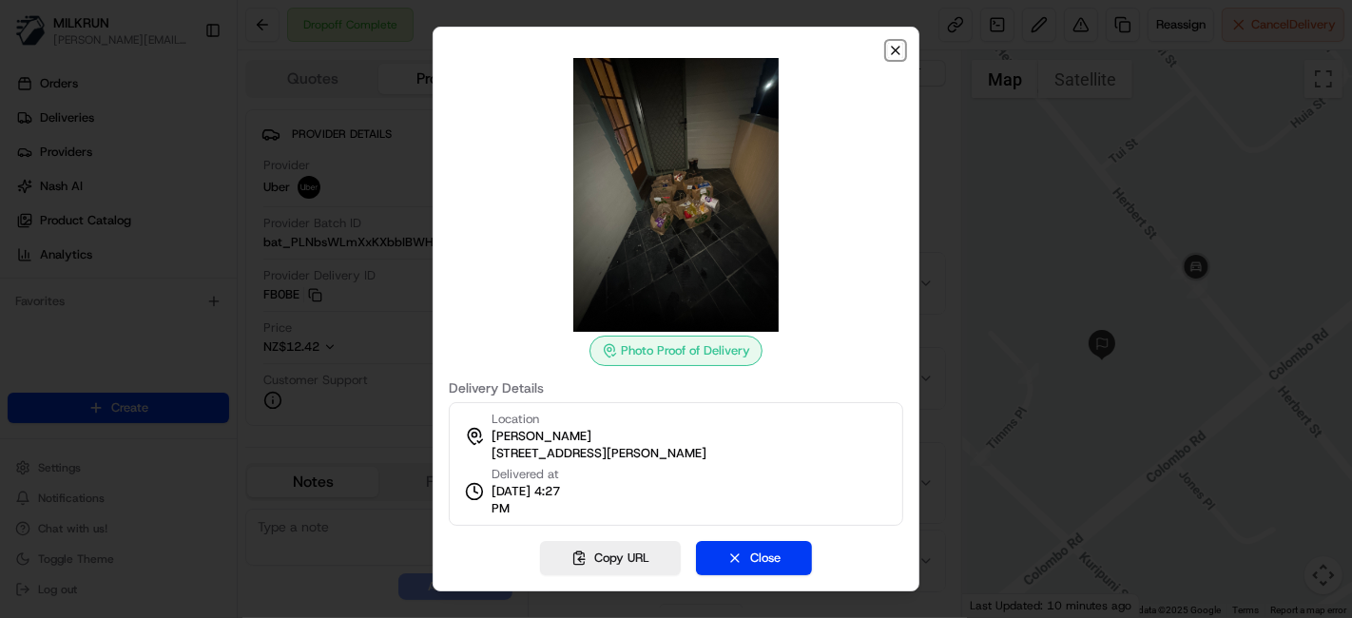
click at [894, 46] on icon "button" at bounding box center [895, 50] width 15 height 15
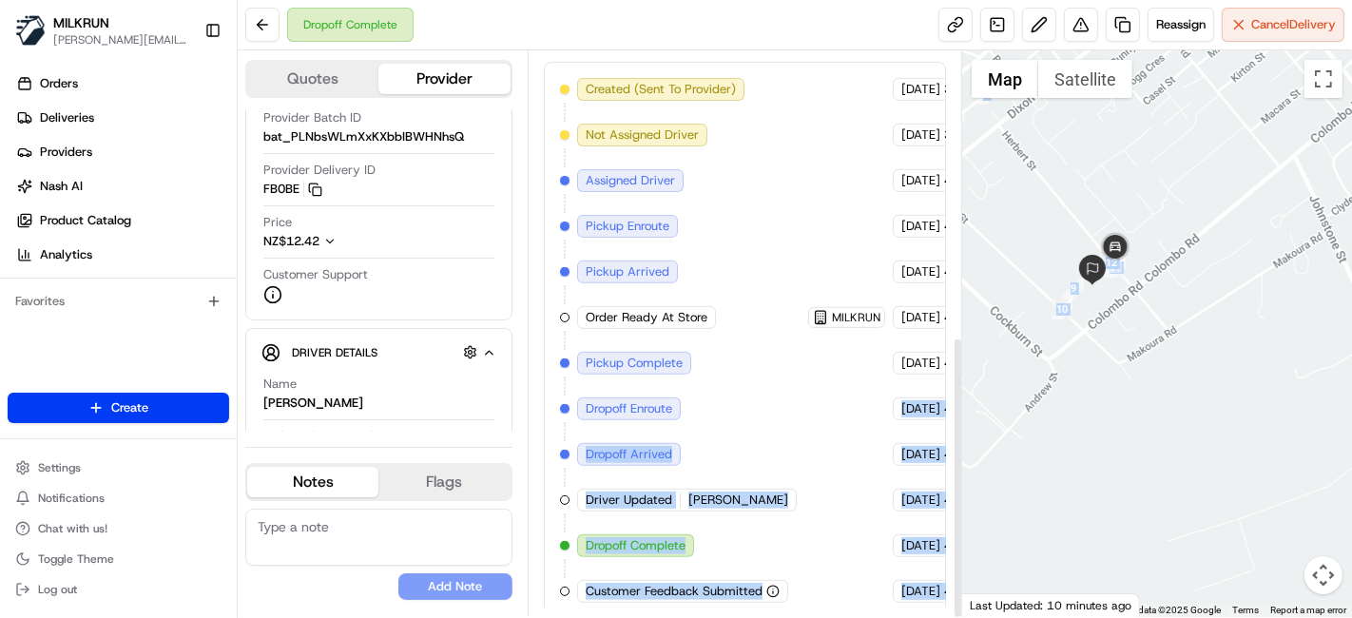
scroll to position [571, 111]
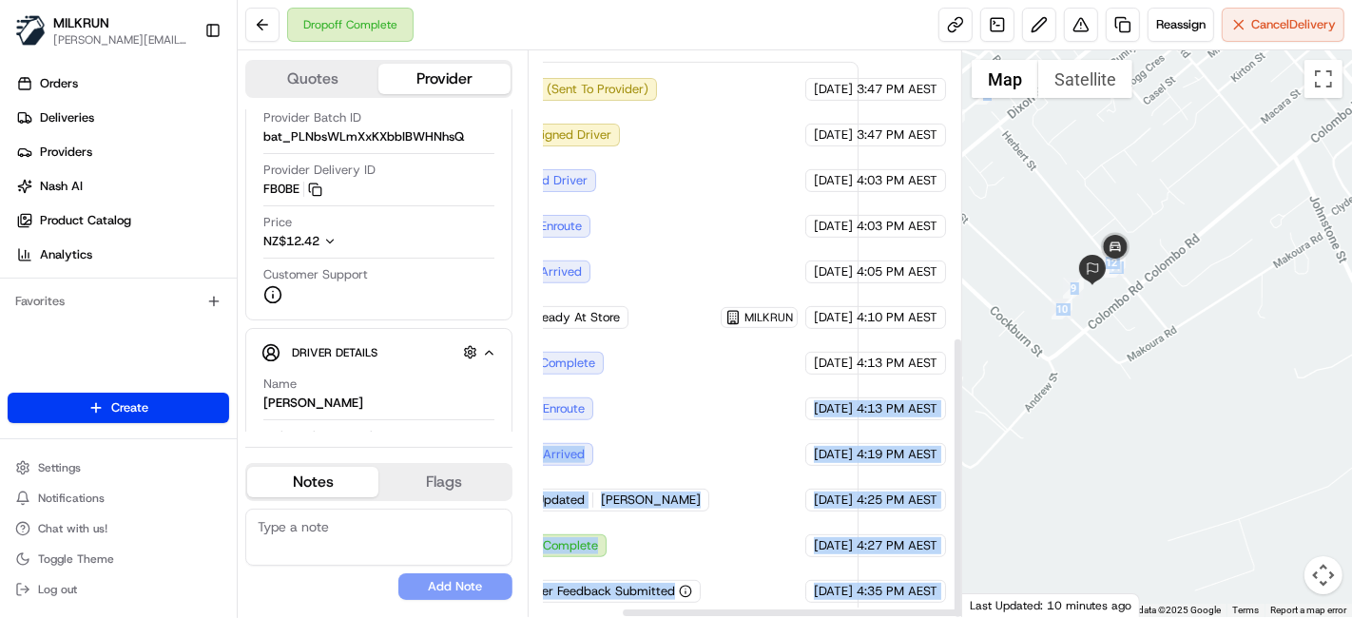
drag, startPoint x: 810, startPoint y: 421, endPoint x: 1140, endPoint y: 482, distance: 335.5
click at [1141, 482] on div "Quotes Provider Provider Details Hidden ( 3 ) Provider Uber Provider Batch ID b…" at bounding box center [795, 333] width 1115 height 567
click at [716, 400] on div "Created (Sent To Provider) Uber 20/08/2025 3:47 PM AEST Not Assigned Driver Ube…" at bounding box center [658, 340] width 370 height 525
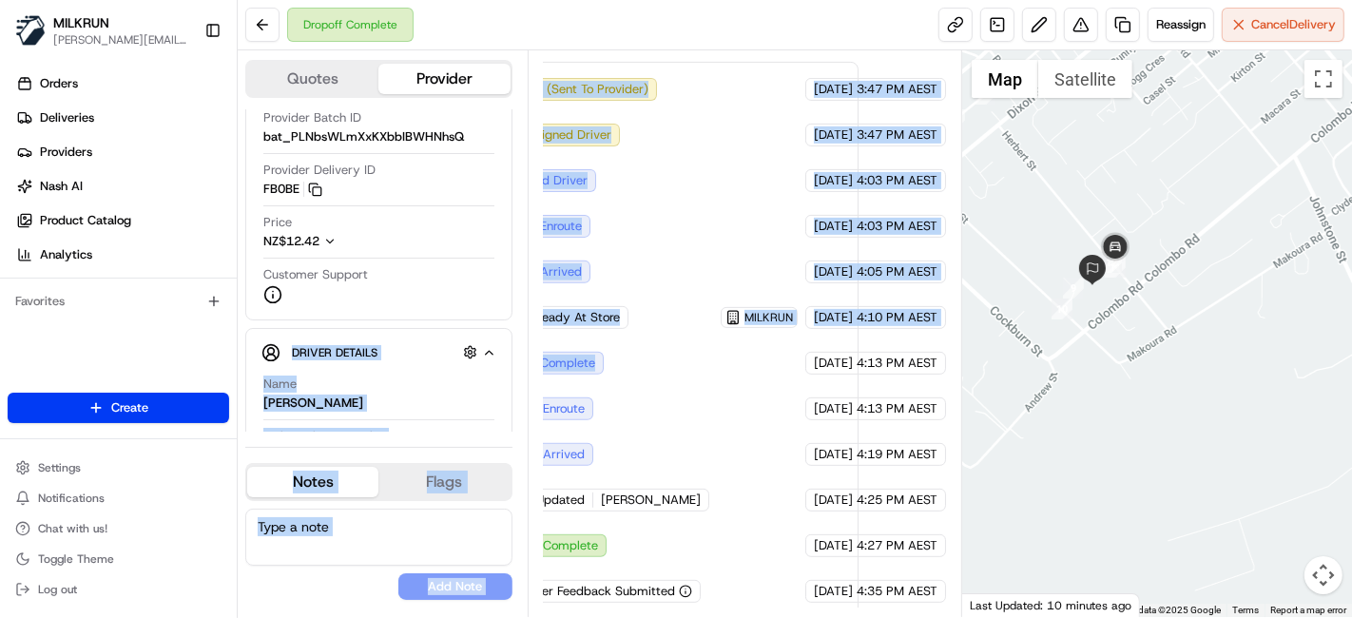
scroll to position [571, 0]
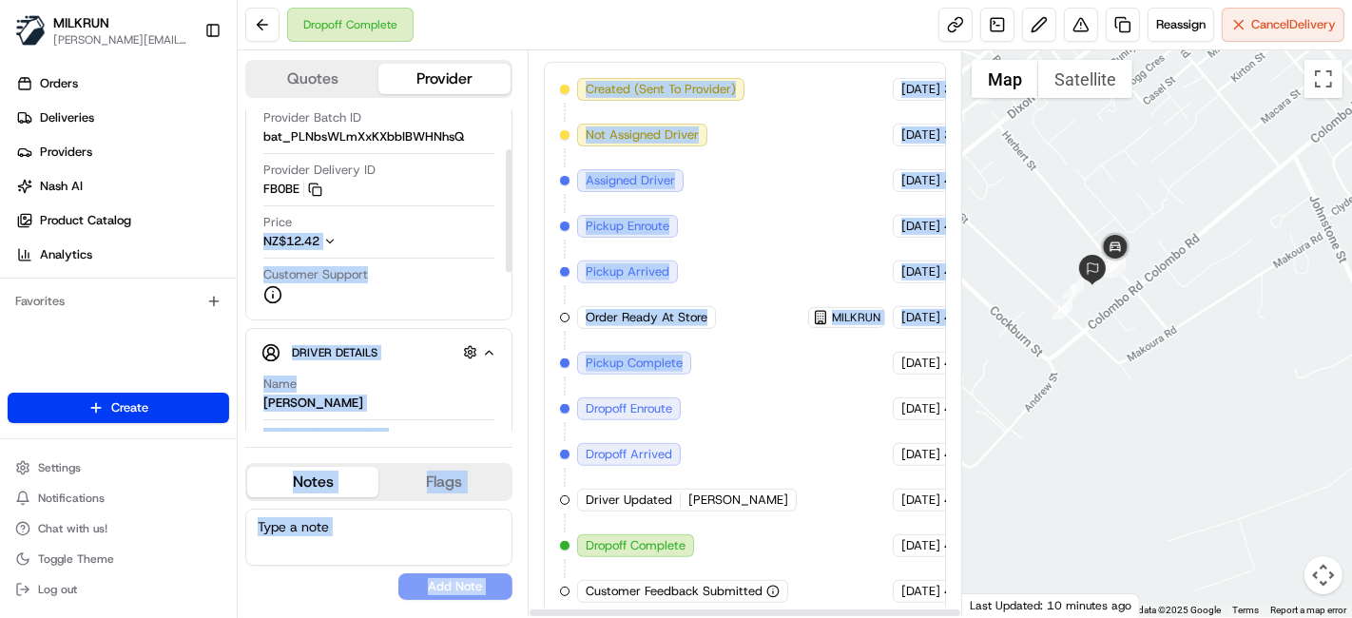
drag, startPoint x: 762, startPoint y: 373, endPoint x: 258, endPoint y: 236, distance: 522.3
click at [258, 236] on div "Quotes Provider Provider Details Hidden ( 3 ) Provider Uber Provider Batch ID b…" at bounding box center [600, 333] width 725 height 567
click at [777, 327] on div "Created (Sent To Provider) Uber 20/08/2025 3:47 PM AEST Not Assigned Driver Ube…" at bounding box center [745, 340] width 370 height 525
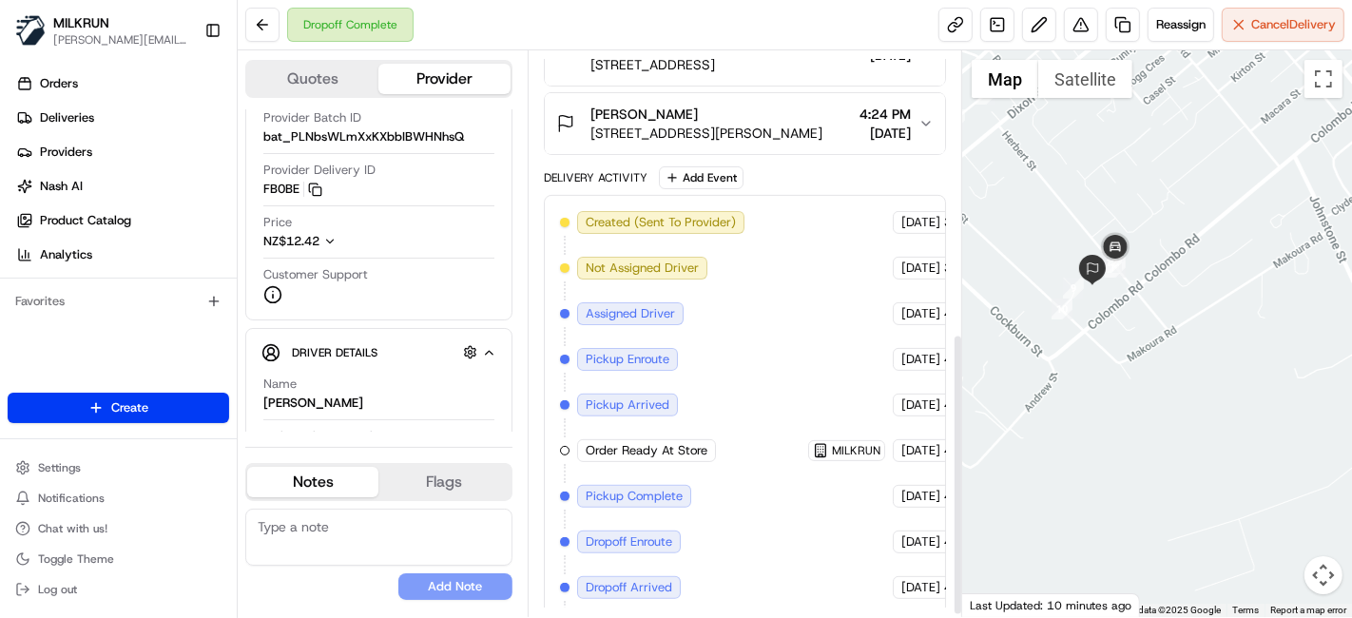
scroll to position [147, 0]
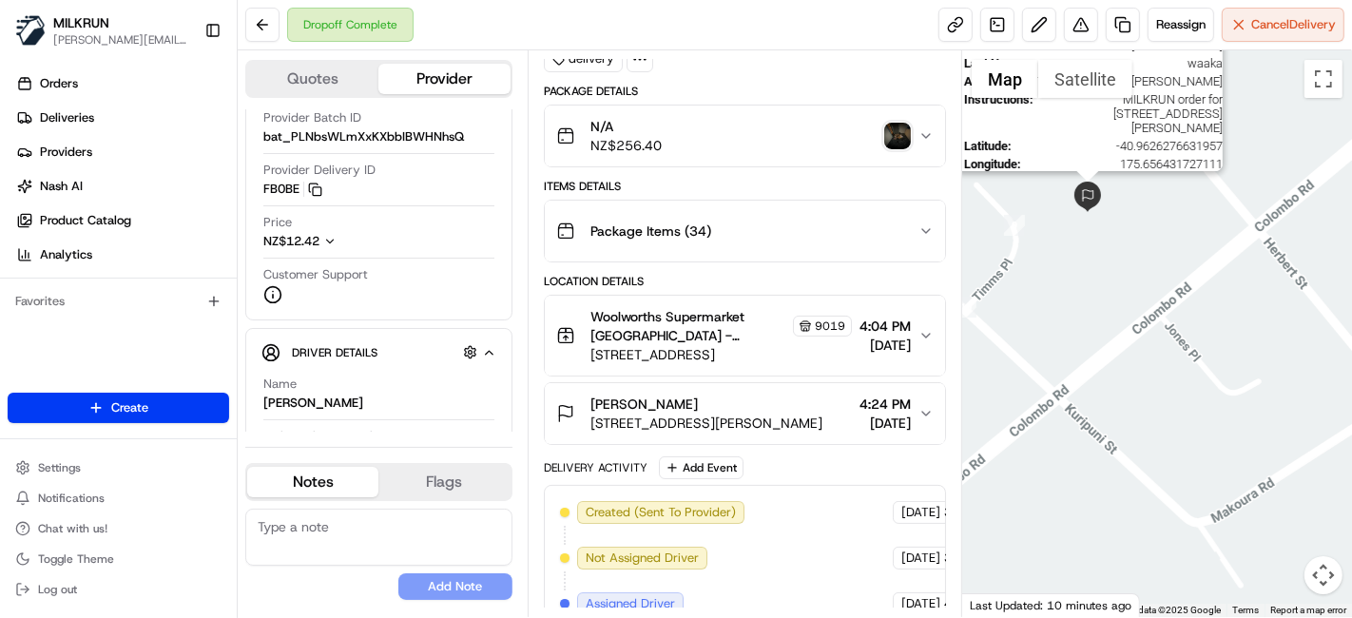
drag, startPoint x: 1099, startPoint y: 190, endPoint x: 1176, endPoint y: 378, distance: 203.4
click at [1176, 378] on div "First Name : ashlei Last Name : waaka Address : 68C Herbert Street, Masterton, …" at bounding box center [1157, 333] width 390 height 567
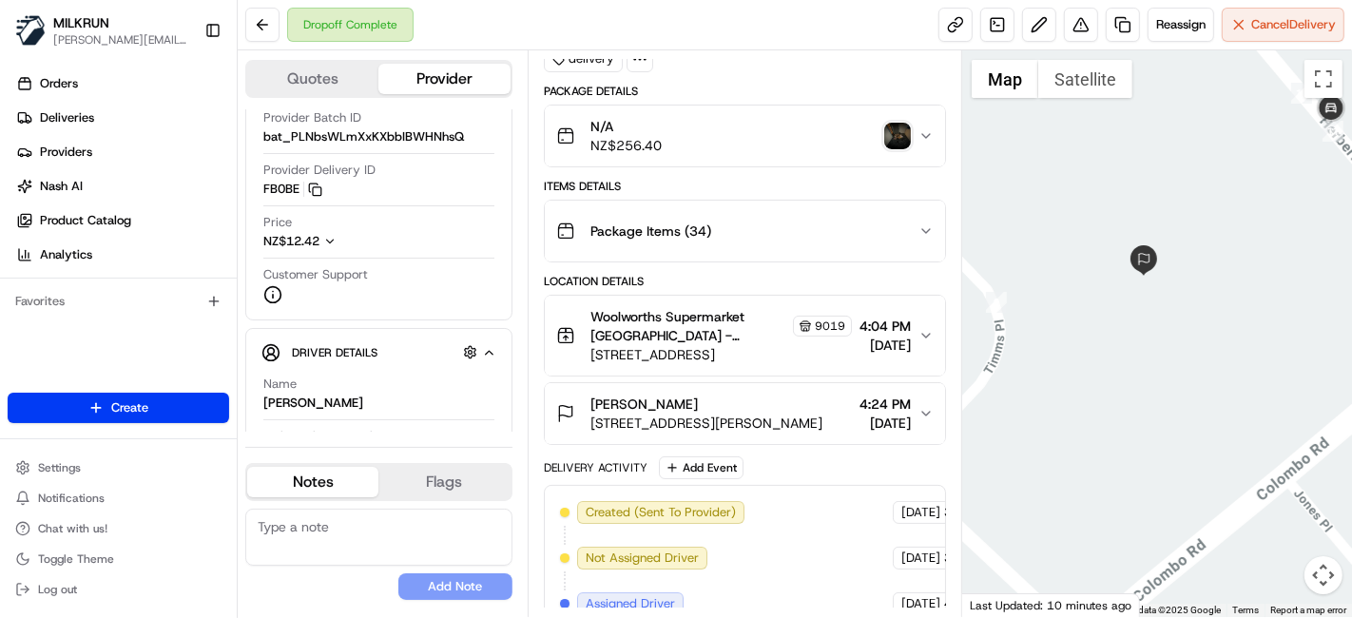
drag, startPoint x: 1190, startPoint y: 353, endPoint x: 1100, endPoint y: 222, distance: 158.8
click at [1100, 222] on div at bounding box center [1157, 333] width 390 height 567
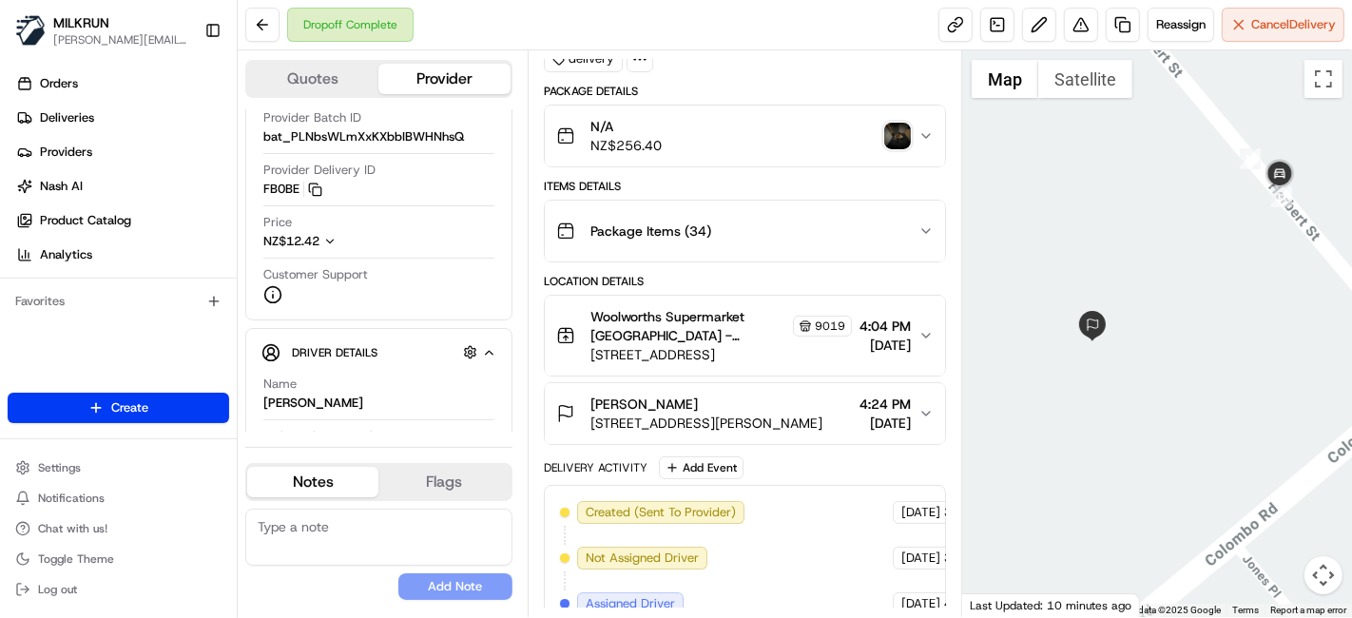
drag, startPoint x: 1301, startPoint y: 229, endPoint x: 1253, endPoint y: 322, distance: 104.6
click at [1253, 322] on div at bounding box center [1157, 333] width 390 height 567
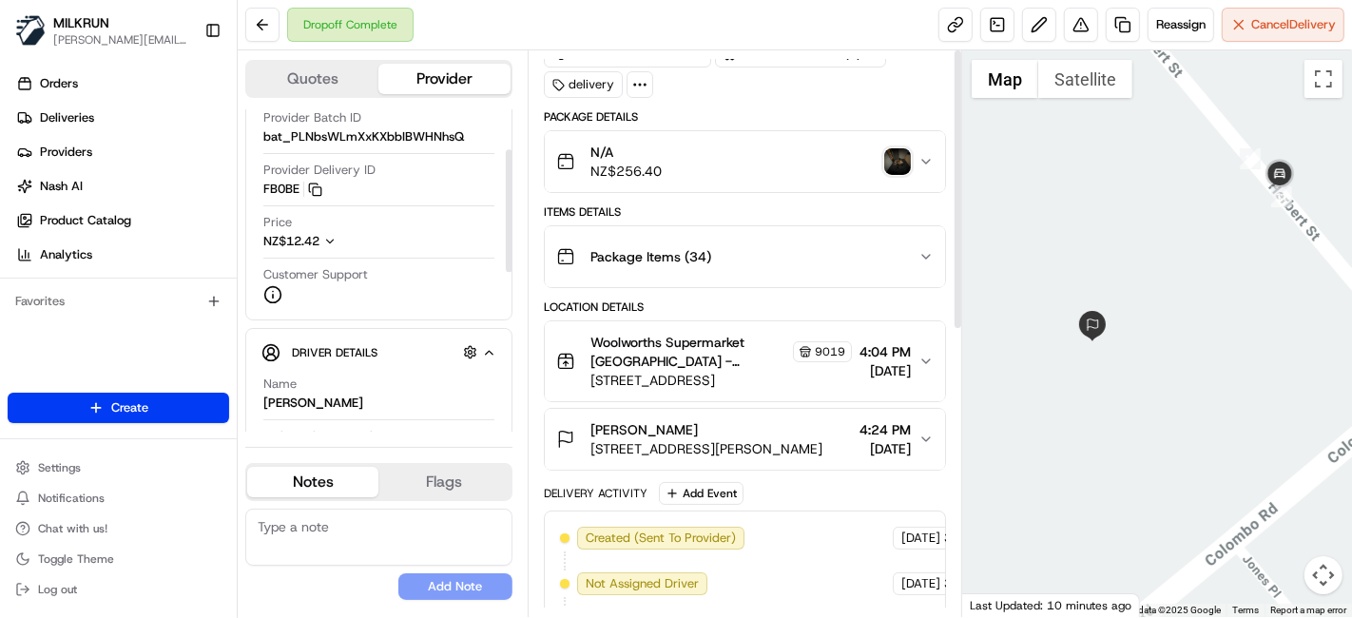
scroll to position [0, 0]
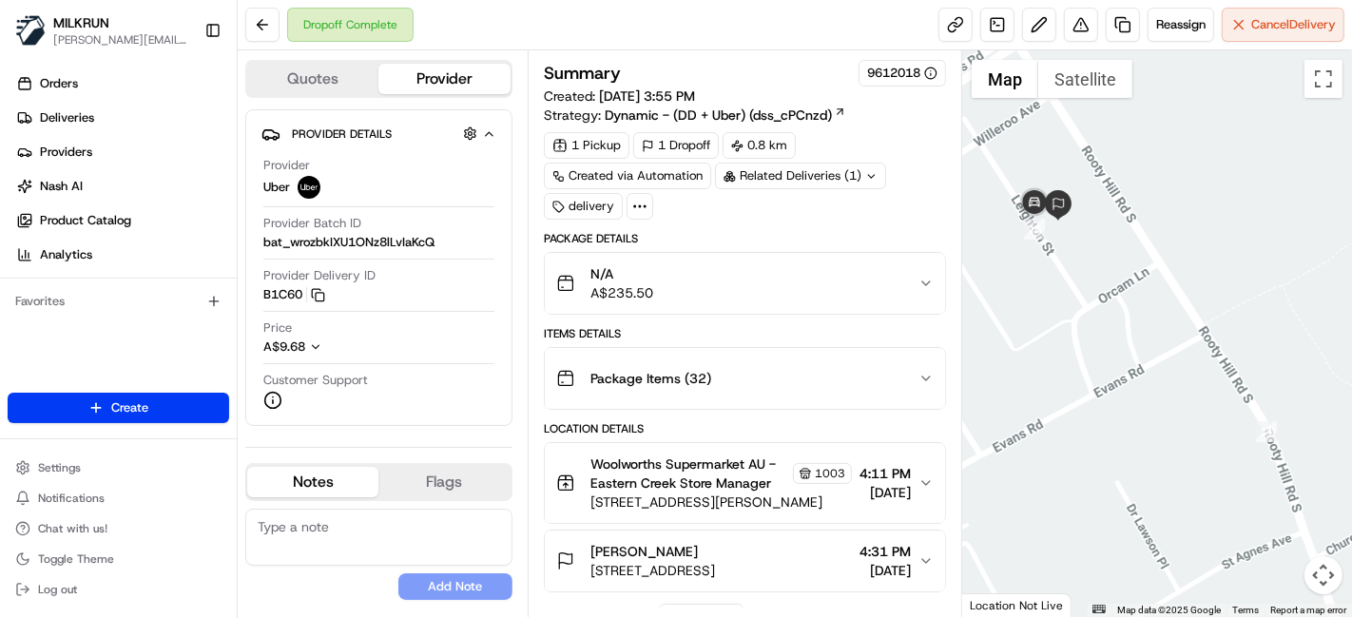
drag, startPoint x: 1096, startPoint y: 230, endPoint x: 1154, endPoint y: 358, distance: 140.4
click at [1154, 358] on div at bounding box center [1157, 333] width 390 height 567
drag, startPoint x: 1037, startPoint y: 285, endPoint x: 1105, endPoint y: 358, distance: 99.6
click at [1105, 358] on div at bounding box center [1157, 333] width 390 height 567
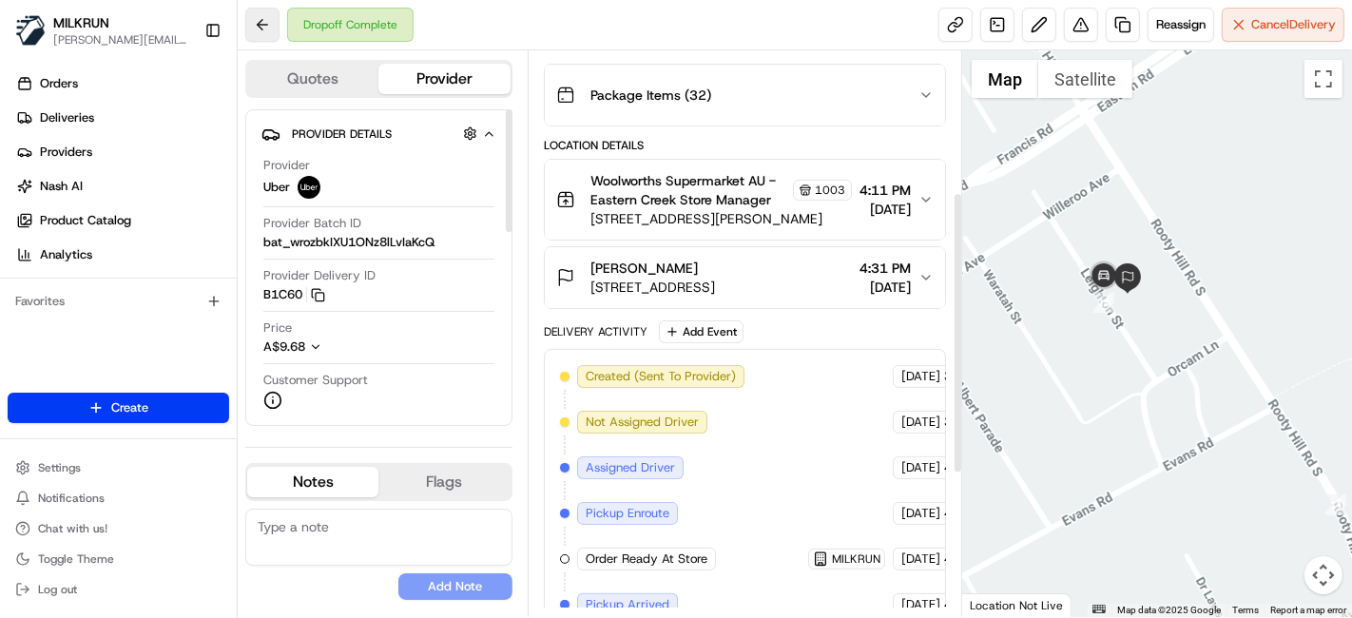
scroll to position [317, 0]
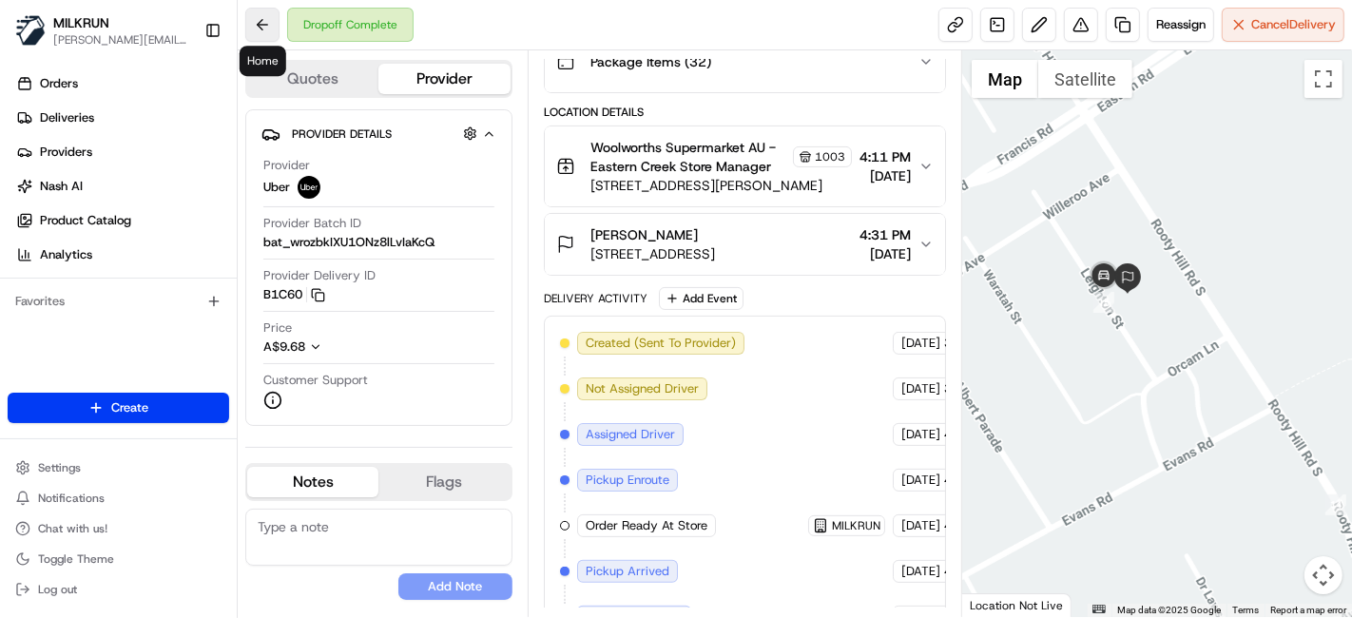
click at [264, 39] on button at bounding box center [262, 25] width 34 height 34
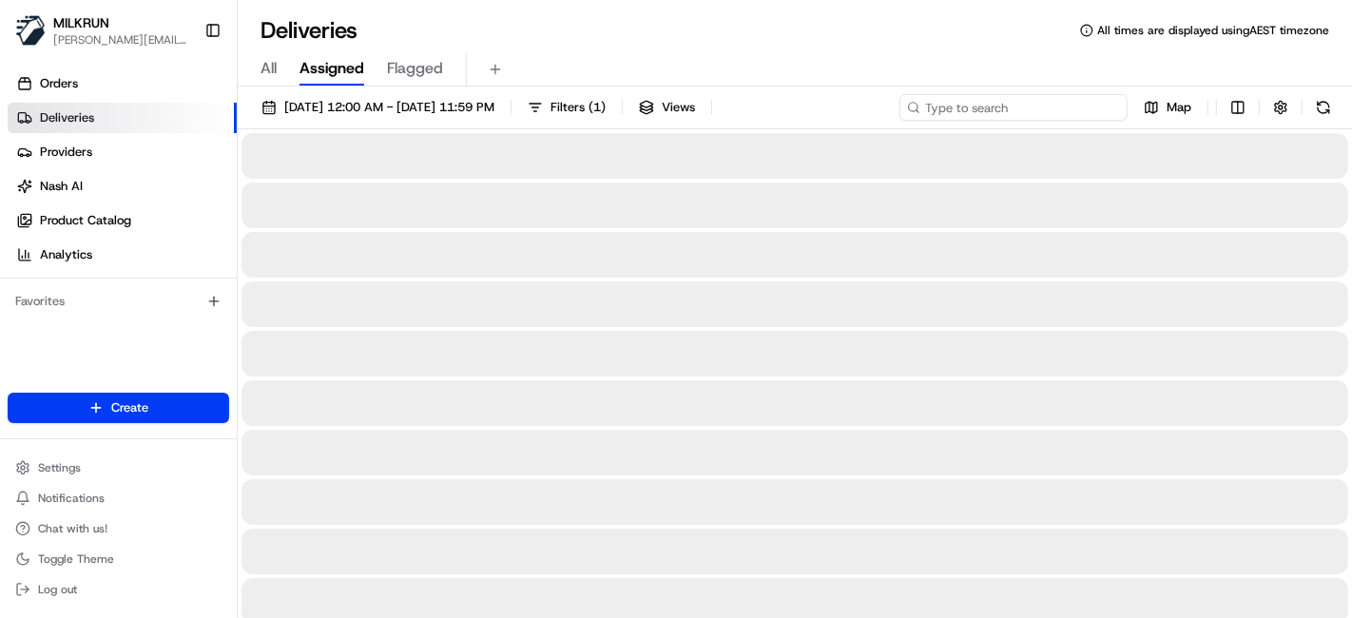
click at [1006, 112] on input at bounding box center [1014, 107] width 228 height 27
paste input "SHINO D."
type input "SHINO D."
drag, startPoint x: 1008, startPoint y: 94, endPoint x: 894, endPoint y: 100, distance: 114.3
click at [894, 100] on div "[DATE] 12:00 AM - [DATE] 11:59 PM Filters ( 1 ) Views SHINO D. Map" at bounding box center [795, 111] width 1115 height 35
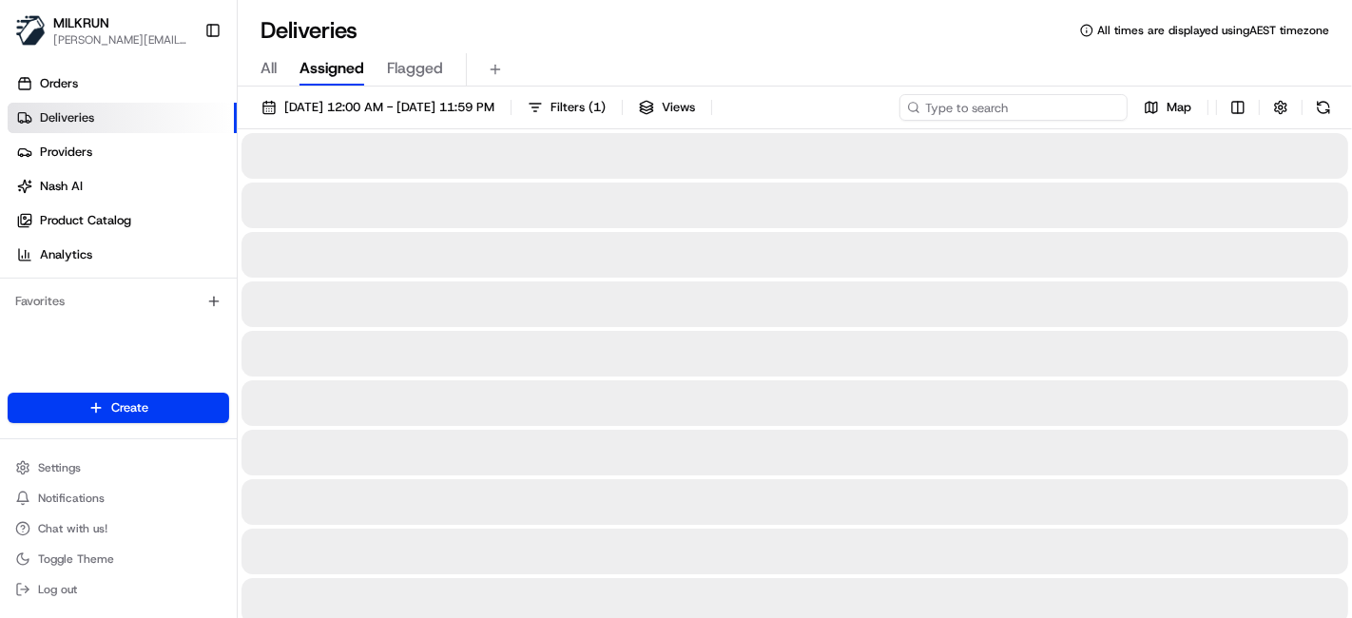
type input "SHINO D."
